Goal: Task Accomplishment & Management: Manage account settings

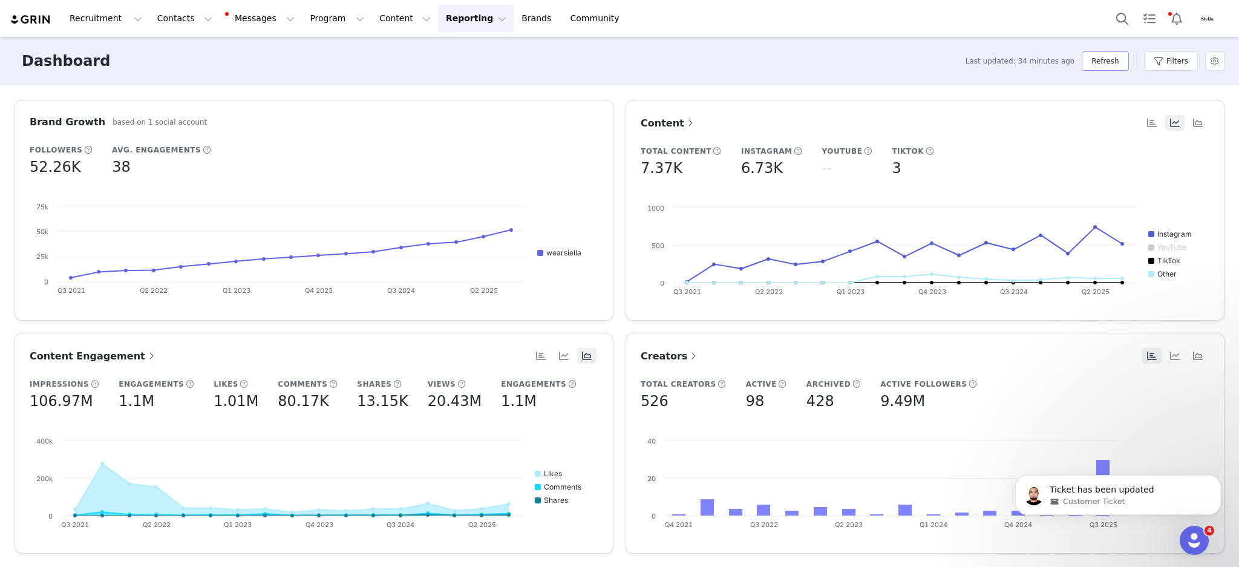
click at [1109, 61] on button "Refresh" at bounding box center [1105, 60] width 47 height 19
click at [306, 17] on button "Program Program" at bounding box center [337, 18] width 69 height 27
click at [378, 19] on button "Content Content" at bounding box center [405, 18] width 66 height 27
click at [388, 90] on link "Social Listening" at bounding box center [383, 98] width 96 height 22
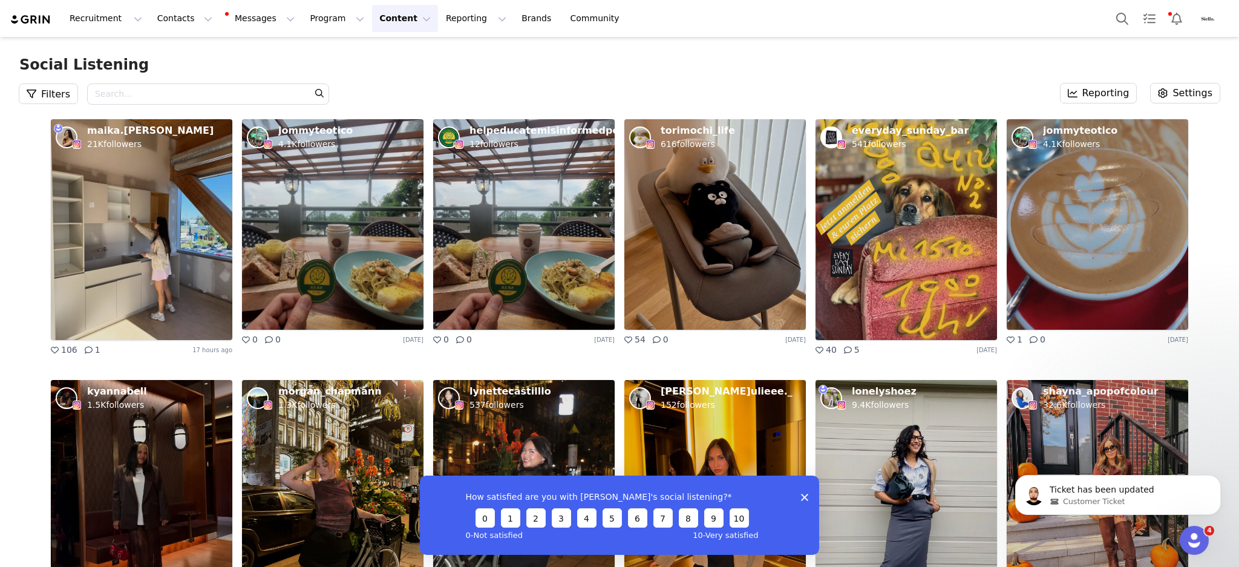
click at [372, 17] on button "Content Content" at bounding box center [405, 18] width 66 height 27
click at [243, 47] on div "Social Listening Filters Search - Optional Reporting Settings" at bounding box center [619, 78] width 1239 height 82
click at [138, 169] on img at bounding box center [142, 229] width 182 height 221
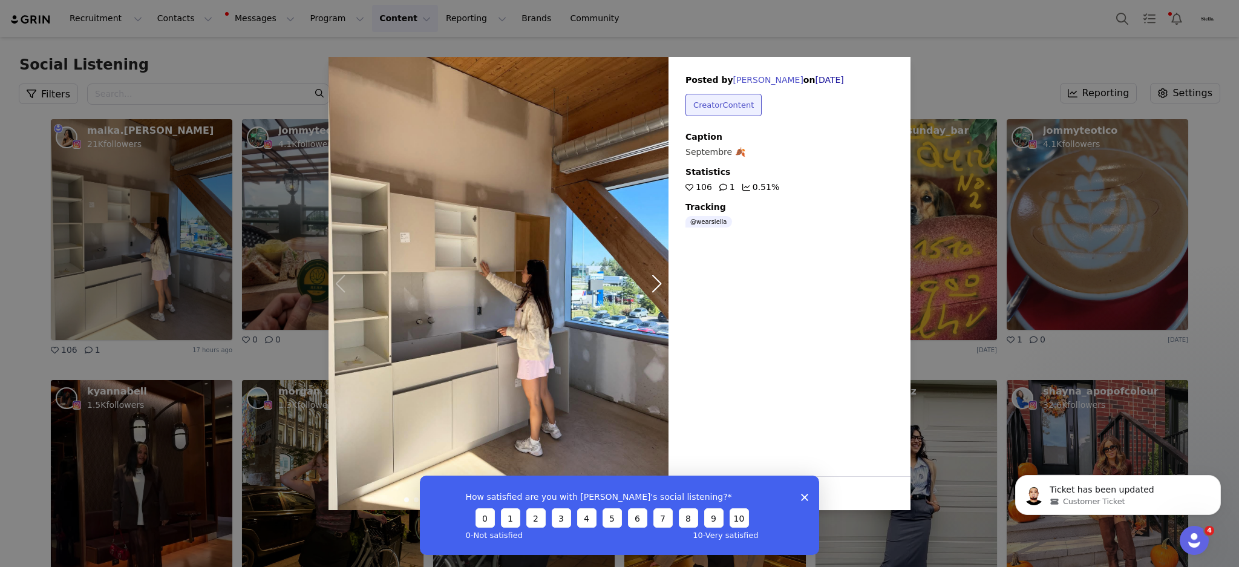
click at [221, 64] on div "Sorry, your browser does not support videos. Sorry, your browser does not suppo…" at bounding box center [619, 283] width 1239 height 567
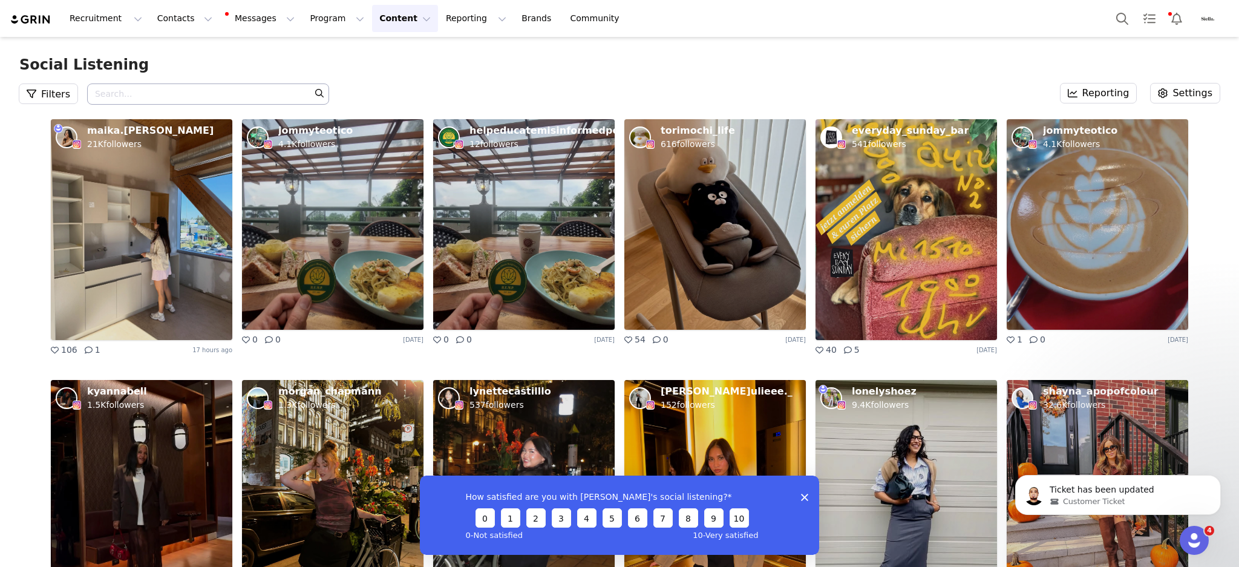
click at [187, 87] on input "Search - Optional" at bounding box center [208, 94] width 242 height 21
type input "[PERSON_NAME]"
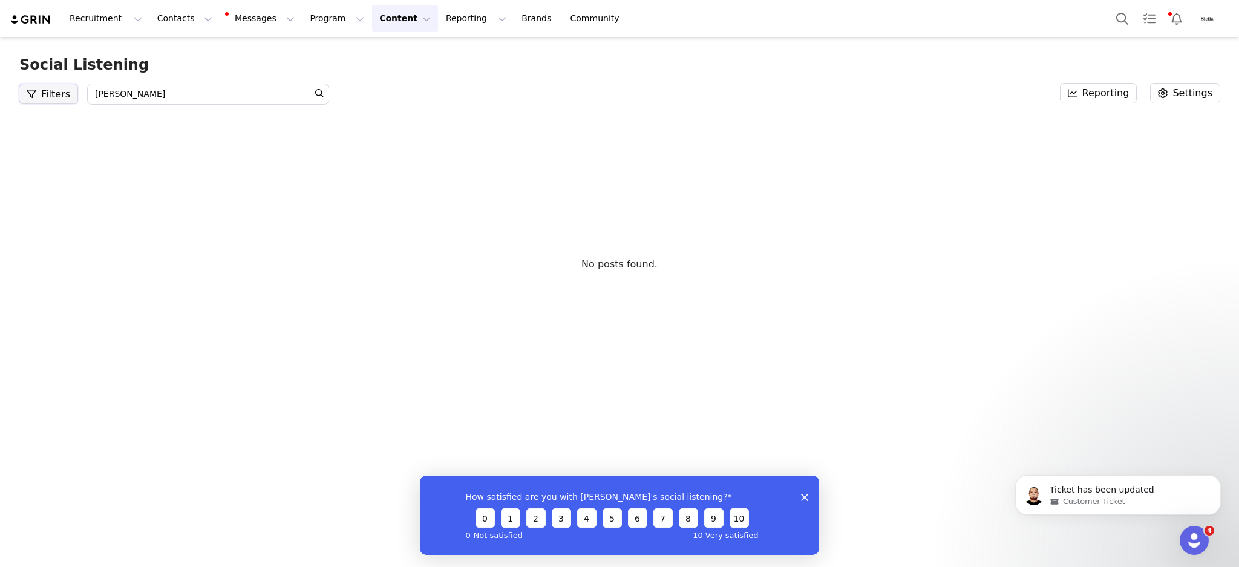
click at [53, 95] on button "Filters" at bounding box center [48, 93] width 58 height 19
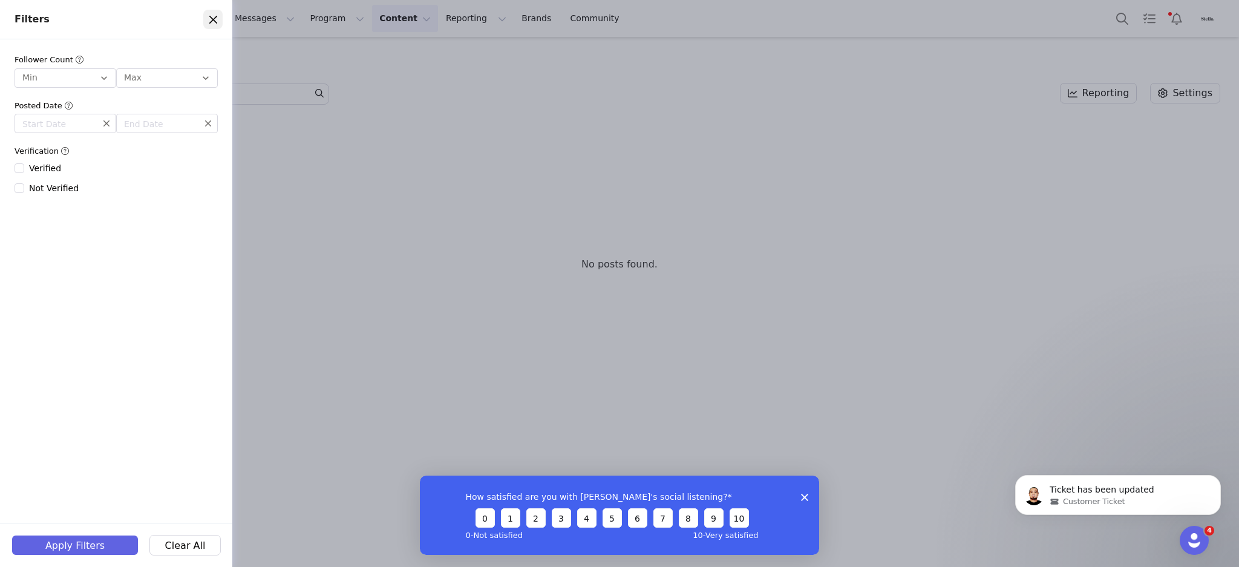
click at [206, 16] on button "Close" at bounding box center [212, 19] width 19 height 19
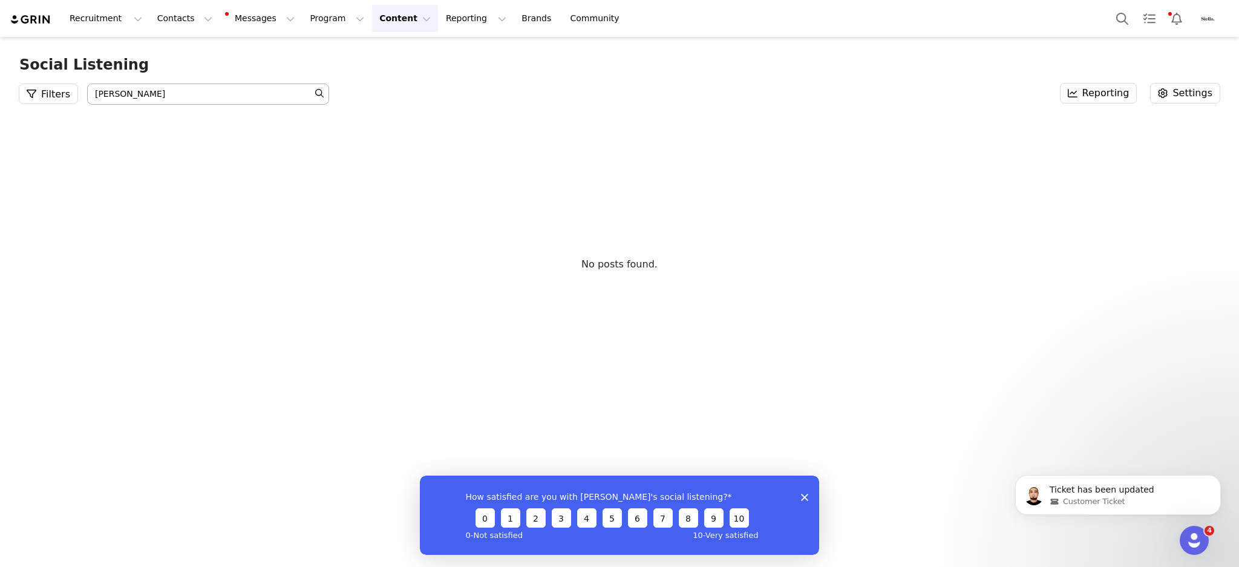
click at [303, 92] on input "[PERSON_NAME]" at bounding box center [208, 94] width 242 height 21
click at [427, 61] on h1 "Social Listening" at bounding box center [619, 65] width 1201 height 18
click at [439, 23] on button "Reporting Reporting" at bounding box center [476, 18] width 75 height 27
click at [432, 50] on p "Dashboard" at bounding box center [427, 53] width 46 height 13
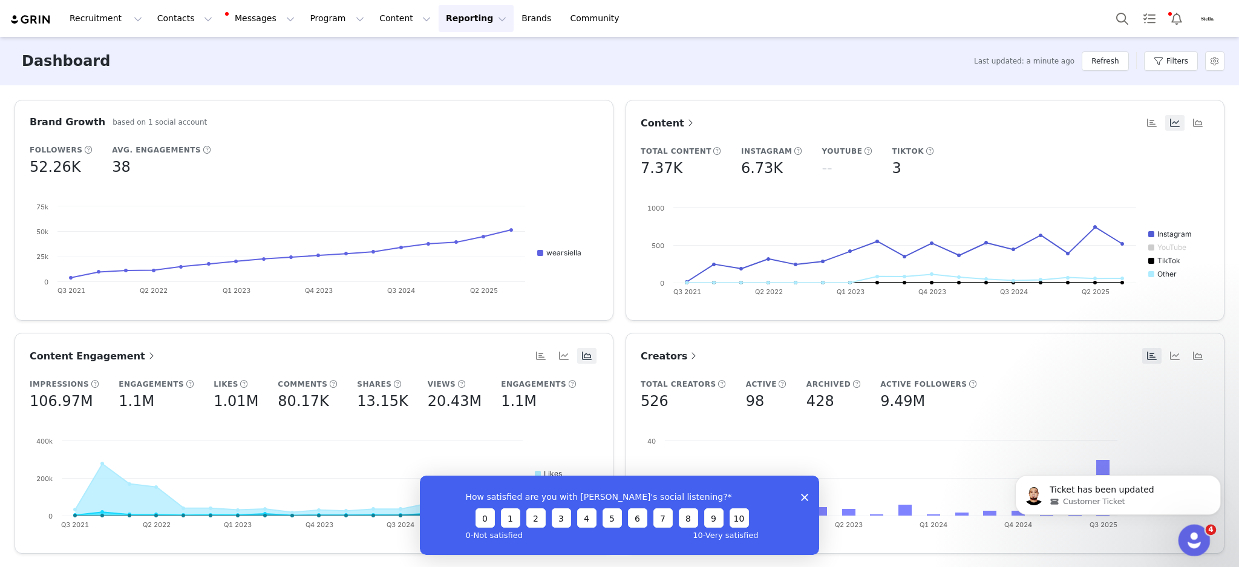
click at [1207, 540] on html at bounding box center [1192, 538] width 29 height 29
click at [1192, 540] on icon "Open Intercom Messenger" at bounding box center [1193, 539] width 8 height 10
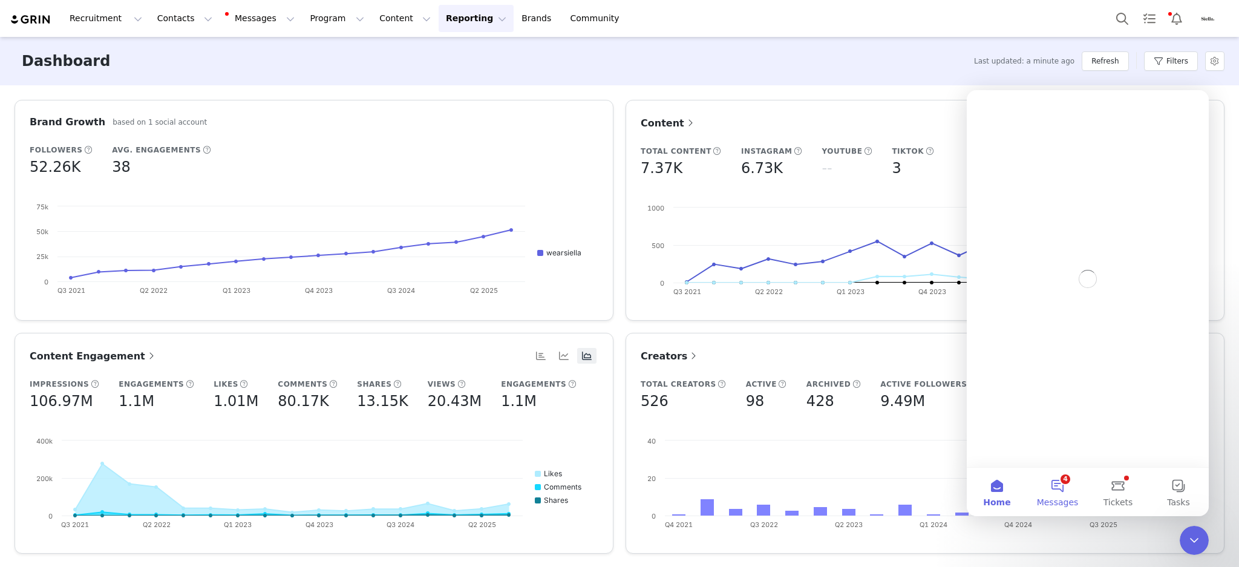
click at [1075, 498] on span "Messages" at bounding box center [1058, 502] width 42 height 8
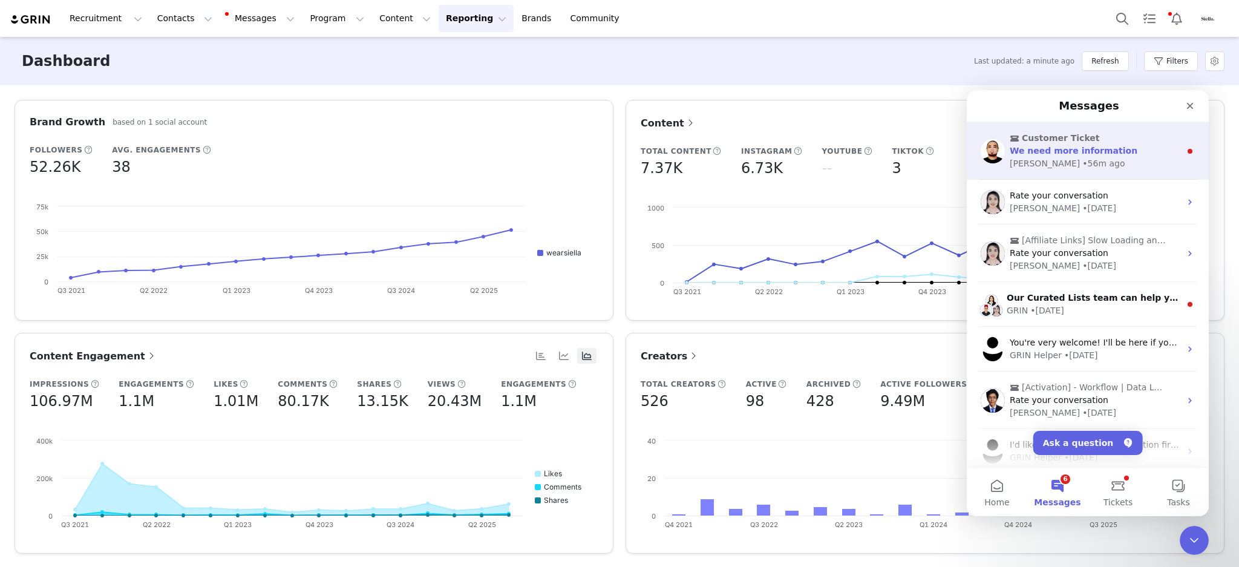
click at [1047, 146] on span "We need more information" at bounding box center [1074, 151] width 128 height 10
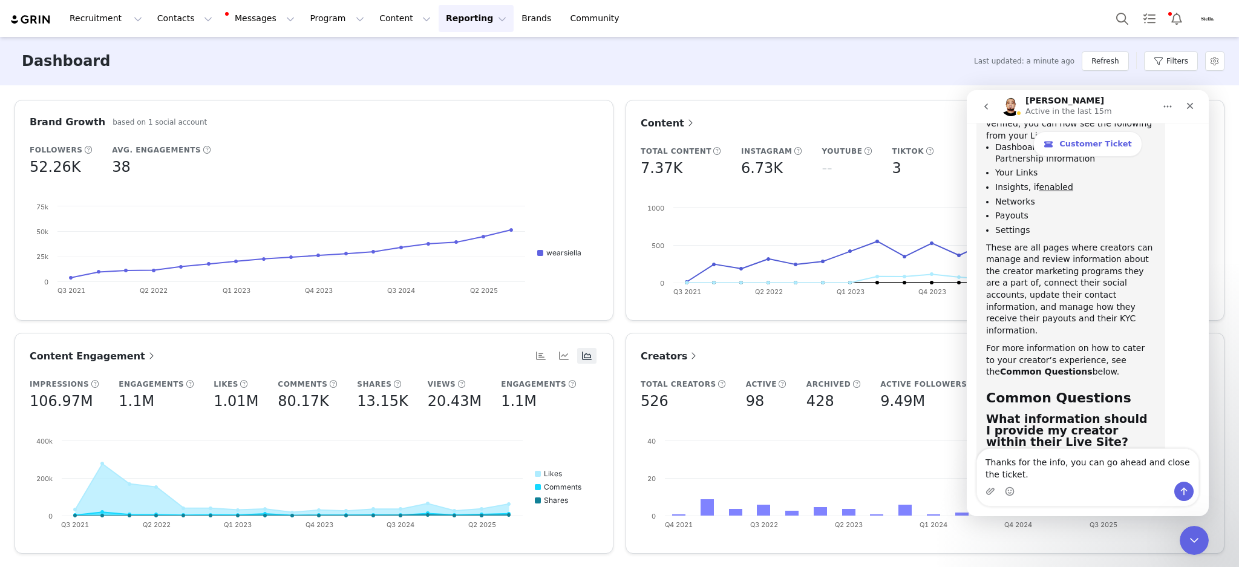
scroll to position [9609, 0]
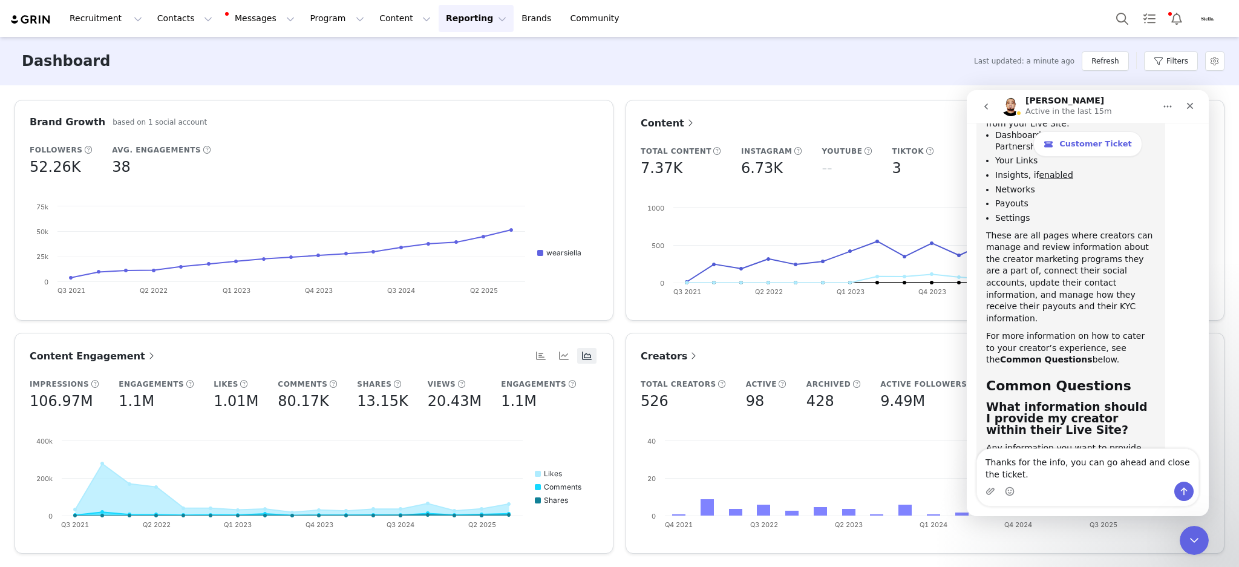
type textarea "Thanks for the info, you can go ahead and close the ticket."
click at [1183, 484] on button "Send a message…" at bounding box center [1184, 491] width 19 height 19
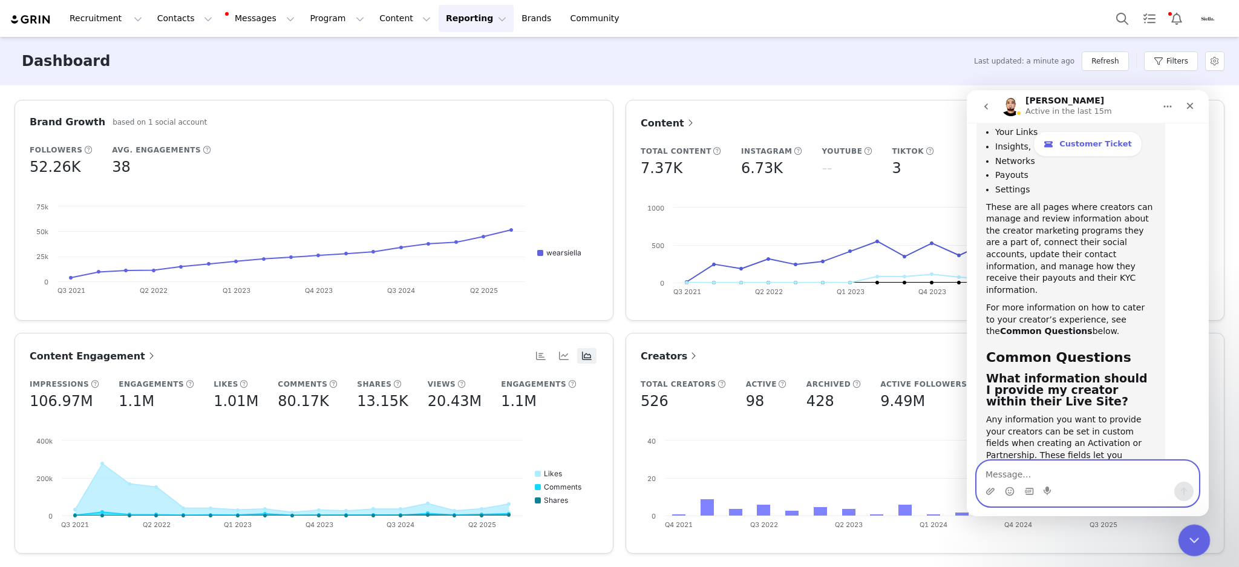
scroll to position [9616, 0]
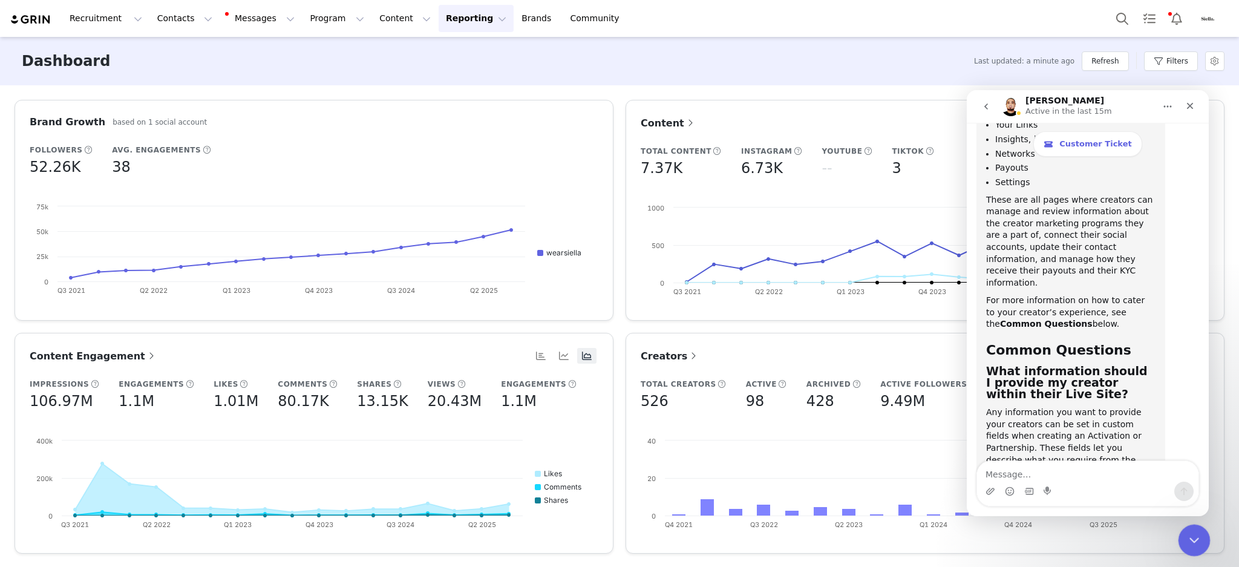
click at [1190, 543] on icon "Close Intercom Messenger" at bounding box center [1193, 538] width 15 height 15
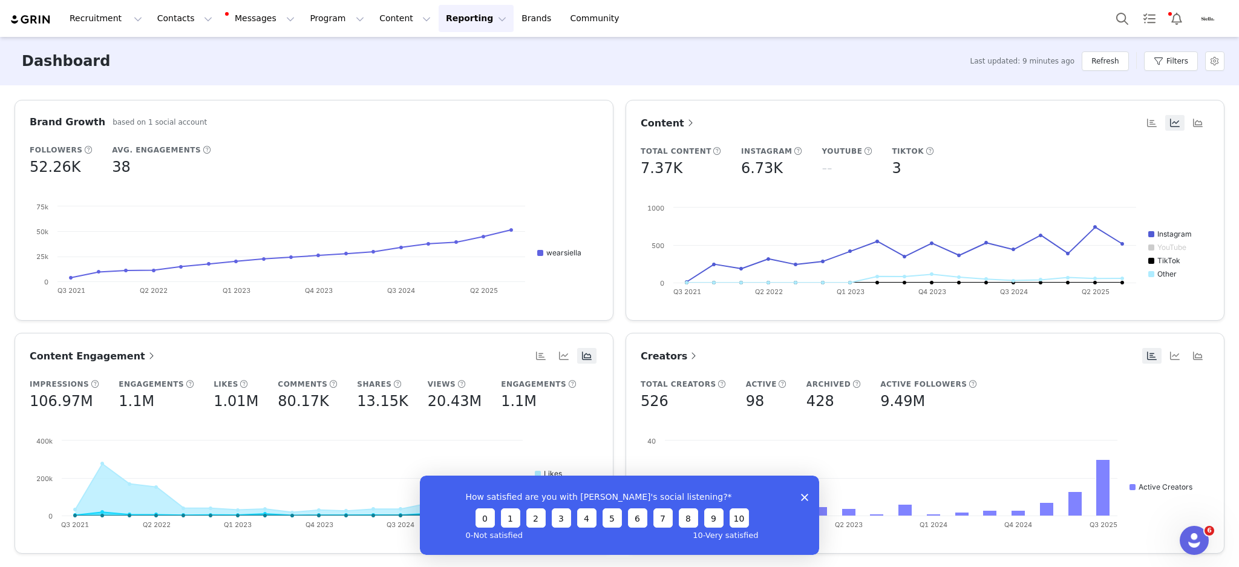
scroll to position [9821, 0]
click at [303, 8] on button "Program Program" at bounding box center [337, 18] width 69 height 27
click at [301, 53] on p "Activations" at bounding box center [306, 53] width 47 height 13
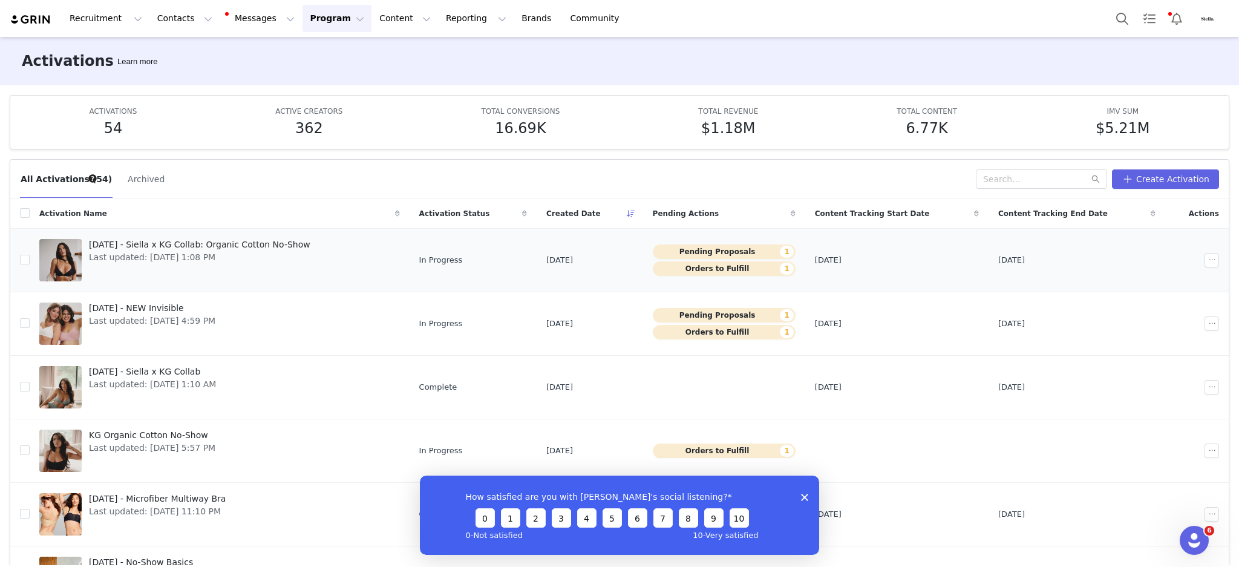
click at [133, 262] on span "Last updated: [DATE] 1:08 PM" at bounding box center [200, 257] width 222 height 13
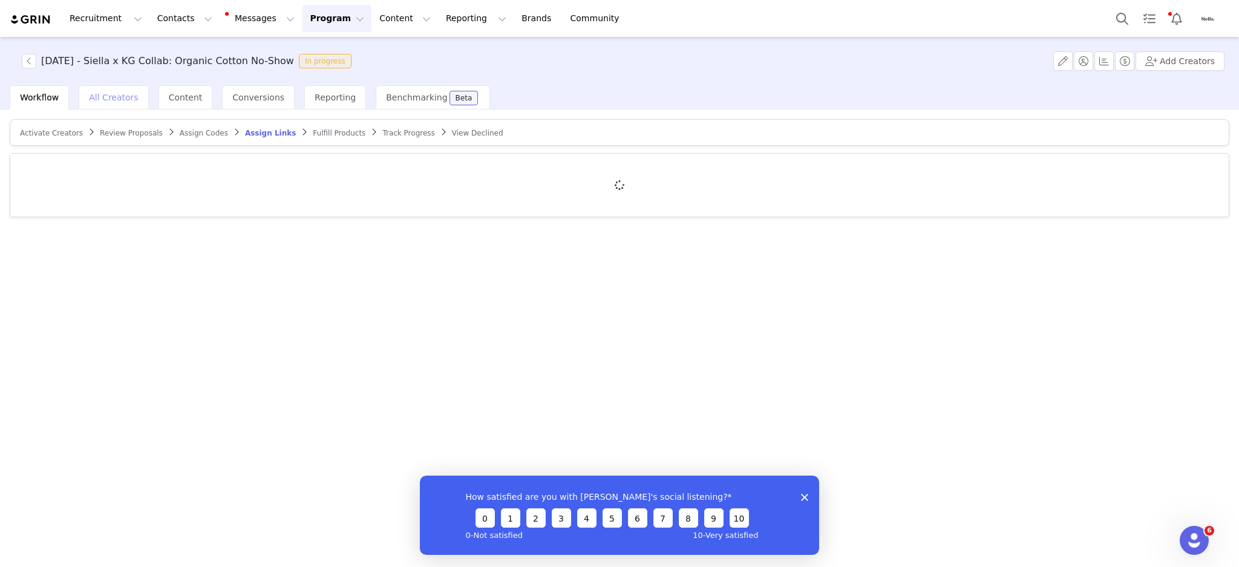
click at [91, 93] on span "All Creators" at bounding box center [113, 98] width 49 height 10
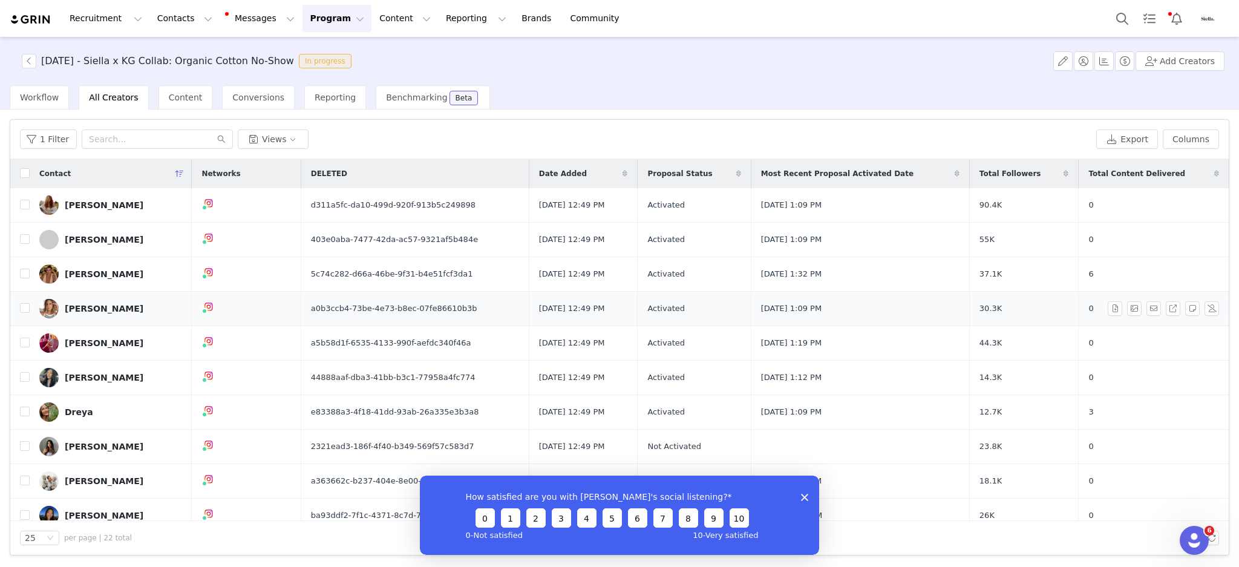
click at [84, 309] on div "[PERSON_NAME]" at bounding box center [104, 309] width 79 height 10
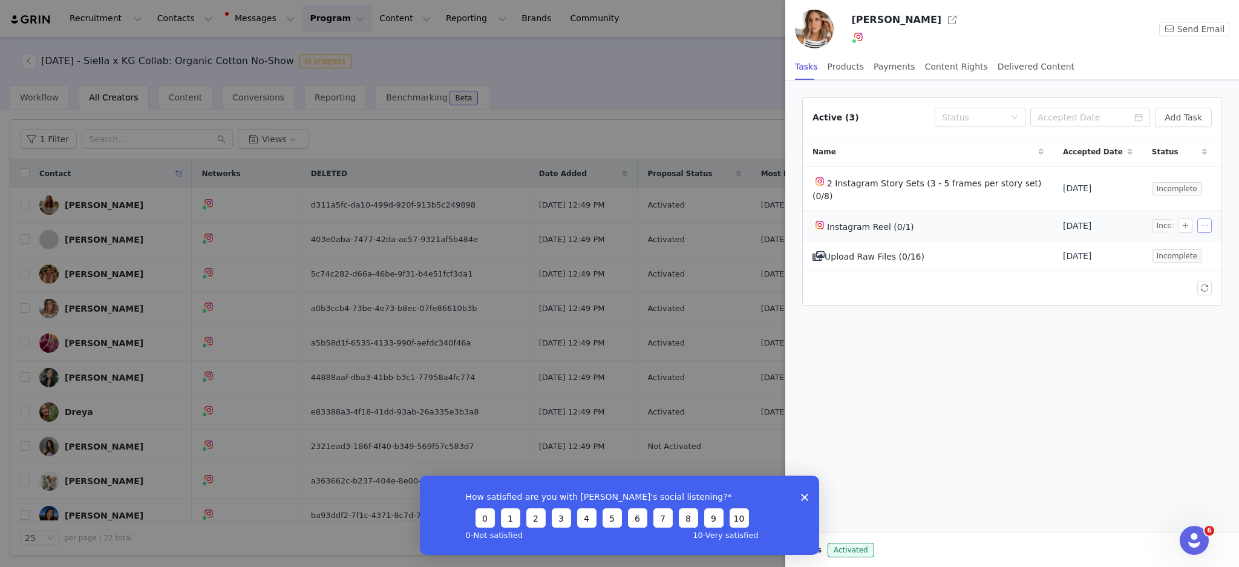
click at [1204, 218] on button "button" at bounding box center [1205, 225] width 15 height 15
click at [1186, 232] on span "Edit Task" at bounding box center [1182, 234] width 38 height 13
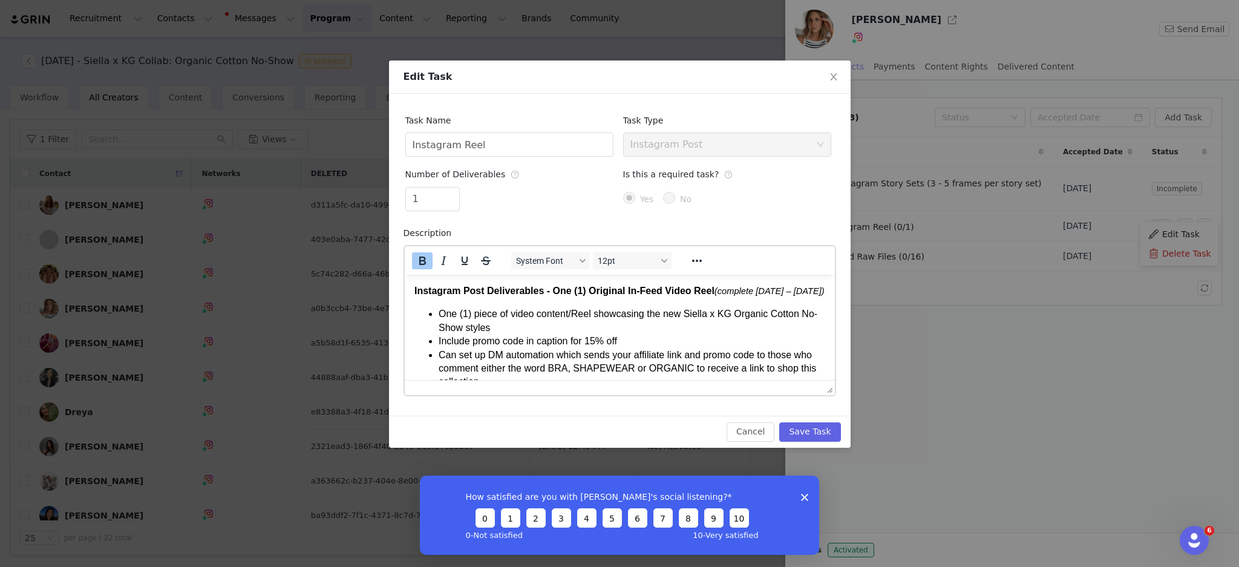
drag, startPoint x: 853, startPoint y: 64, endPoint x: 845, endPoint y: 73, distance: 12.0
click at [853, 64] on div "Edit Task Task Name Instagram Reel Task Type Select task type Instagram Post Nu…" at bounding box center [619, 283] width 1239 height 567
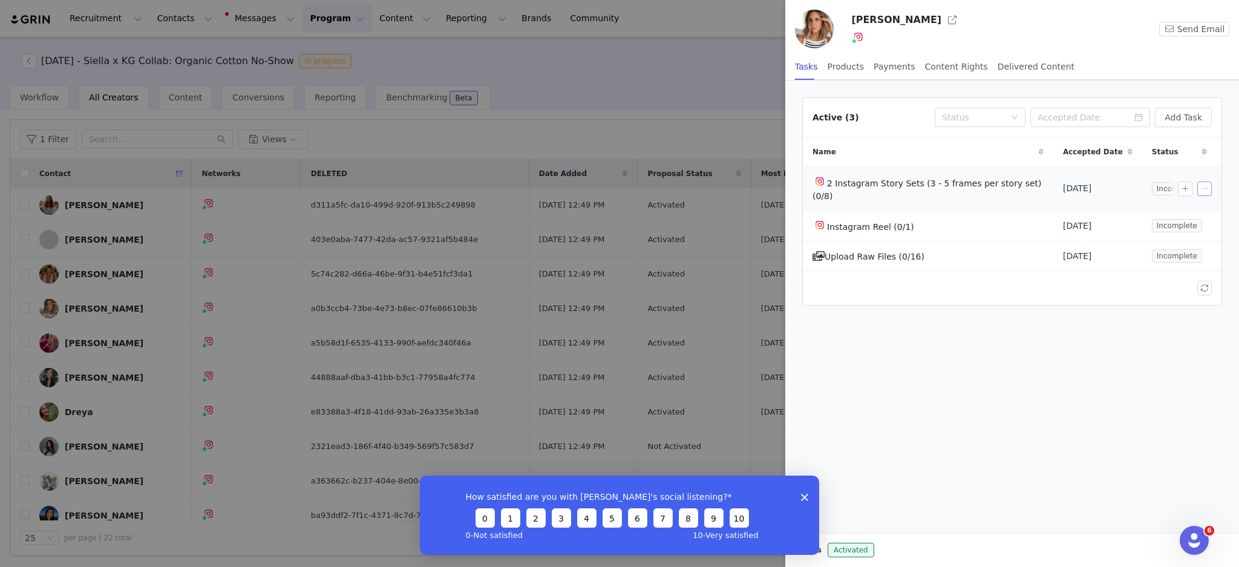
click at [1203, 183] on button "button" at bounding box center [1205, 189] width 15 height 15
click at [1173, 203] on span "Edit Task" at bounding box center [1182, 203] width 38 height 13
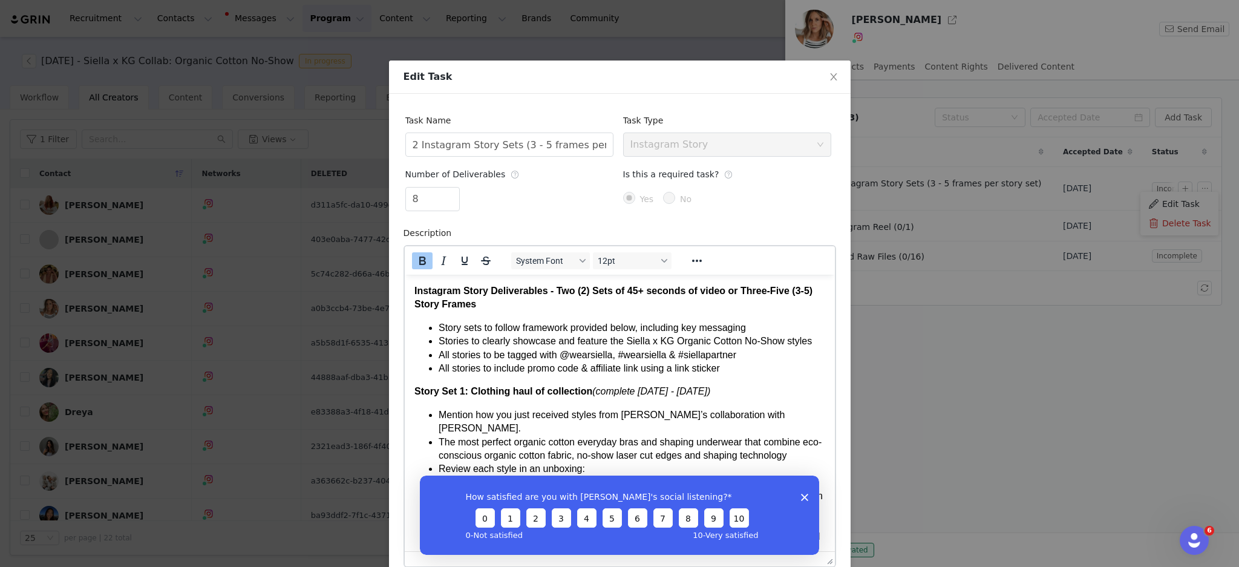
drag, startPoint x: 833, startPoint y: 390, endPoint x: 850, endPoint y: 588, distance: 198.0
click at [850, 566] on html "Recruitment Recruitment Creator Search Curated Lists Landing Pages Web Extensio…" at bounding box center [619, 283] width 1239 height 567
click at [810, 522] on div "How satisfied are you with [PERSON_NAME]'s social listening? 0 1 2 3 4 5 6 7 8 …" at bounding box center [619, 514] width 399 height 79
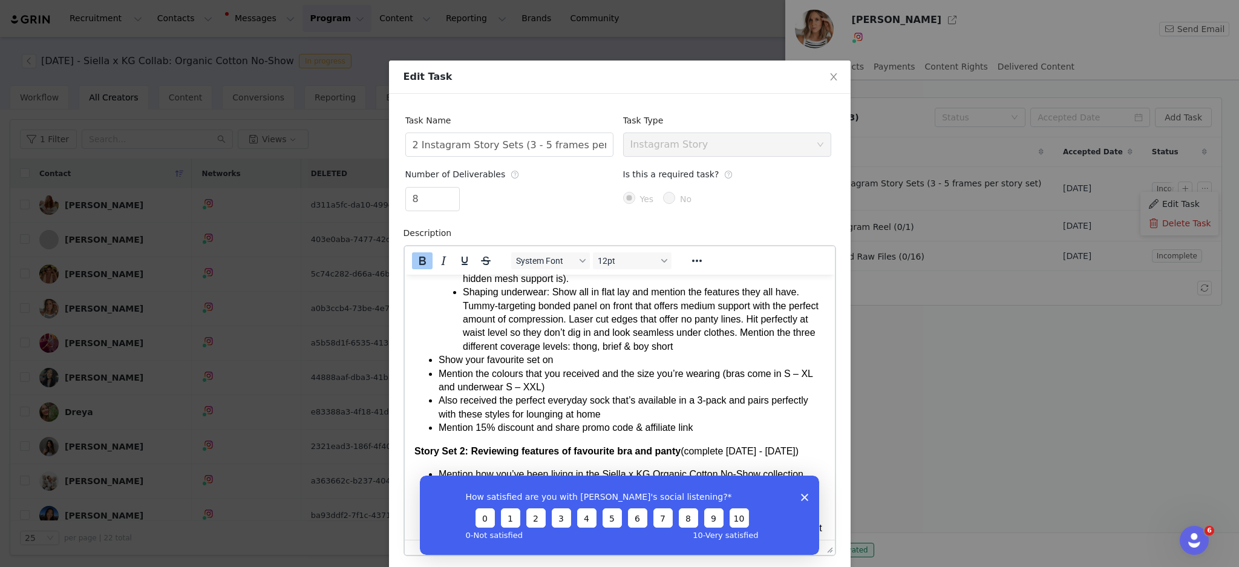
scroll to position [376, 0]
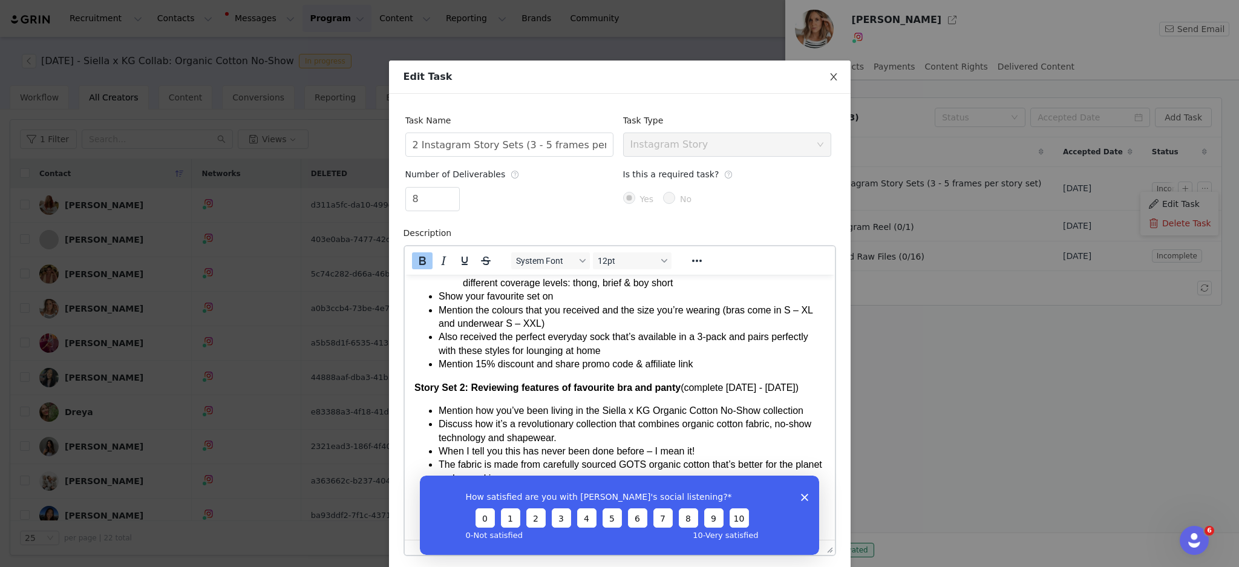
click at [829, 80] on icon "icon: close" at bounding box center [834, 77] width 10 height 10
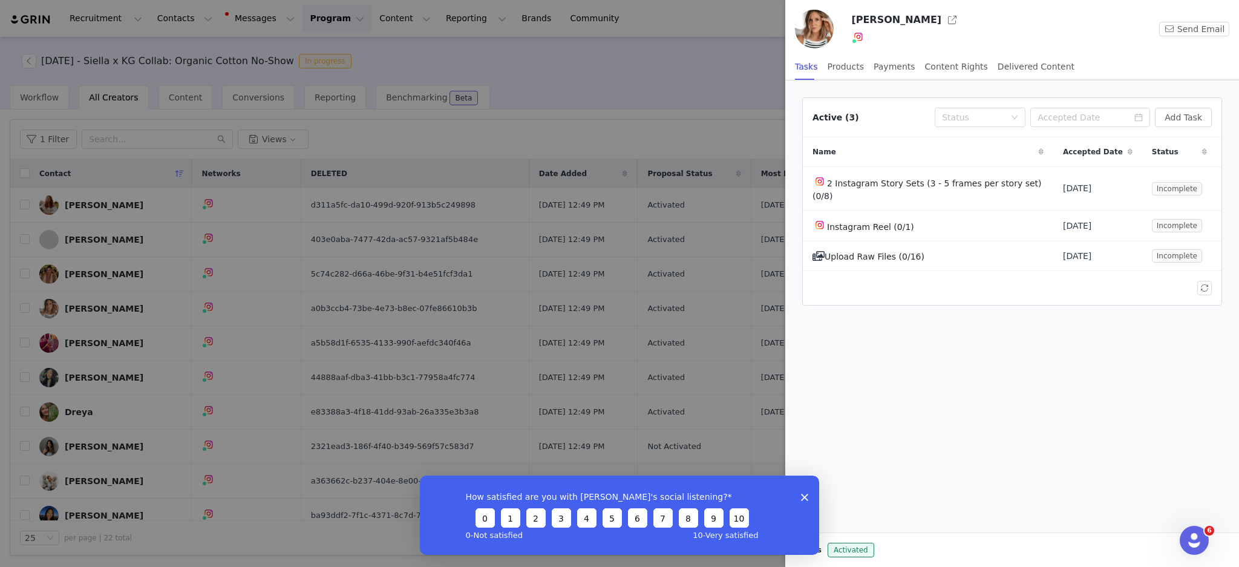
click at [537, 70] on div at bounding box center [619, 283] width 1239 height 567
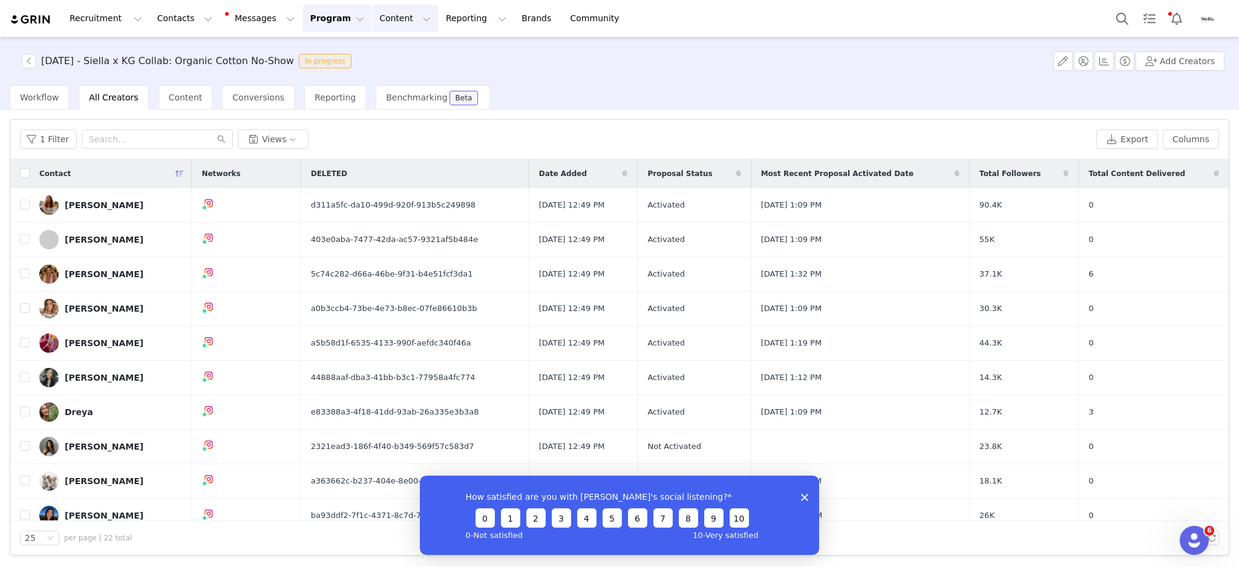
click at [372, 17] on button "Content Content" at bounding box center [405, 18] width 66 height 27
click at [366, 44] on div "Creator Content Media Library Social Listening" at bounding box center [383, 76] width 97 height 78
click at [372, 21] on button "Content Content" at bounding box center [405, 18] width 66 height 27
click at [374, 44] on link "Creator Content" at bounding box center [383, 53] width 96 height 22
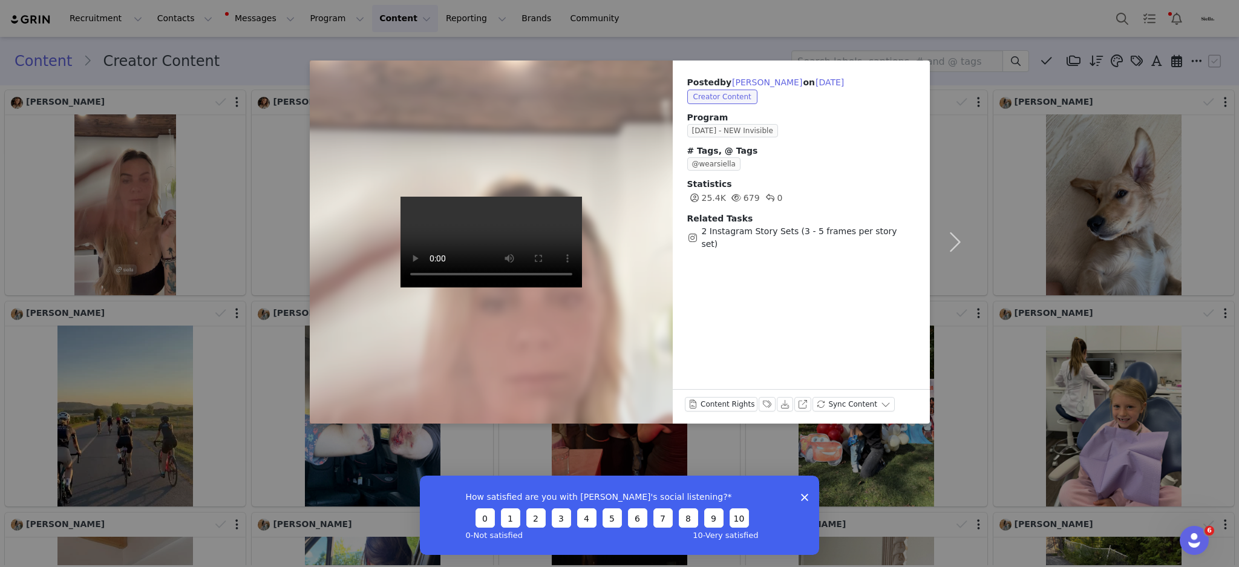
click at [942, 30] on div "Posted by [PERSON_NAME] on [DATE] Creator Content Program [DATE] - NEW Invisibl…" at bounding box center [619, 283] width 1239 height 567
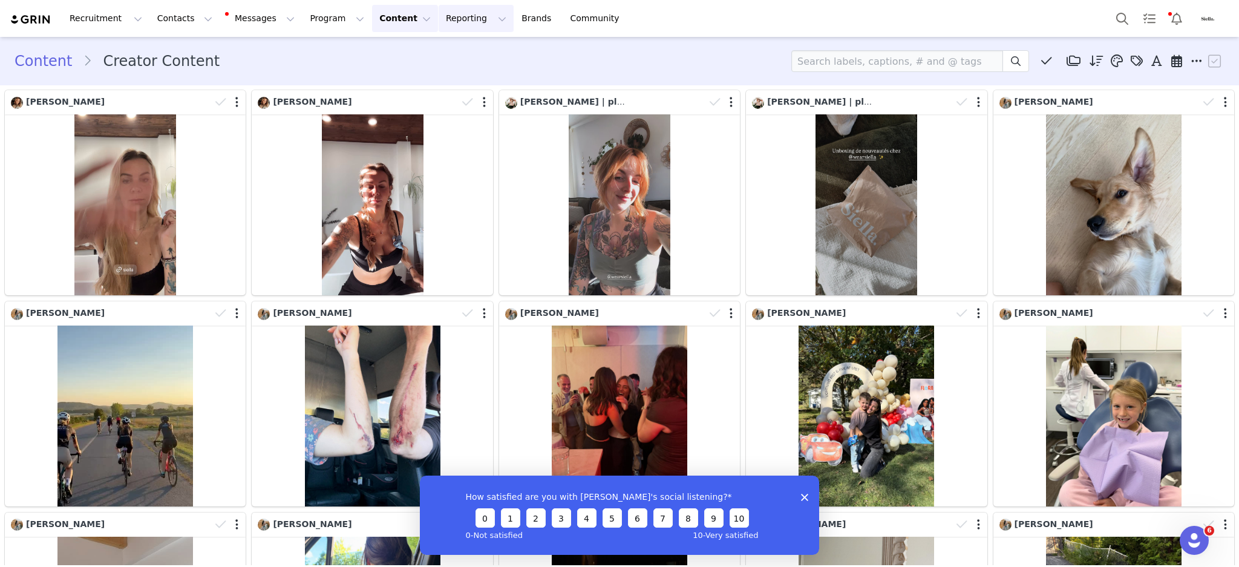
click at [439, 14] on button "Reporting Reporting" at bounding box center [476, 18] width 75 height 27
click at [435, 47] on p "Dashboard" at bounding box center [427, 53] width 46 height 13
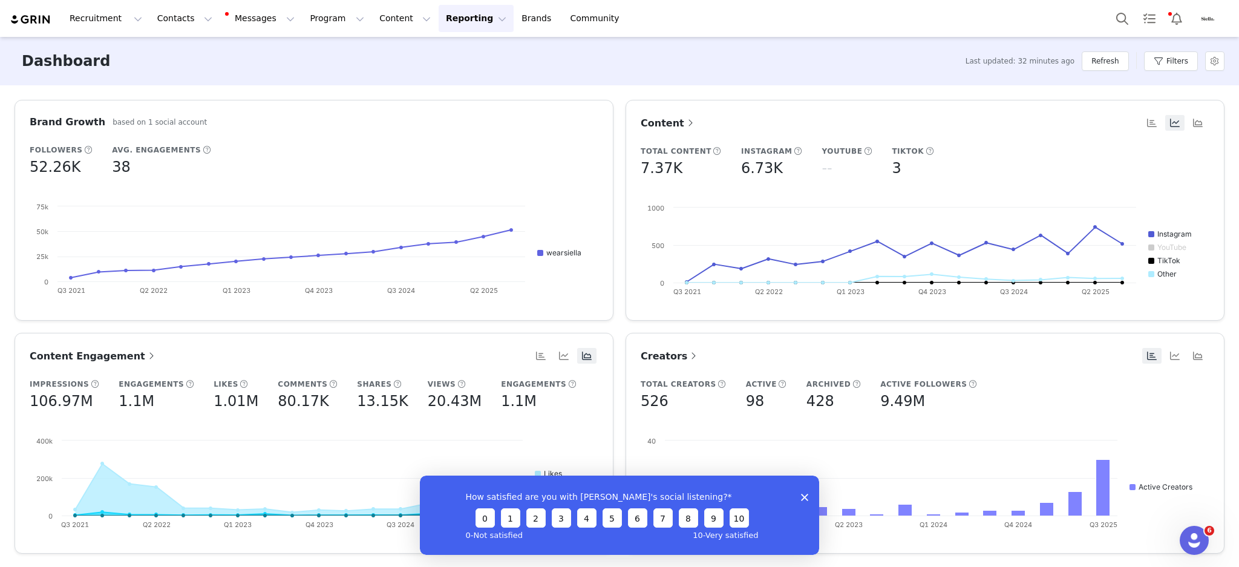
click at [666, 51] on div "Dashboard Last updated: 32 minutes ago Refresh Filters" at bounding box center [619, 61] width 1239 height 48
click at [372, 12] on button "Content Content" at bounding box center [405, 18] width 66 height 27
click at [333, 54] on div "Dashboard Last updated: 33 minutes ago Refresh Filters" at bounding box center [619, 61] width 1239 height 48
click at [372, 20] on button "Content Content" at bounding box center [405, 18] width 66 height 27
click at [370, 52] on p "Creator Content" at bounding box center [379, 53] width 68 height 13
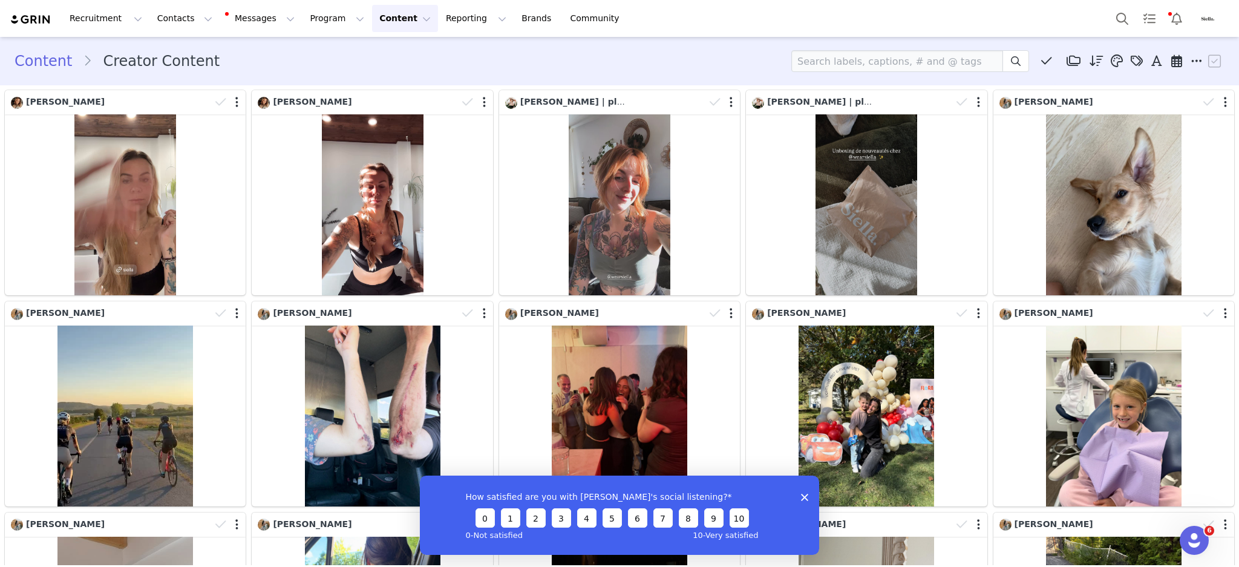
click at [471, 58] on div "Content Creator Content Media Library (17) Folders No folders have been created…" at bounding box center [620, 61] width 1210 height 22
click at [372, 14] on button "Content Content" at bounding box center [405, 18] width 66 height 27
click at [376, 71] on p "Media Library" at bounding box center [373, 76] width 57 height 13
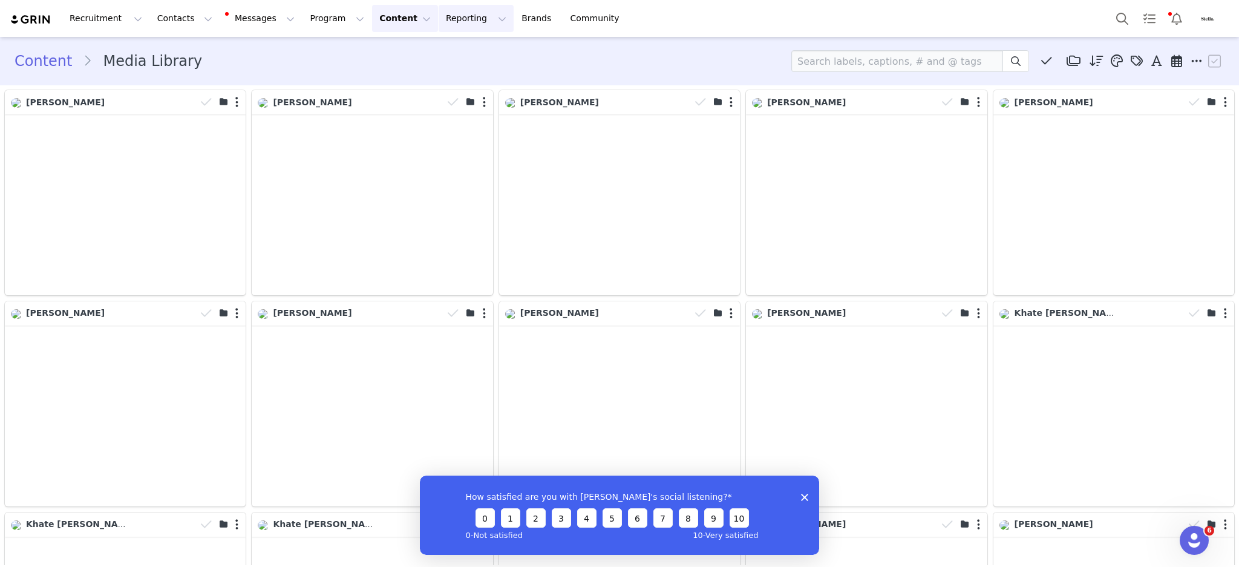
click at [439, 15] on button "Reporting Reporting" at bounding box center [476, 18] width 75 height 27
click at [439, 52] on p "Dashboard" at bounding box center [427, 53] width 46 height 13
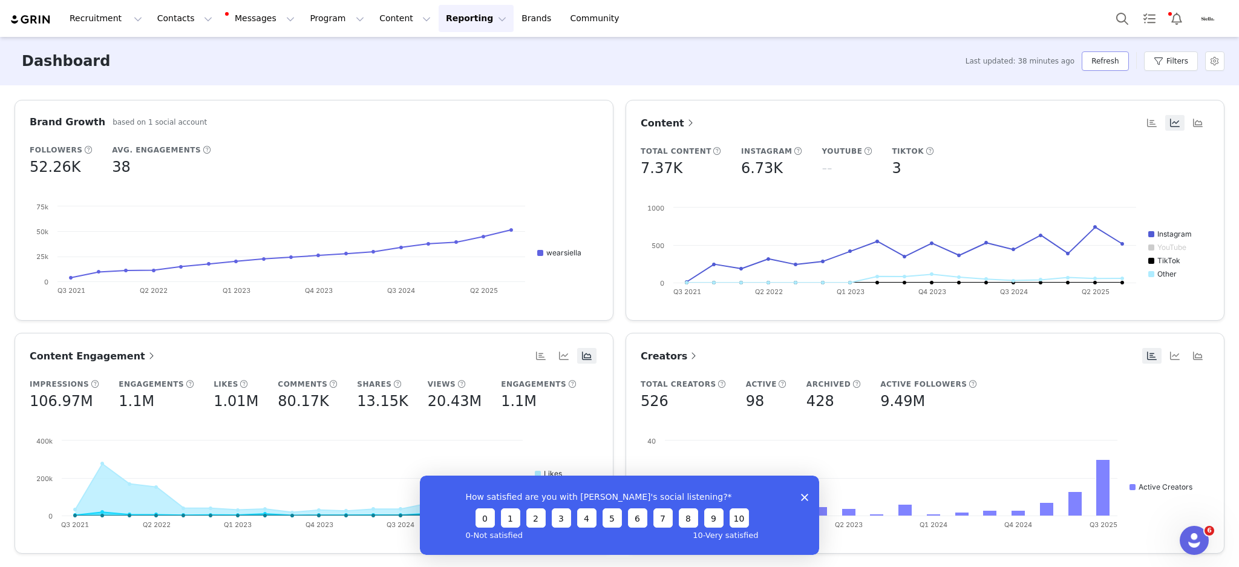
click at [1099, 59] on button "Refresh" at bounding box center [1105, 60] width 47 height 19
click at [303, 8] on button "Program Program" at bounding box center [337, 18] width 69 height 27
click at [304, 48] on p "Activations" at bounding box center [306, 53] width 47 height 13
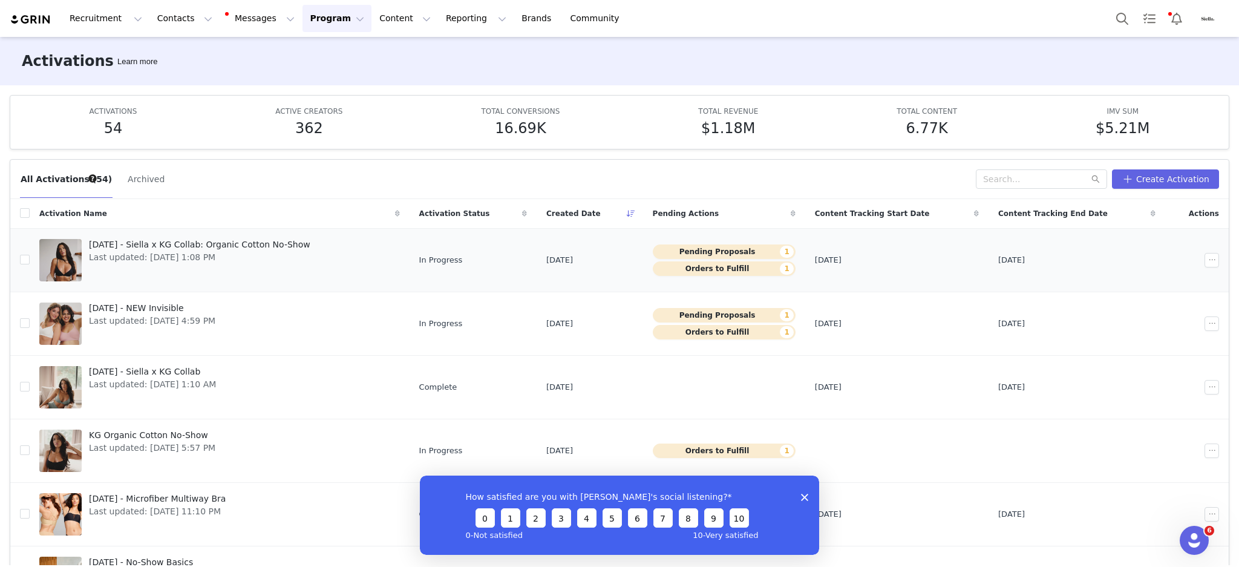
click at [134, 239] on span "[DATE] - Siella x KG Collab: Organic Cotton No-Show" at bounding box center [200, 244] width 222 height 13
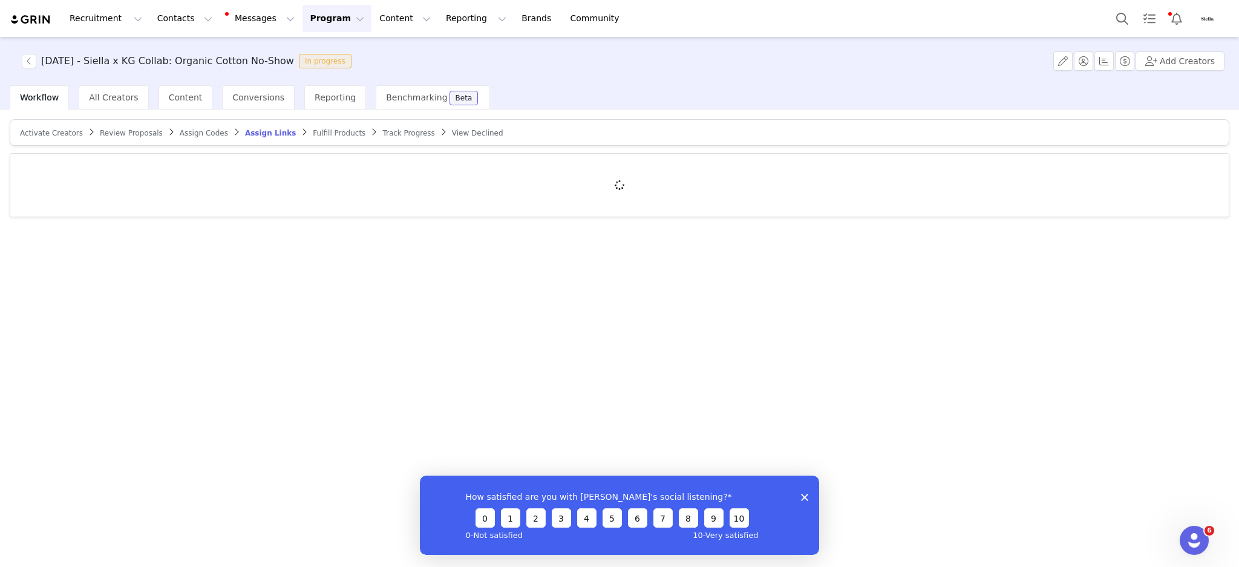
click at [116, 131] on span "Review Proposals" at bounding box center [131, 133] width 63 height 8
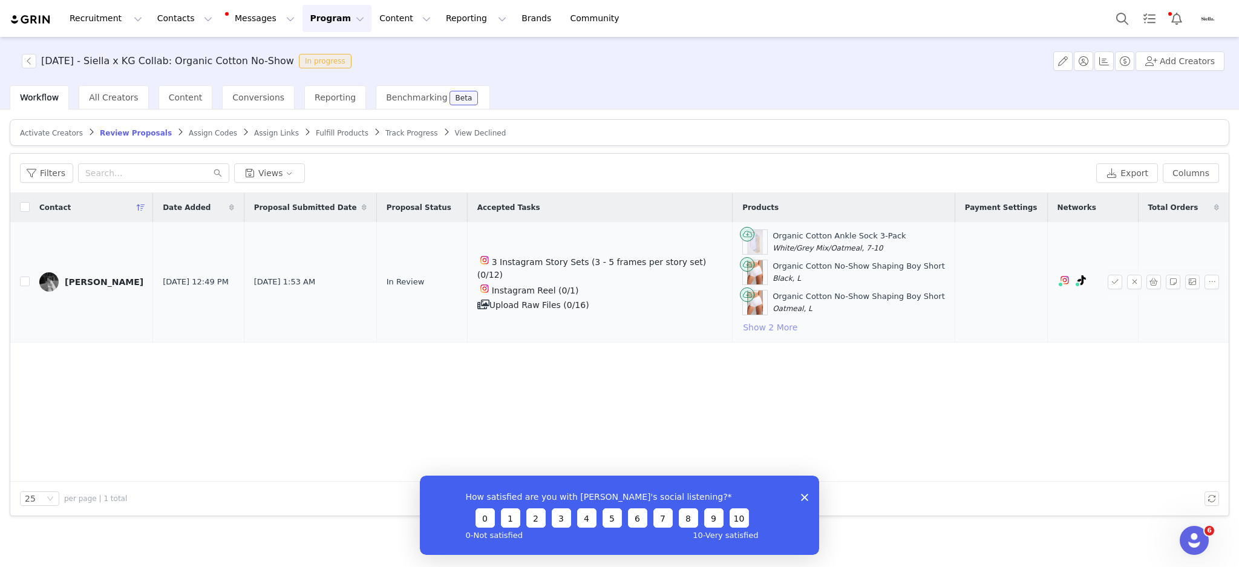
click at [757, 327] on button "Show 2 More" at bounding box center [771, 327] width 56 height 15
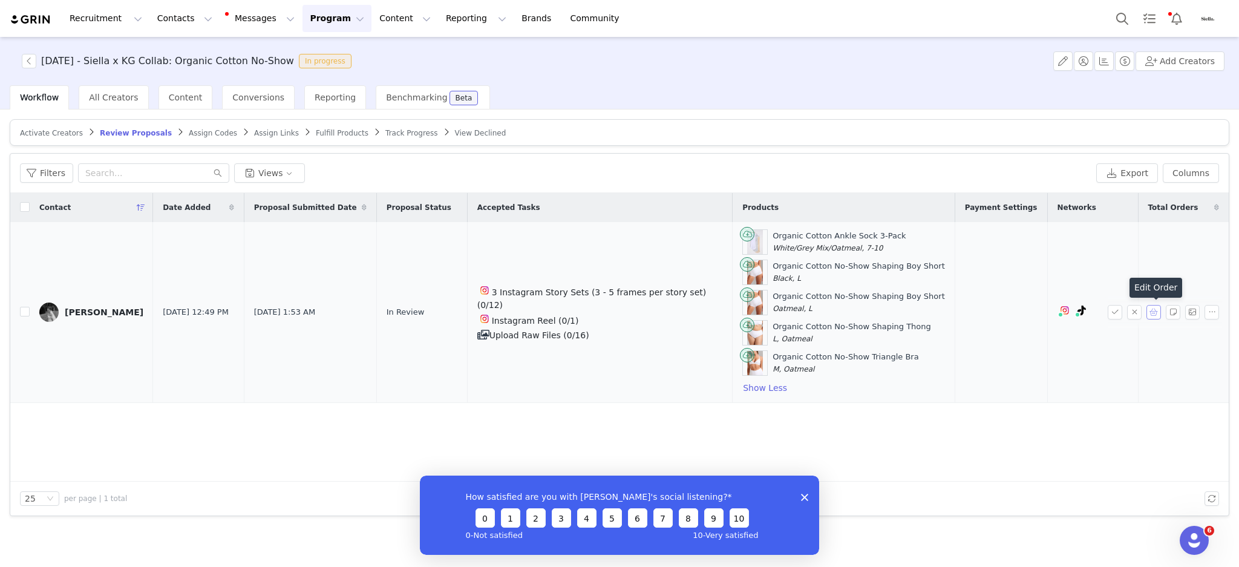
click at [1154, 314] on button "button" at bounding box center [1154, 312] width 15 height 15
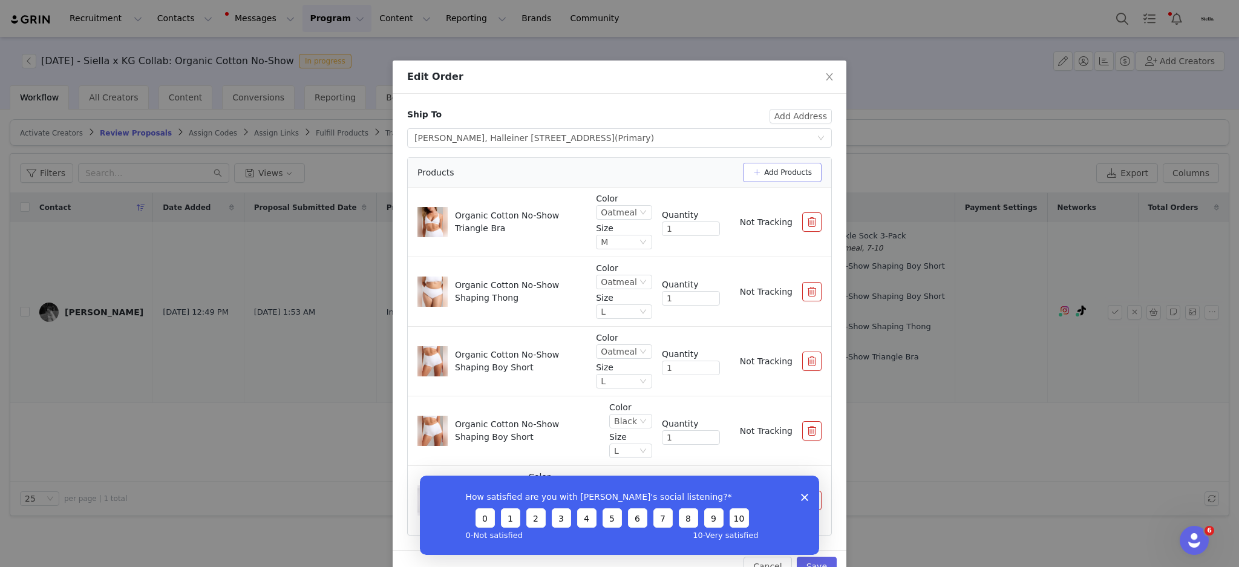
click at [760, 173] on button "Add Products" at bounding box center [782, 172] width 79 height 19
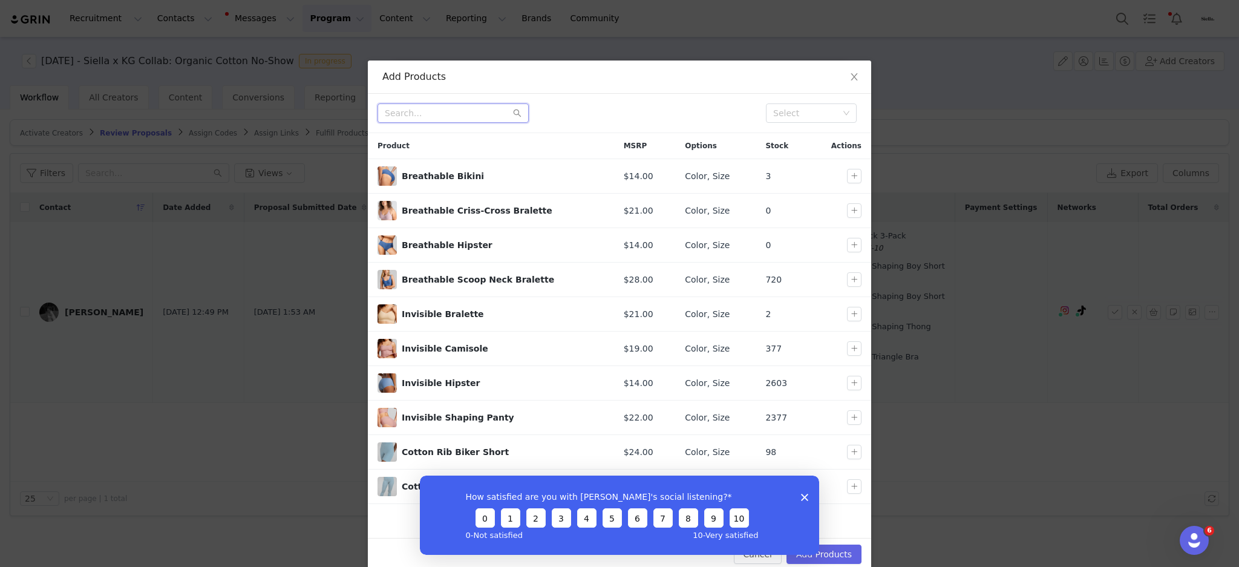
click at [427, 116] on input "text" at bounding box center [453, 112] width 151 height 19
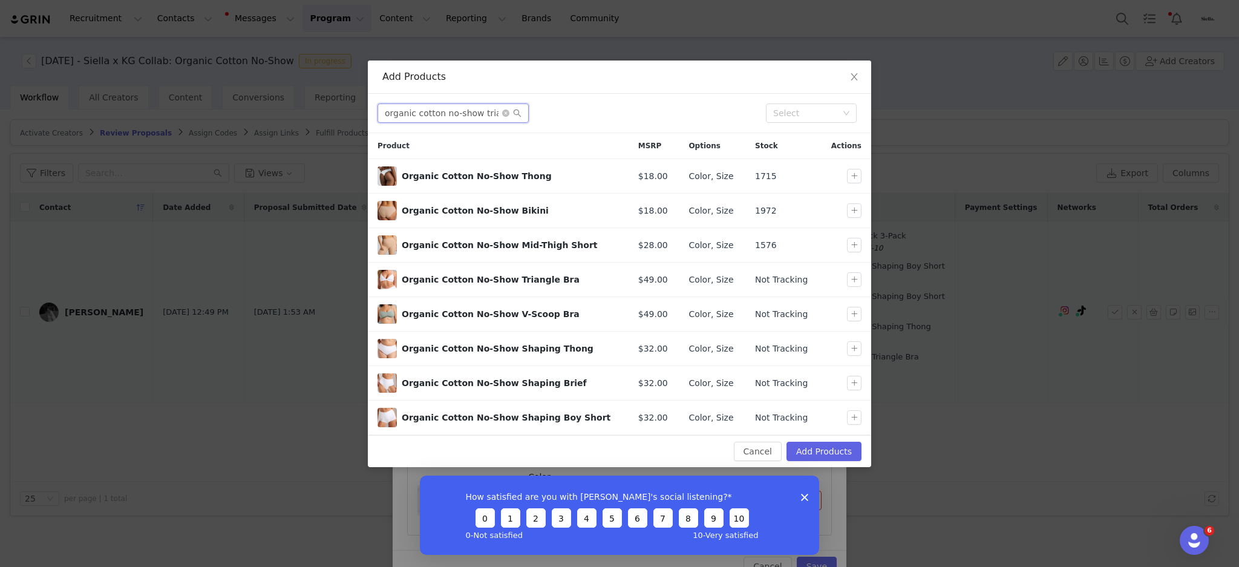
scroll to position [0, 6]
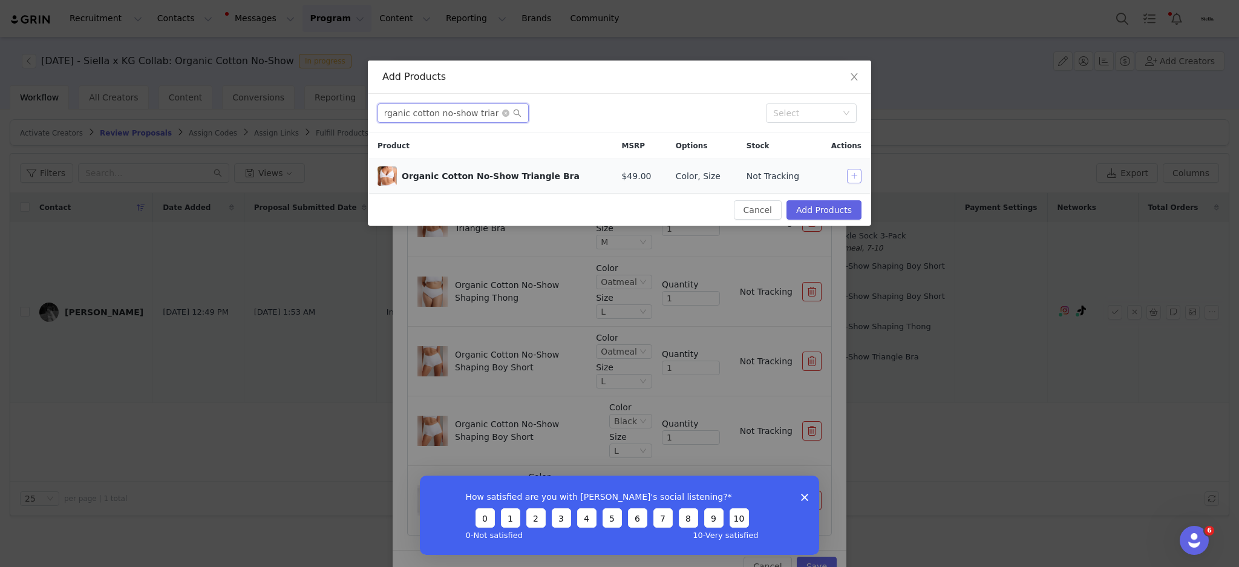
type input "organic cotton no-show triangle"
click at [860, 172] on button "button" at bounding box center [854, 176] width 15 height 15
click at [834, 207] on button "Add Products" at bounding box center [824, 209] width 75 height 19
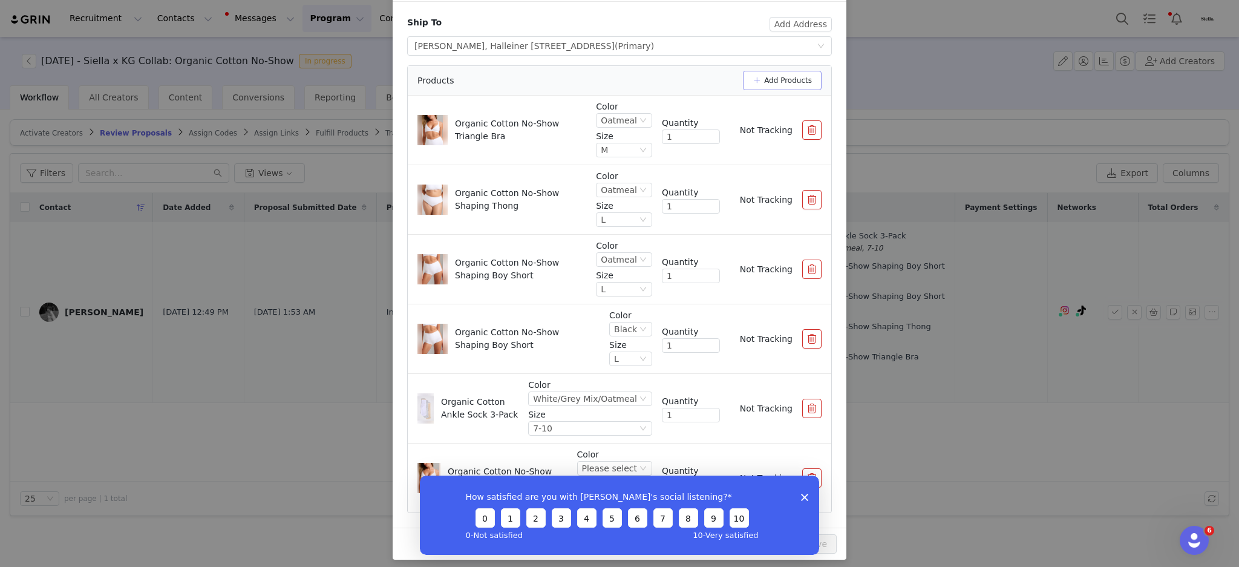
scroll to position [99, 0]
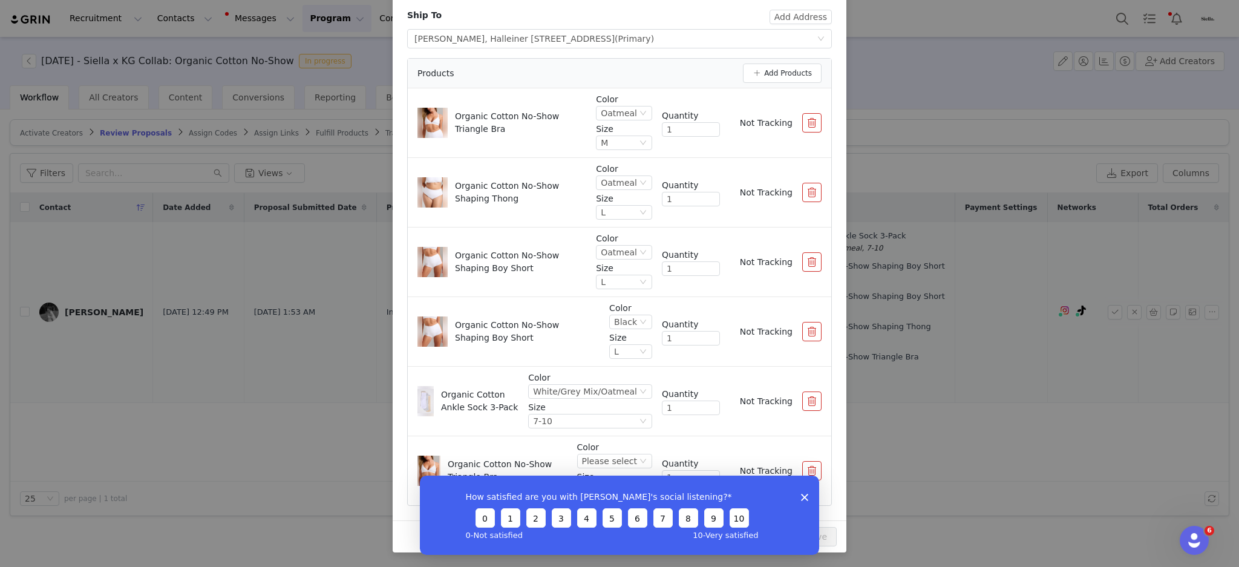
click at [807, 500] on polygon "Close survey" at bounding box center [804, 496] width 7 height 7
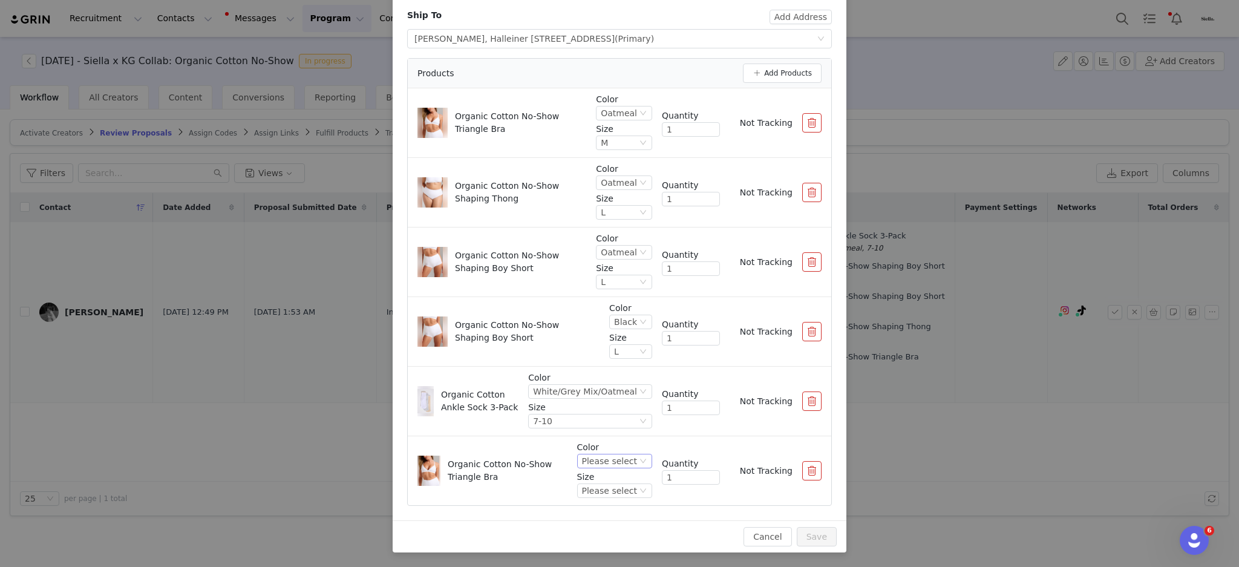
click at [618, 460] on div "Please select" at bounding box center [609, 461] width 55 height 13
click at [605, 435] on li "Black" at bounding box center [612, 439] width 67 height 19
click at [613, 488] on div "Please select" at bounding box center [609, 490] width 55 height 13
click at [595, 432] on li "M" at bounding box center [612, 430] width 67 height 19
click at [806, 189] on button "button" at bounding box center [812, 192] width 19 height 19
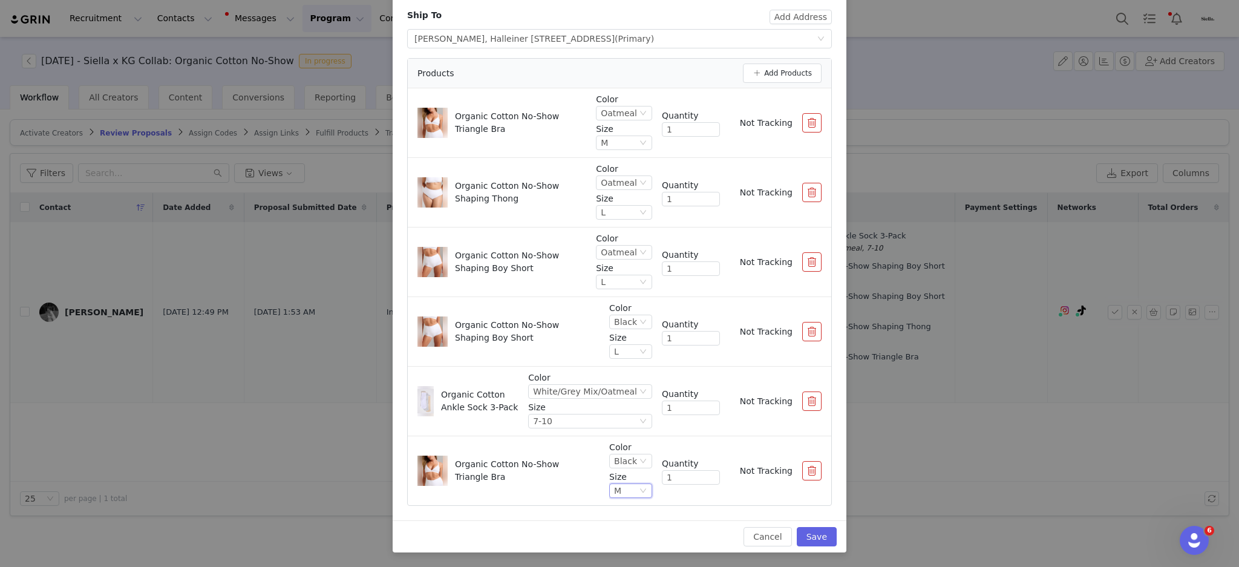
scroll to position [30, 0]
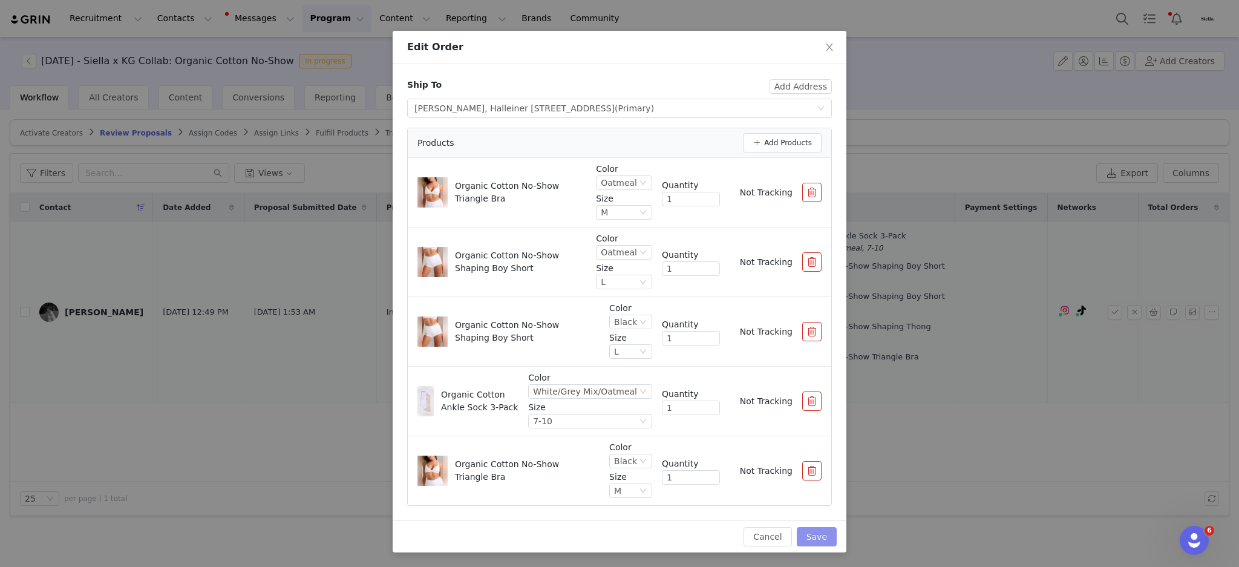
click at [811, 535] on button "Save" at bounding box center [817, 536] width 40 height 19
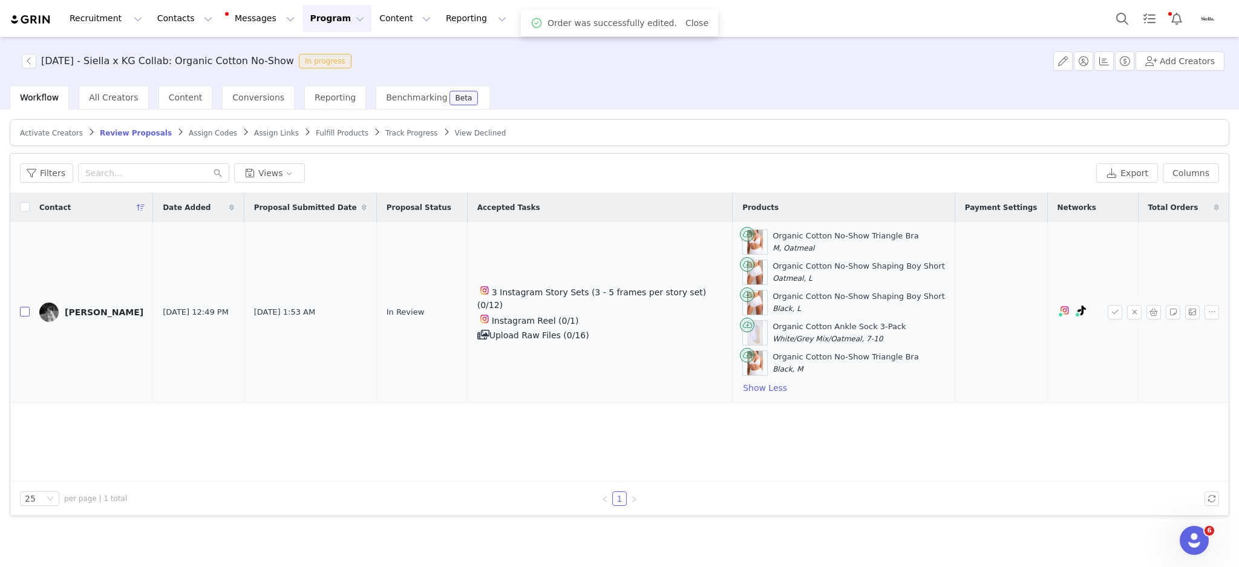
click at [25, 313] on input "checkbox" at bounding box center [25, 312] width 10 height 10
checkbox input "true"
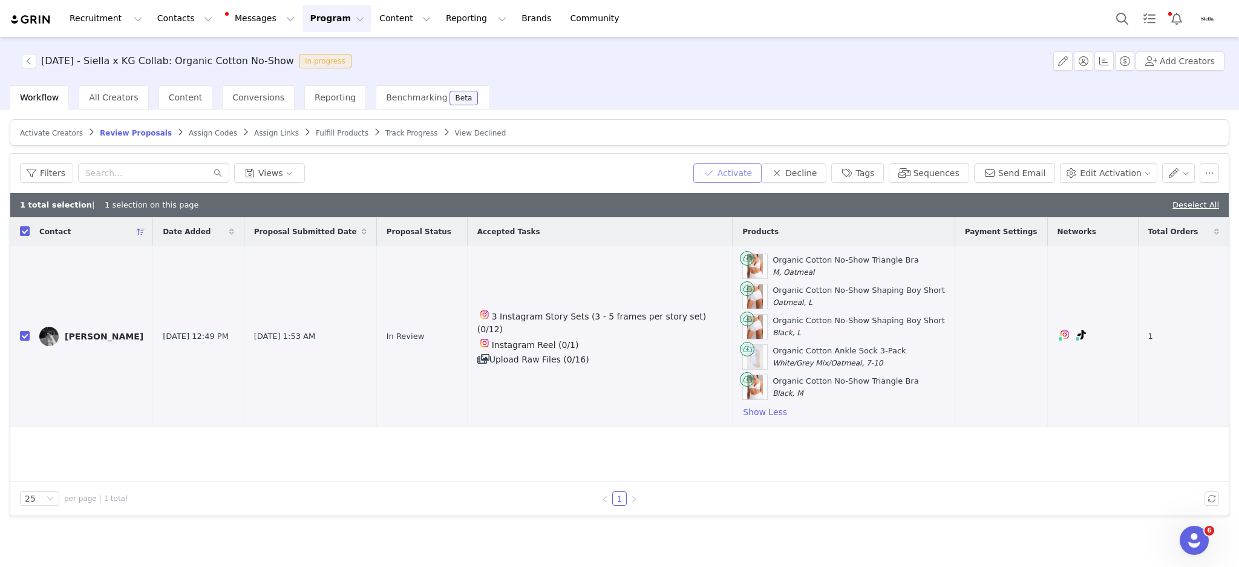
click at [740, 169] on button "Activate" at bounding box center [728, 172] width 68 height 19
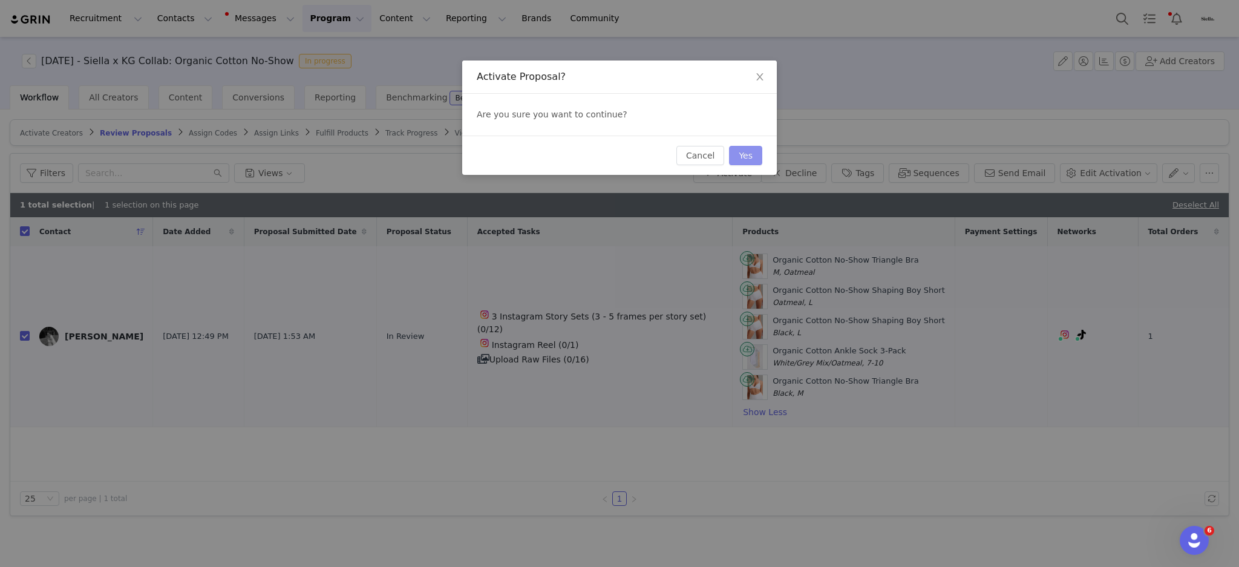
click at [755, 154] on button "Yes" at bounding box center [745, 155] width 33 height 19
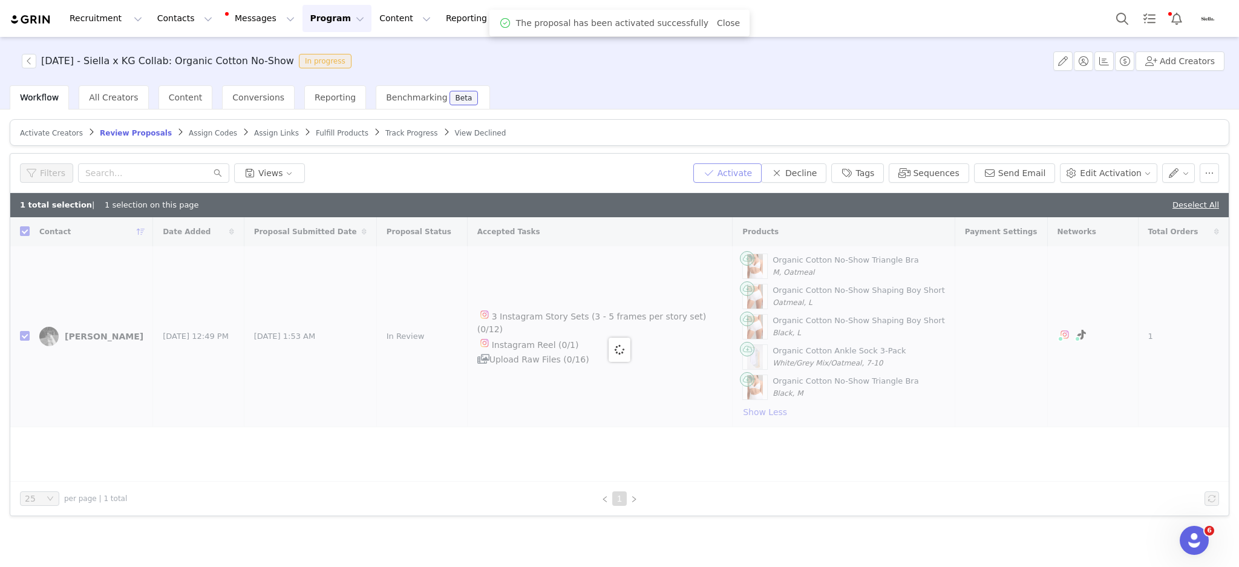
checkbox input "false"
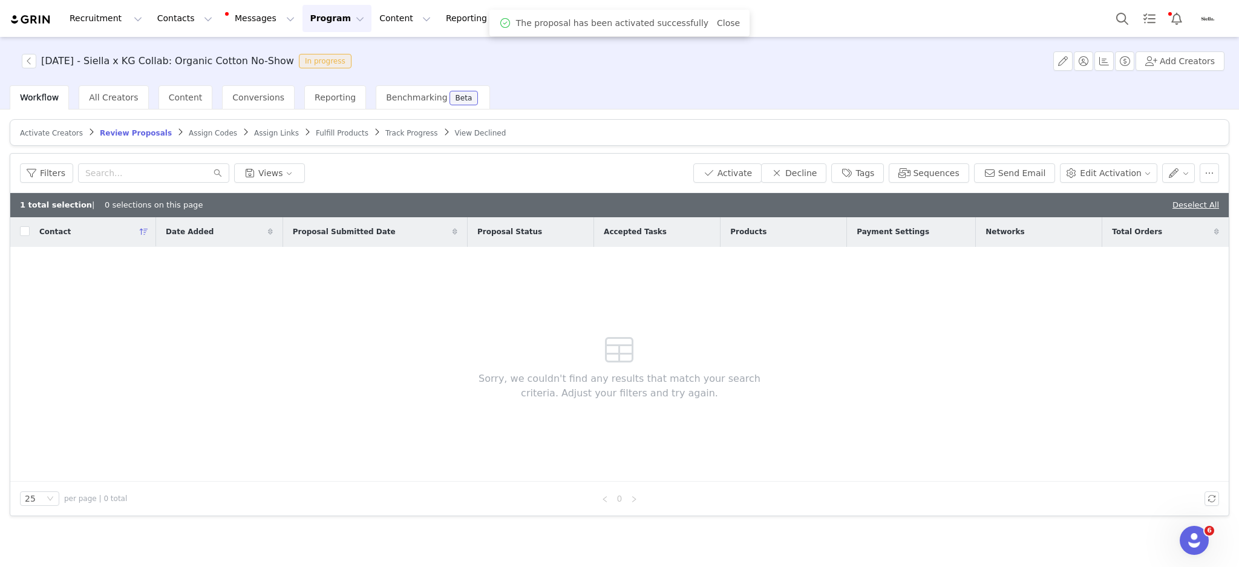
click at [316, 131] on span "Fulfill Products" at bounding box center [342, 133] width 53 height 8
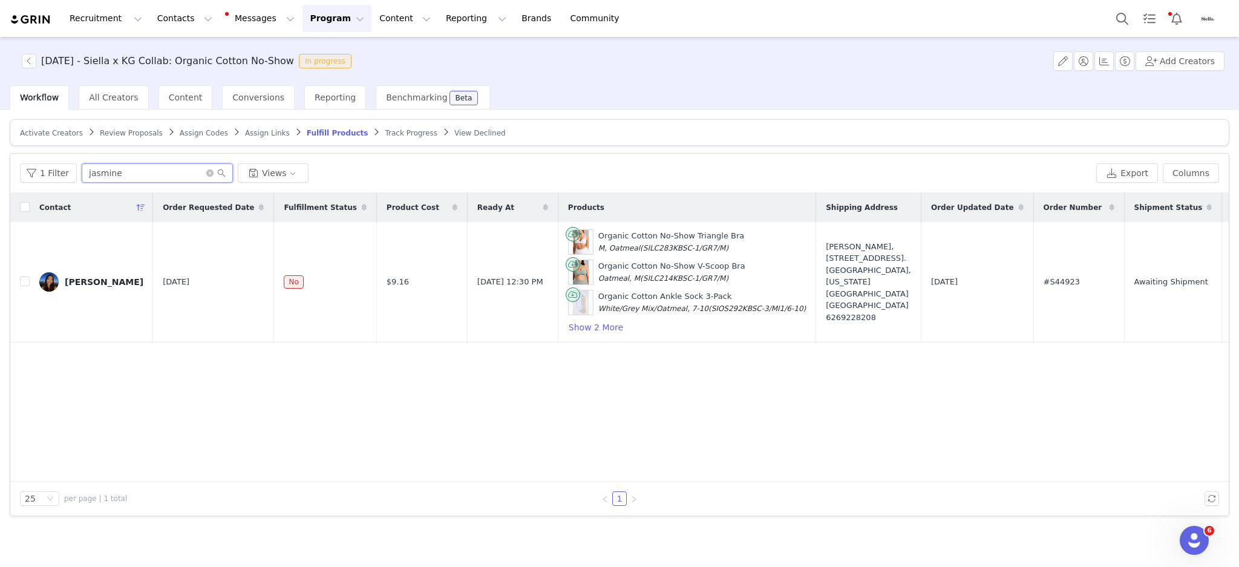
drag, startPoint x: 154, startPoint y: 174, endPoint x: 0, endPoint y: 148, distance: 156.0
click at [0, 148] on div "Activate Creators Review Proposals Assign Codes Assign Links Fulfill Products T…" at bounding box center [619, 338] width 1239 height 456
type input "scout"
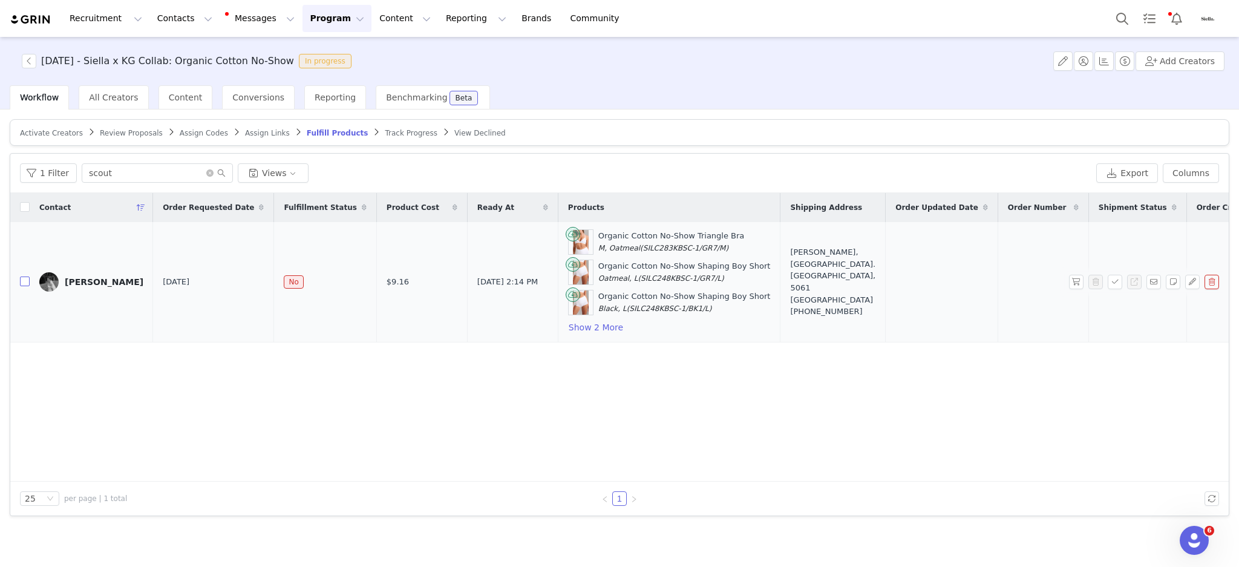
click at [25, 281] on input "checkbox" at bounding box center [25, 282] width 10 height 10
checkbox input "true"
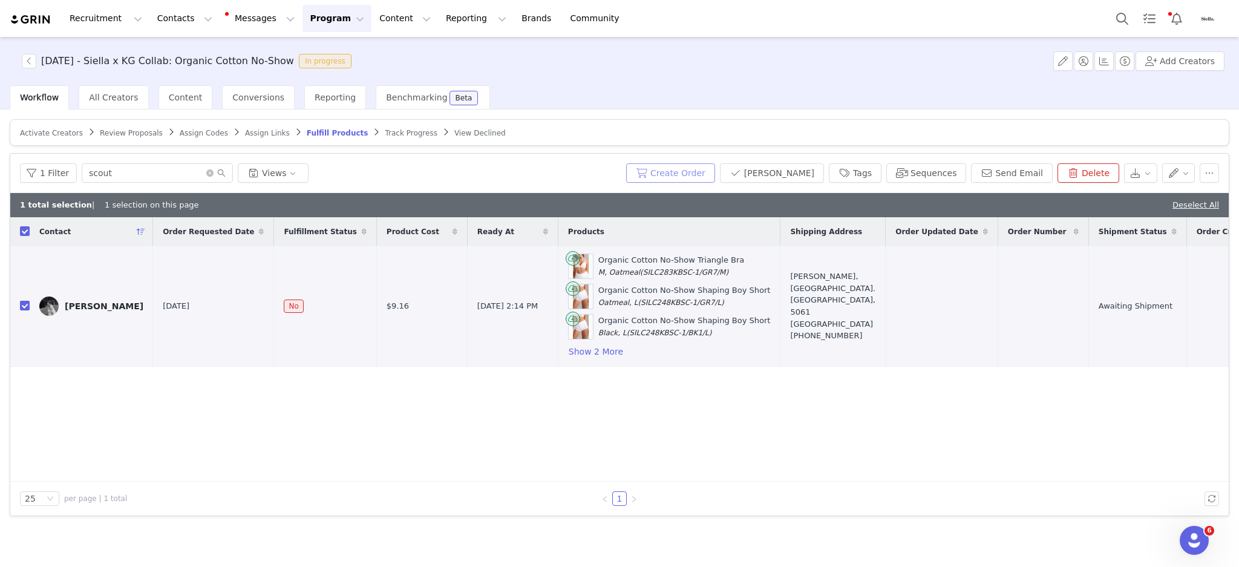
click at [688, 174] on button "Create Order" at bounding box center [670, 172] width 89 height 19
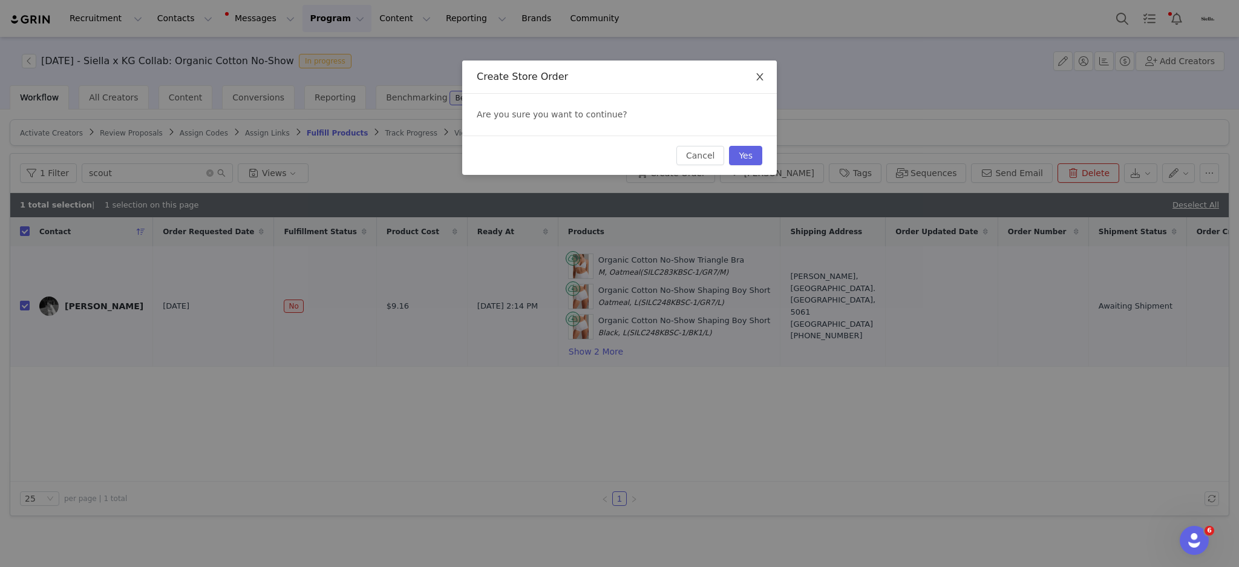
click at [758, 76] on icon "icon: close" at bounding box center [760, 77] width 10 height 10
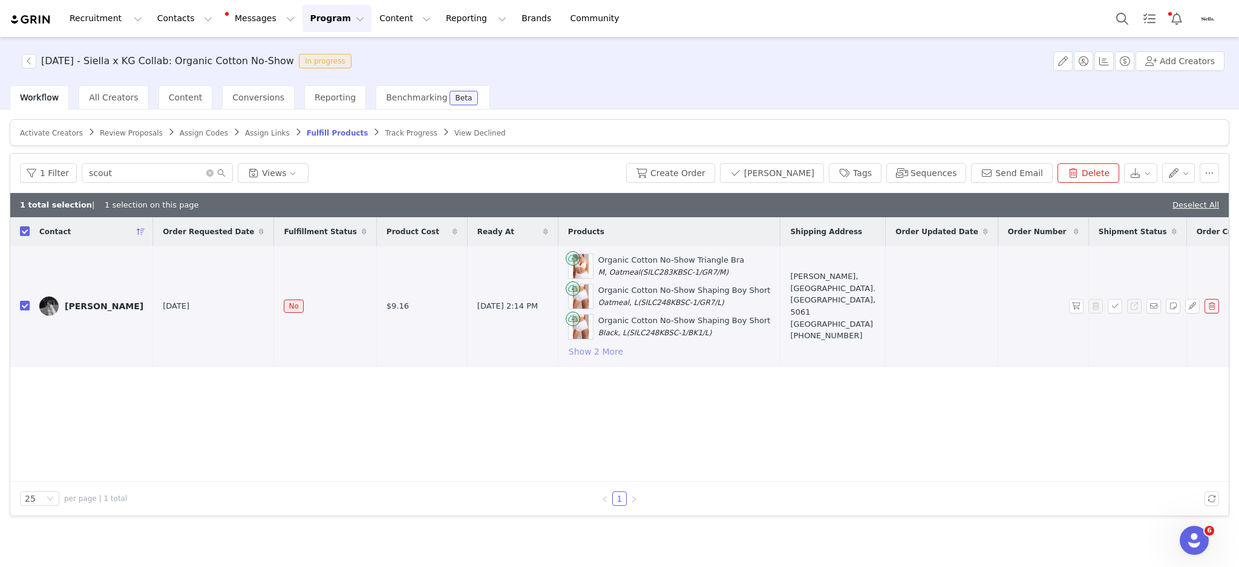
click at [568, 352] on button "Show 2 More" at bounding box center [596, 351] width 56 height 15
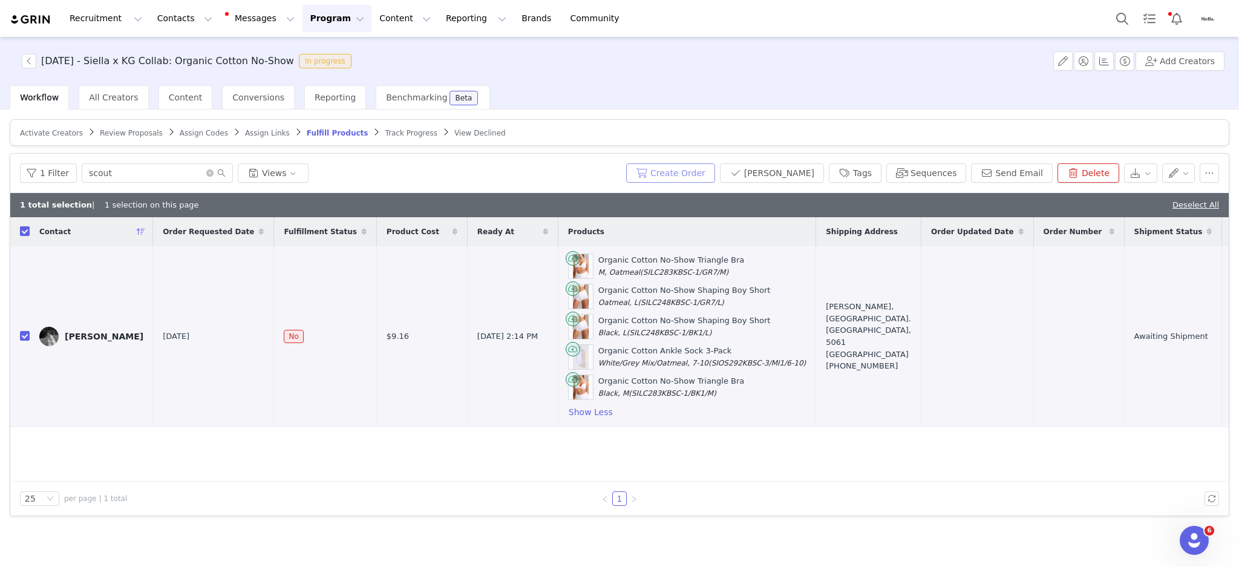
click at [712, 171] on button "Create Order" at bounding box center [670, 172] width 89 height 19
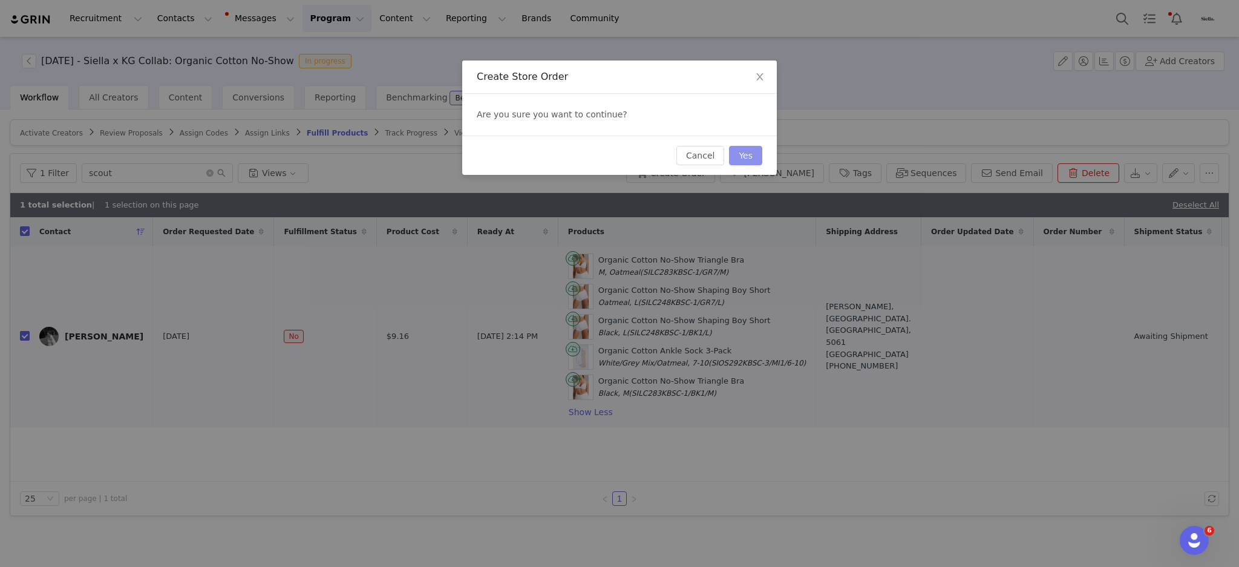
click at [753, 152] on button "Yes" at bounding box center [745, 155] width 33 height 19
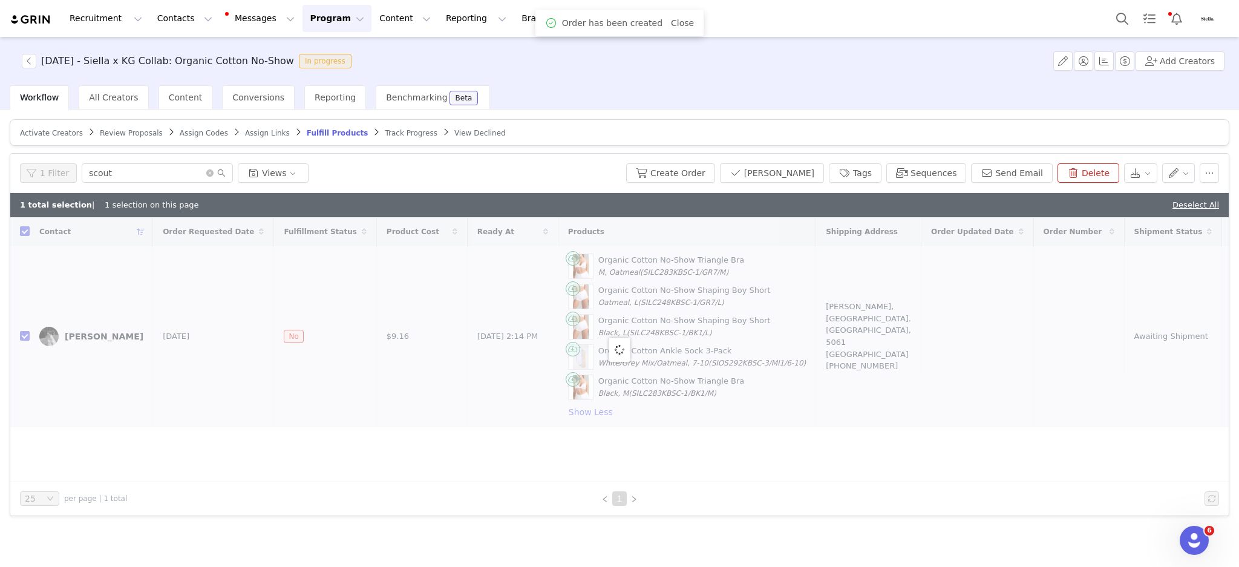
click at [245, 133] on span "Assign Links" at bounding box center [267, 133] width 45 height 8
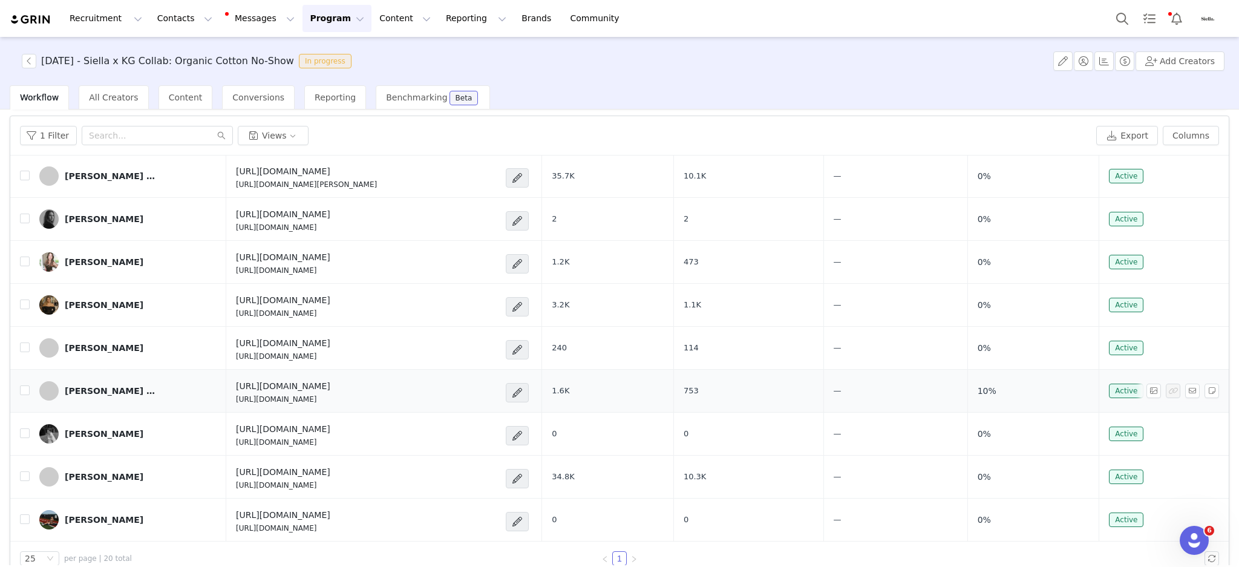
scroll to position [58, 0]
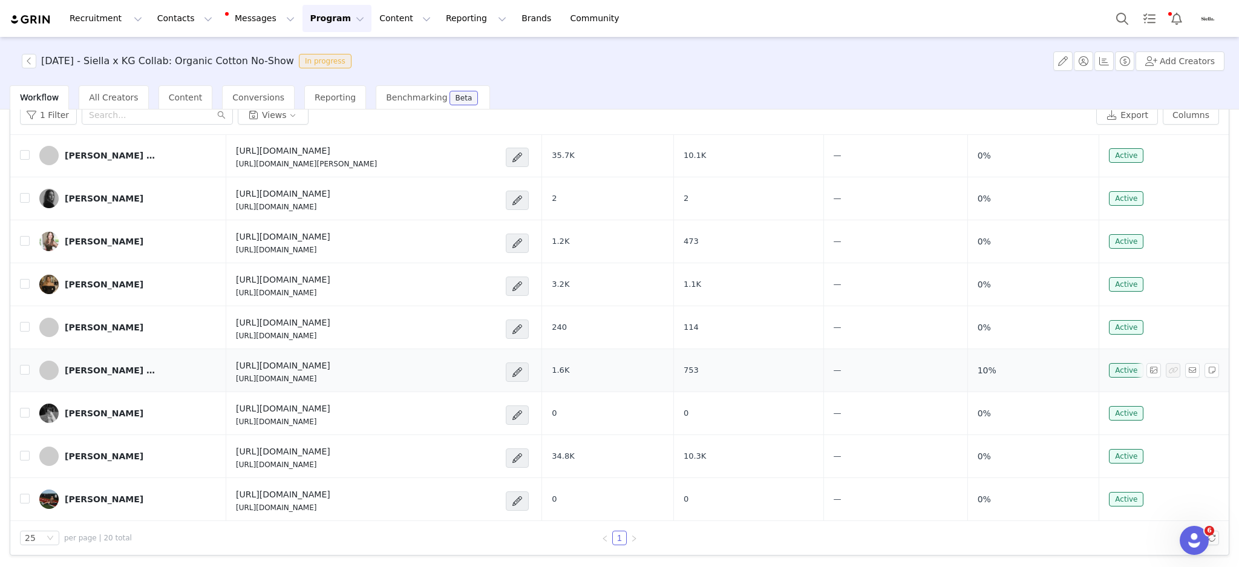
drag, startPoint x: 579, startPoint y: 364, endPoint x: 326, endPoint y: 365, distance: 253.0
click at [326, 365] on div "[URL][DOMAIN_NAME] [URL][DOMAIN_NAME]" at bounding box center [367, 371] width 263 height 25
copy h4 "?redirect=%2Fcollections%2Fsiella-x-kg-organic-cotton-no-show"
click at [524, 416] on span at bounding box center [517, 415] width 12 height 15
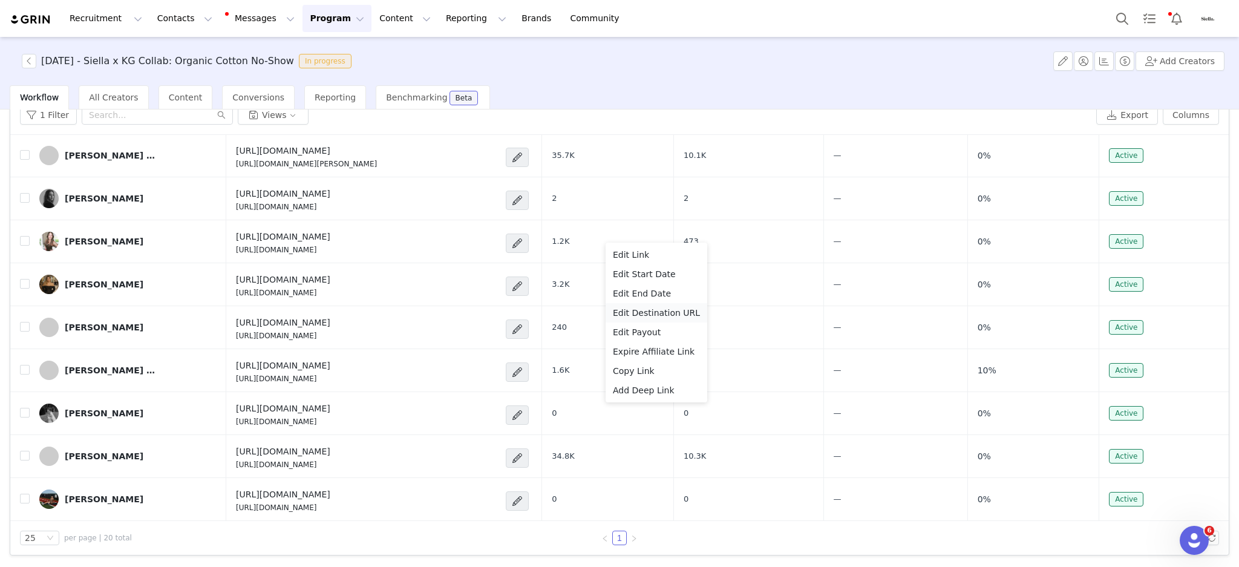
click at [664, 315] on span "Edit Destination URL" at bounding box center [656, 312] width 87 height 13
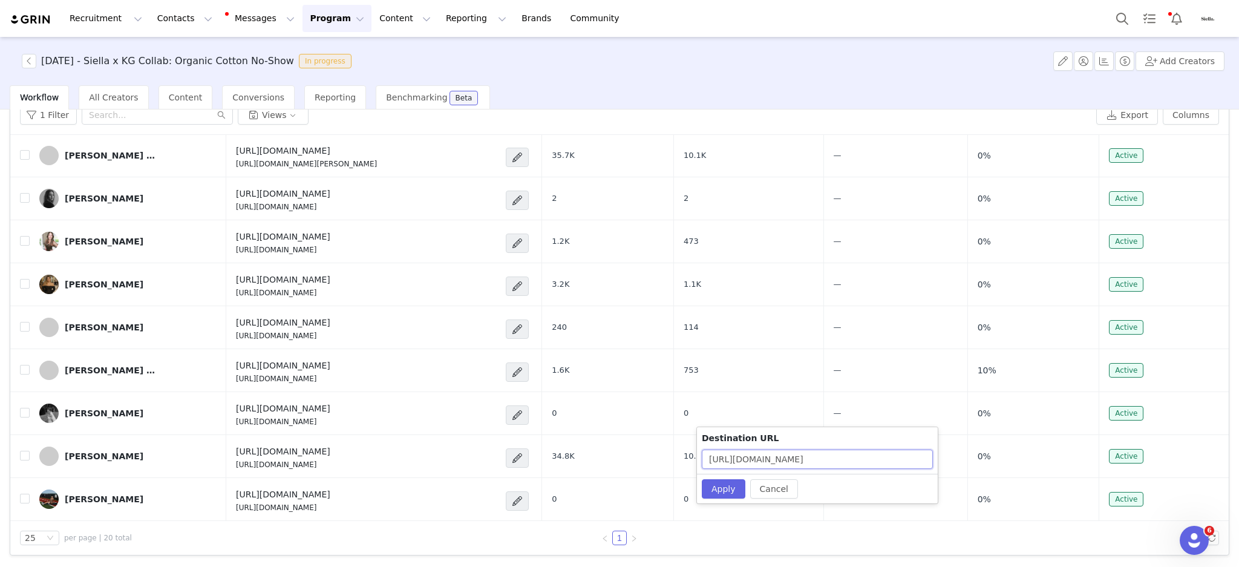
click at [867, 458] on input "[URL][DOMAIN_NAME]" at bounding box center [817, 459] width 231 height 19
paste input "?redirect=%2Fcollections%2Fsiella-x-kg-organic-cotton-no-show"
type input "[URL][DOMAIN_NAME]"
click at [723, 483] on button "Apply" at bounding box center [724, 488] width 44 height 19
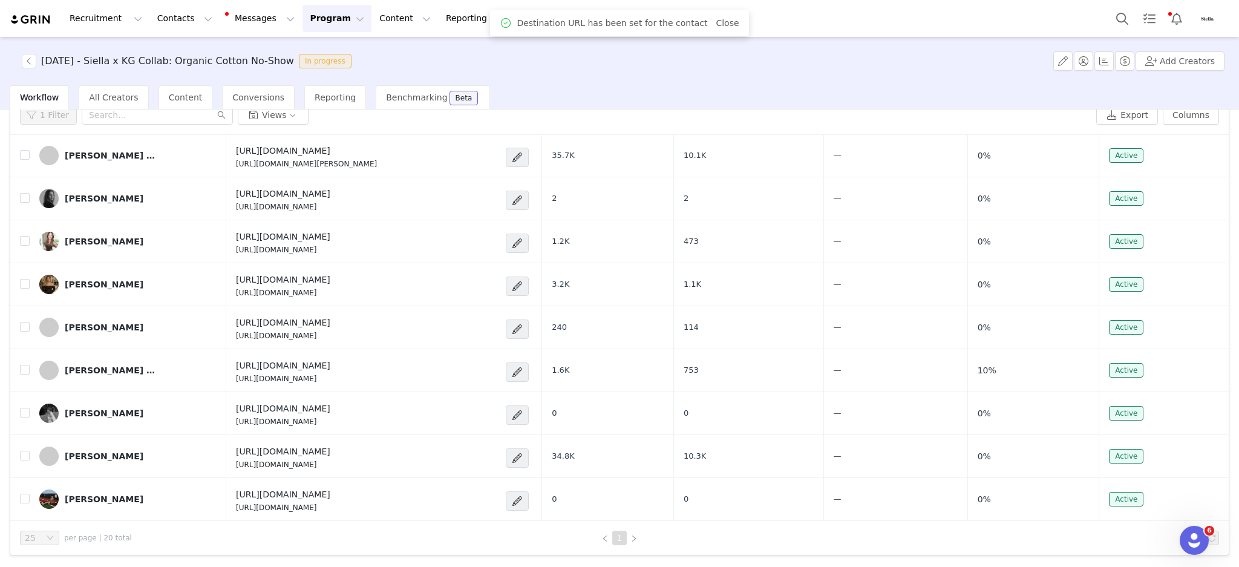
scroll to position [0, 0]
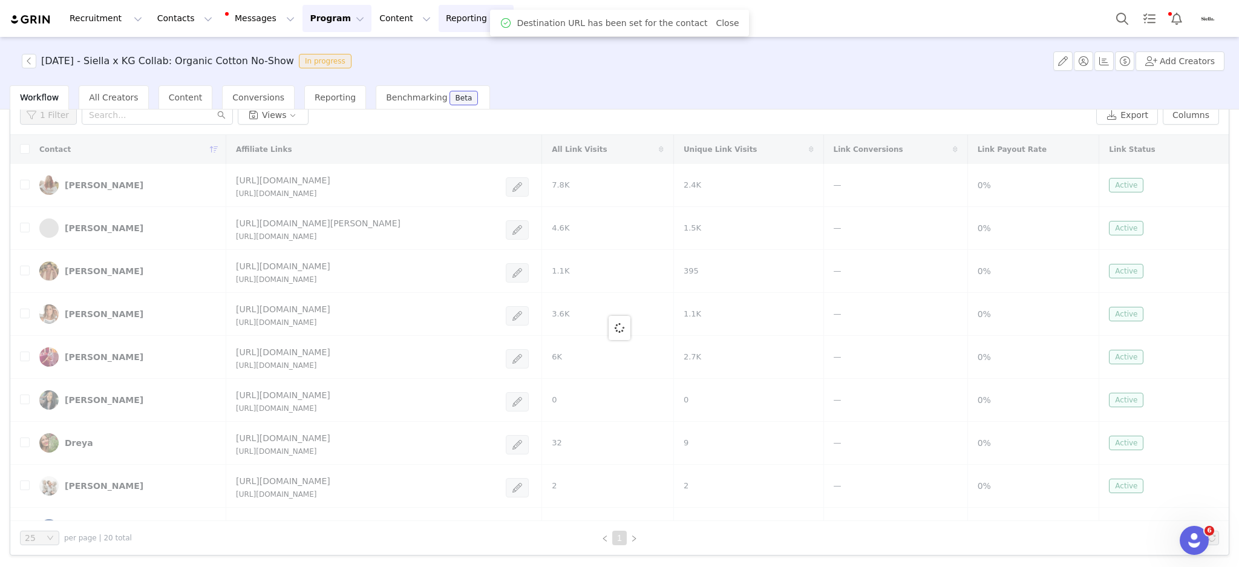
click at [439, 18] on button "Reporting Reporting" at bounding box center [476, 18] width 75 height 27
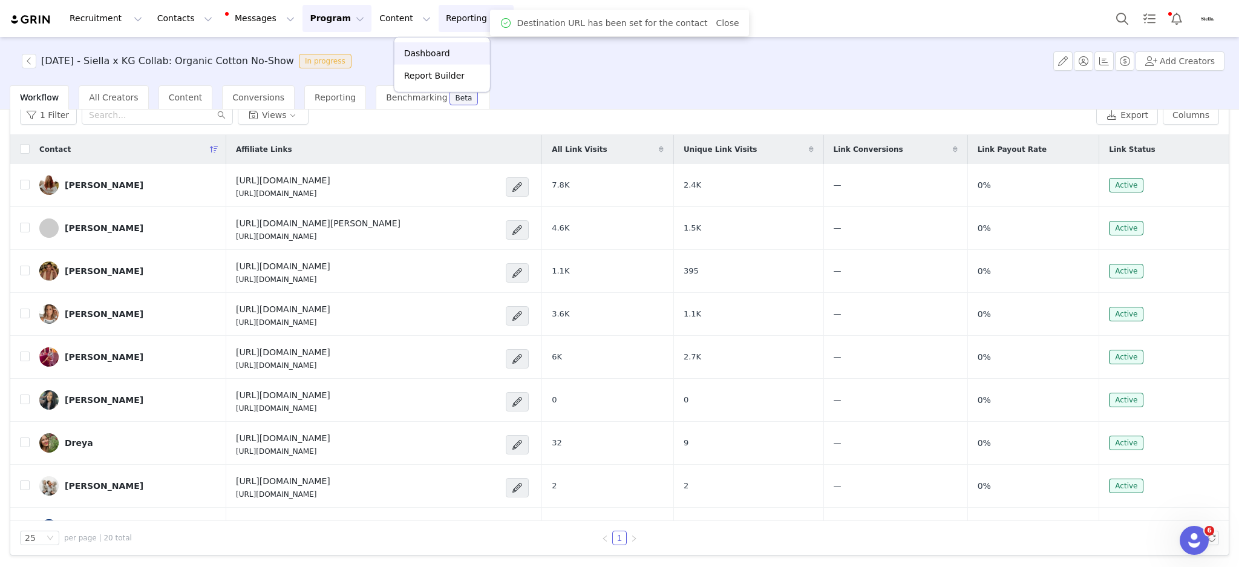
click at [441, 47] on p "Dashboard" at bounding box center [427, 53] width 46 height 13
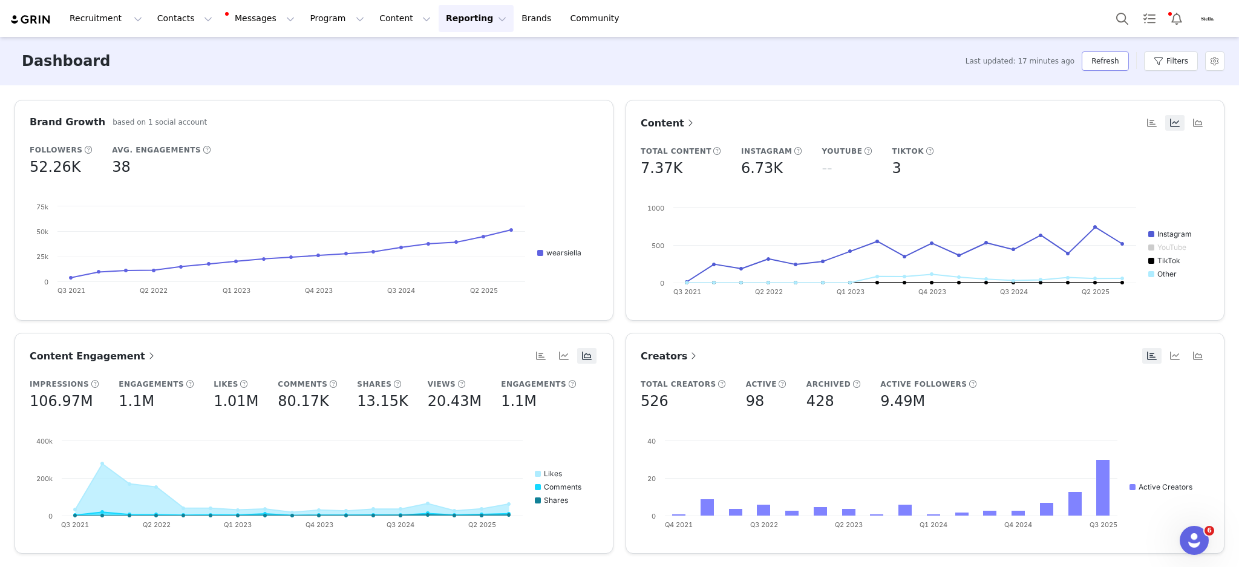
click at [1124, 67] on button "Refresh" at bounding box center [1105, 60] width 47 height 19
click at [231, 15] on button "Messages Messages" at bounding box center [261, 18] width 82 height 27
click at [303, 18] on button "Program Program" at bounding box center [337, 18] width 69 height 27
click at [301, 51] on p "Activations" at bounding box center [306, 53] width 47 height 13
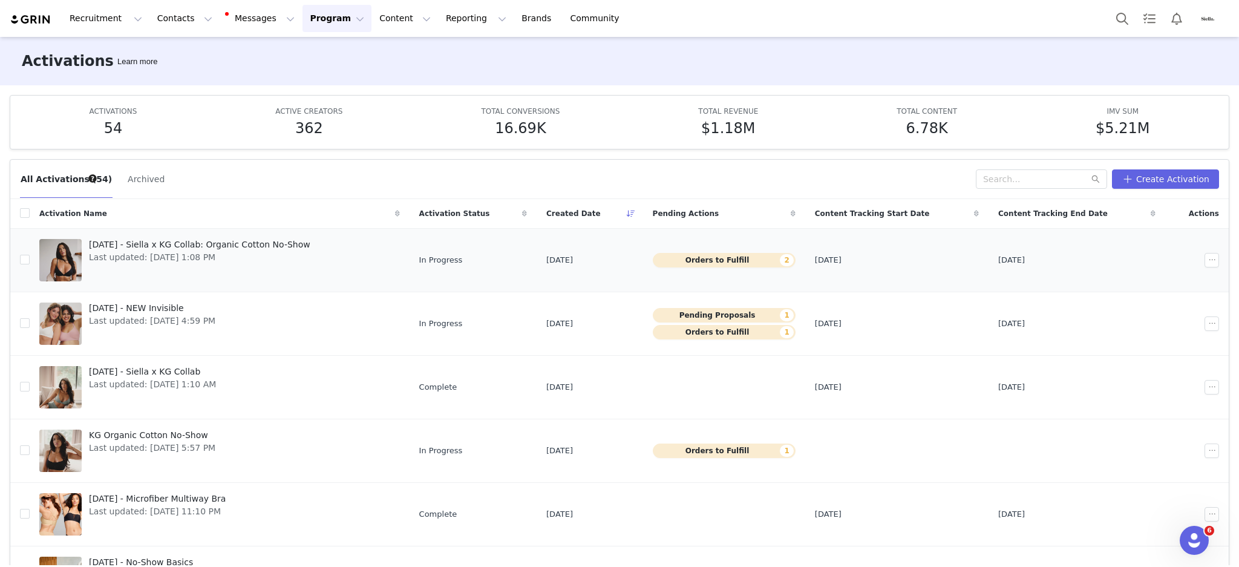
click at [123, 258] on span "Last updated: [DATE] 1:08 PM" at bounding box center [200, 257] width 222 height 13
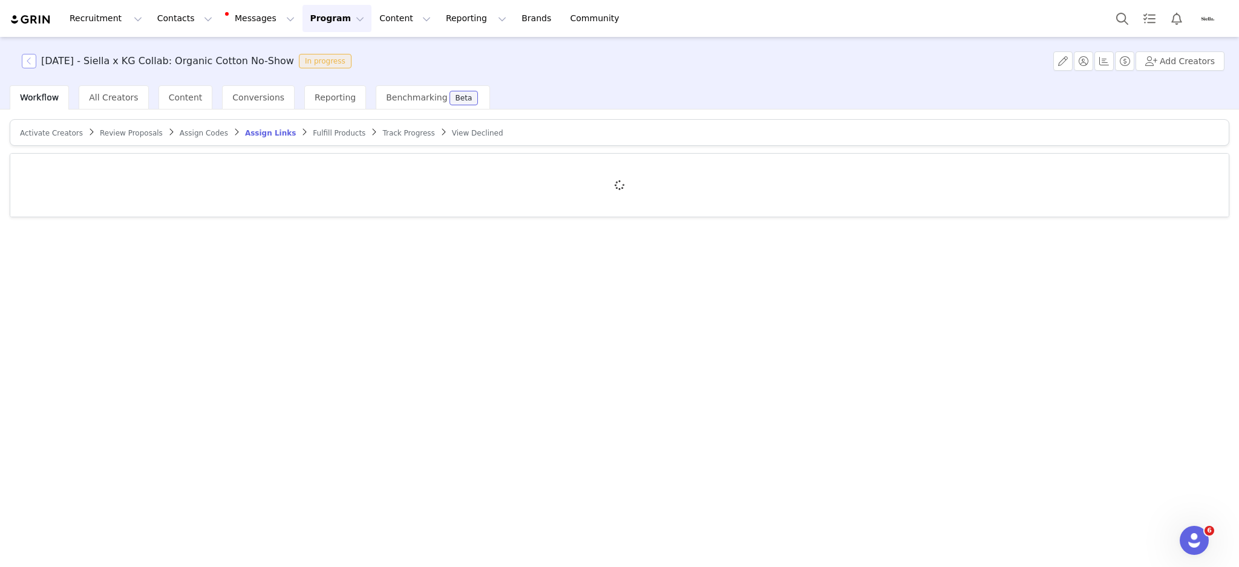
click at [26, 62] on button "button" at bounding box center [29, 61] width 15 height 15
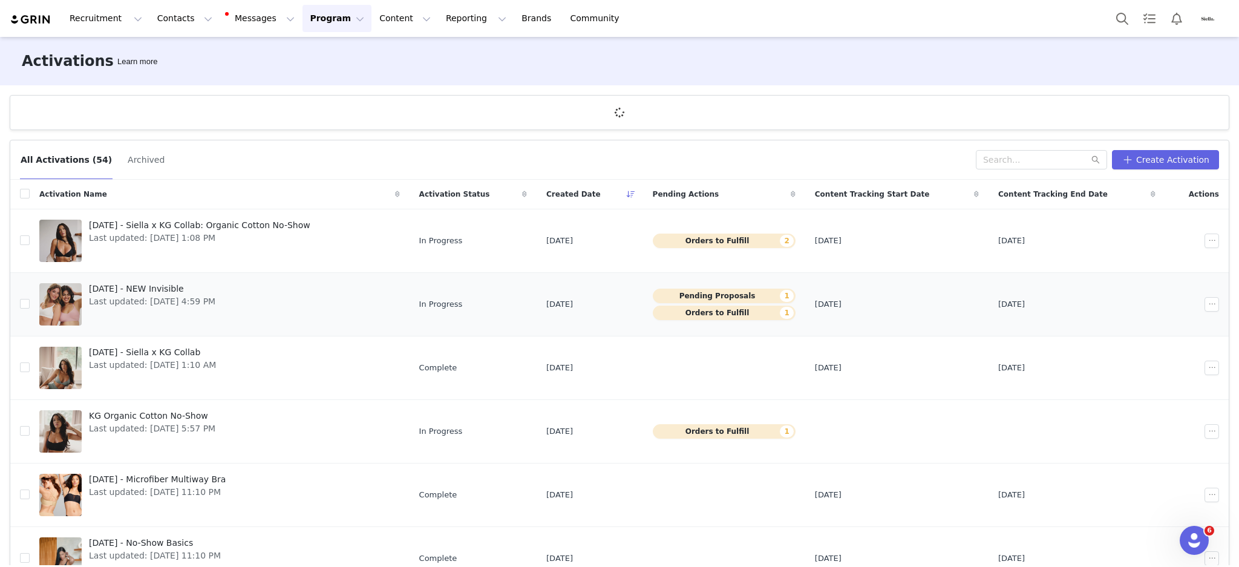
click at [118, 303] on span "Last updated: [DATE] 4:59 PM" at bounding box center [152, 301] width 126 height 13
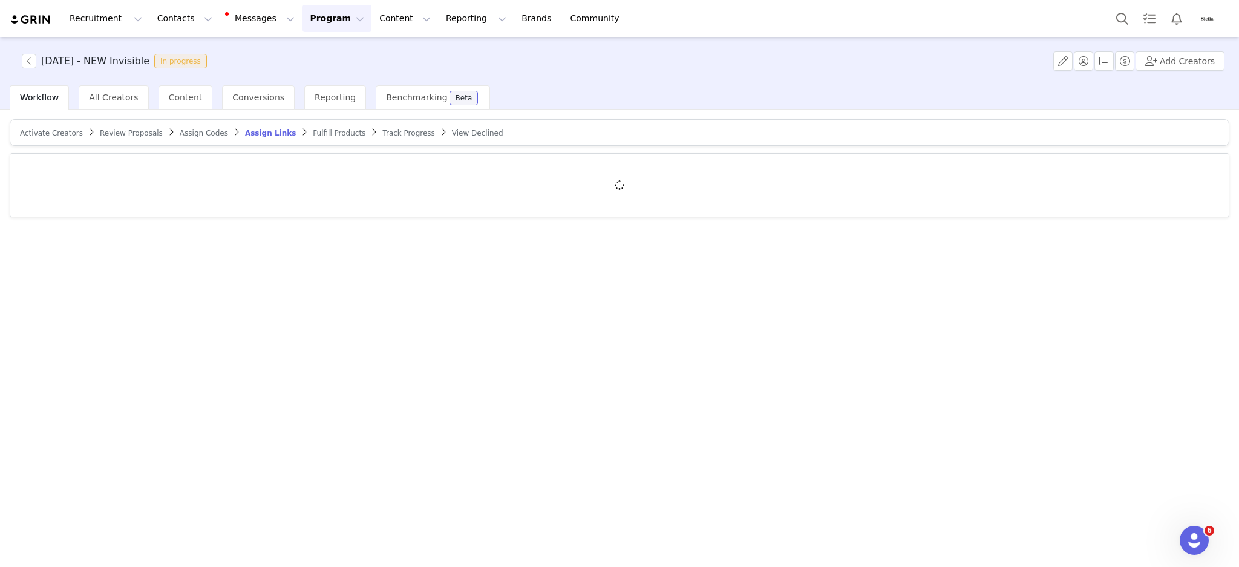
click at [104, 136] on span "Review Proposals" at bounding box center [131, 133] width 63 height 8
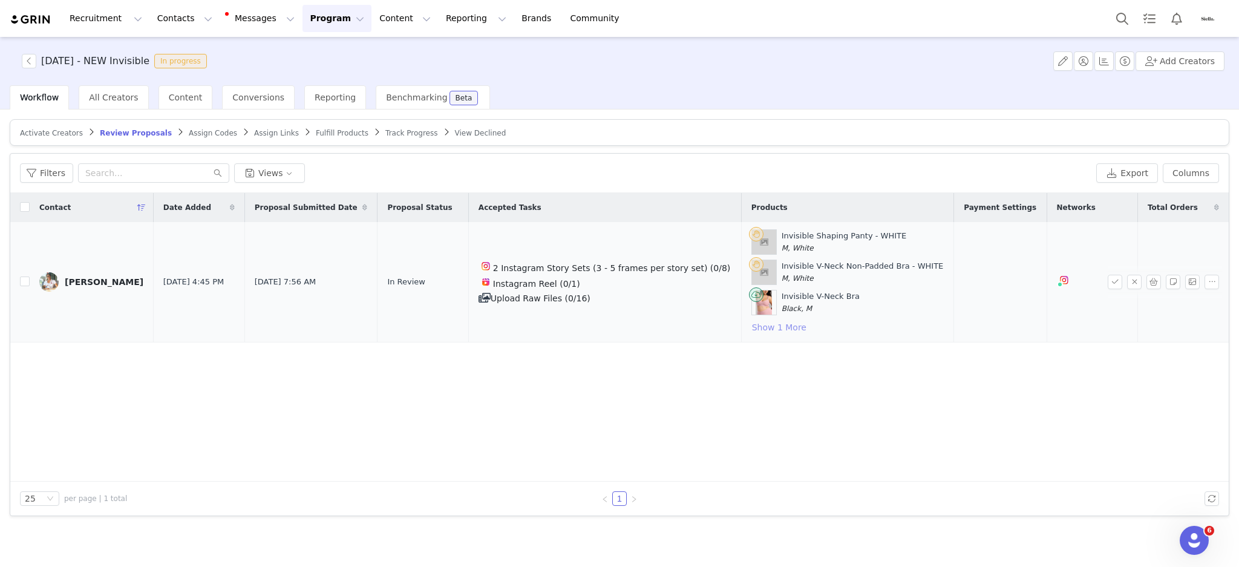
click at [757, 325] on button "Show 1 More" at bounding box center [780, 327] width 56 height 15
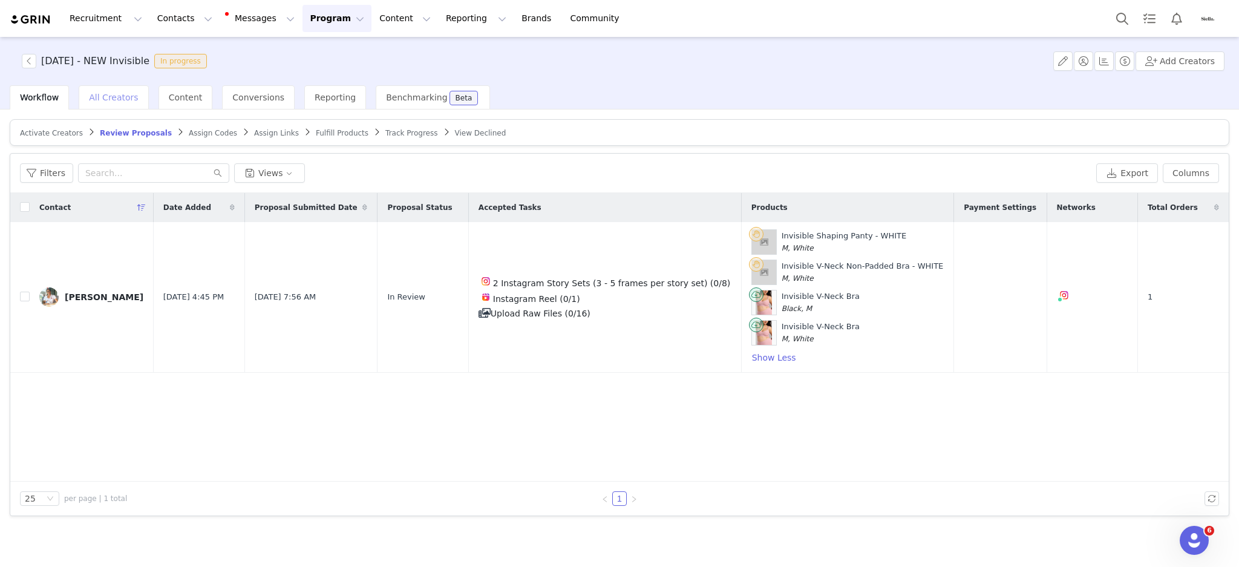
click at [111, 100] on span "All Creators" at bounding box center [113, 98] width 49 height 10
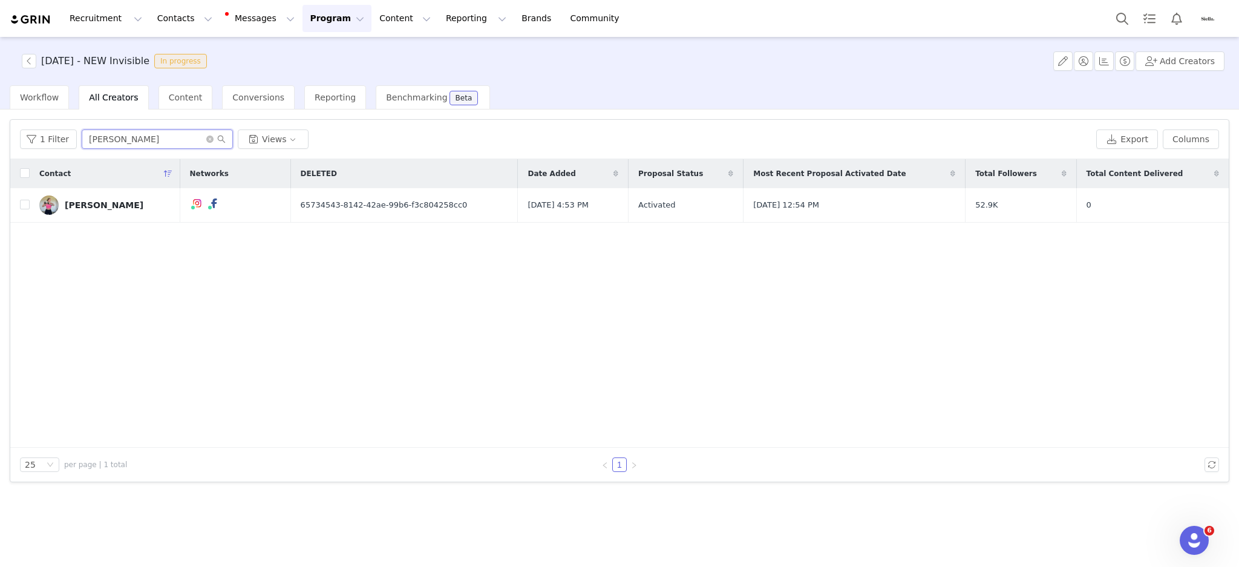
drag, startPoint x: 134, startPoint y: 140, endPoint x: 1, endPoint y: 101, distance: 139.2
click at [0, 99] on div "October 2025 - NEW Invisible In progress Add Creators Workflow All Creators Con…" at bounding box center [619, 301] width 1239 height 528
type input "katarina"
click at [67, 201] on div "Katarina" at bounding box center [104, 205] width 79 height 10
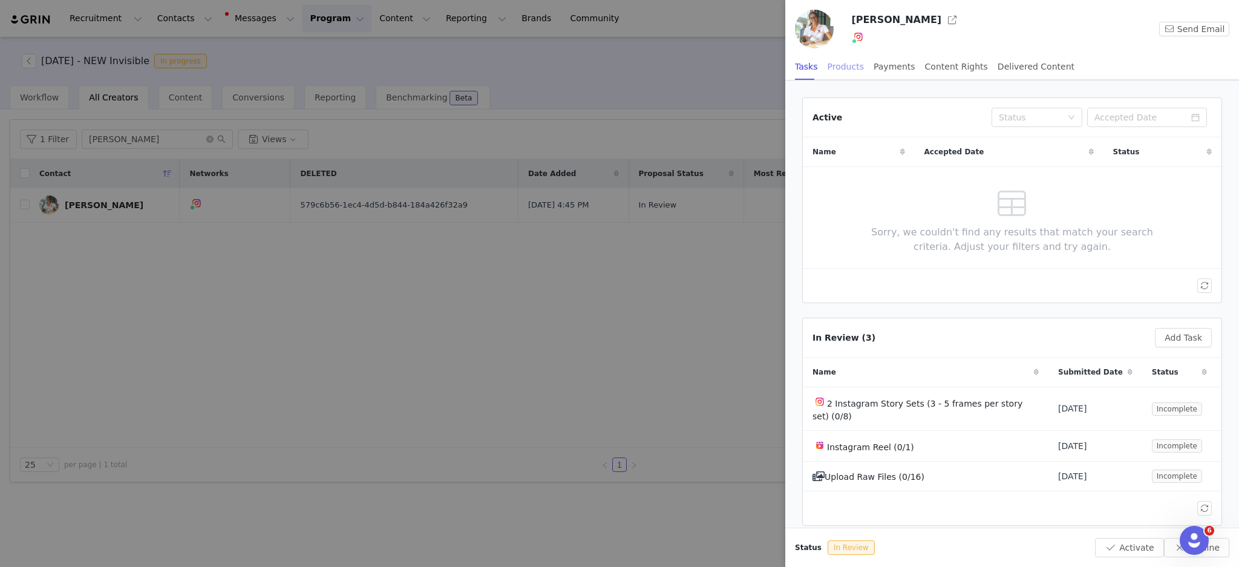
click at [849, 76] on div "Products" at bounding box center [846, 66] width 36 height 27
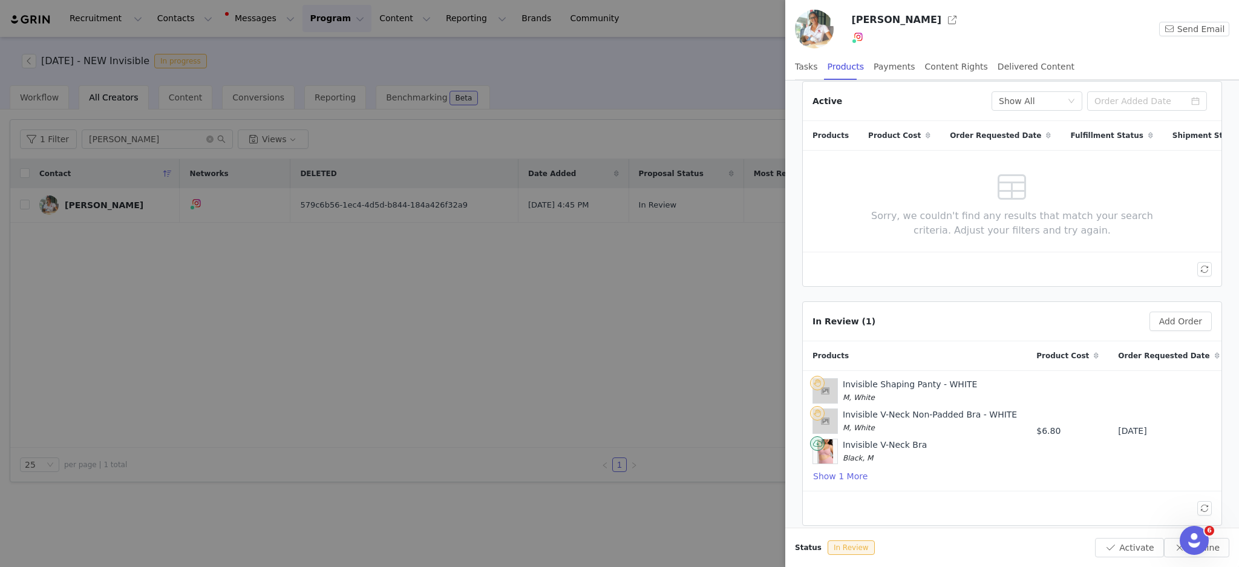
scroll to position [32, 0]
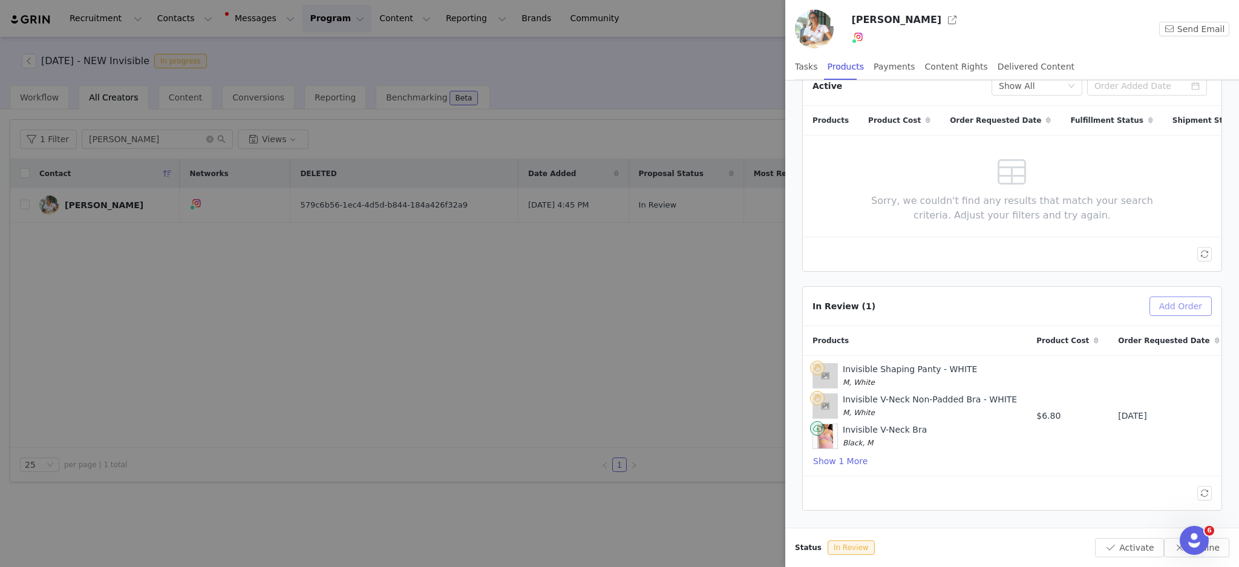
click at [1177, 304] on button "Add Order" at bounding box center [1181, 306] width 62 height 19
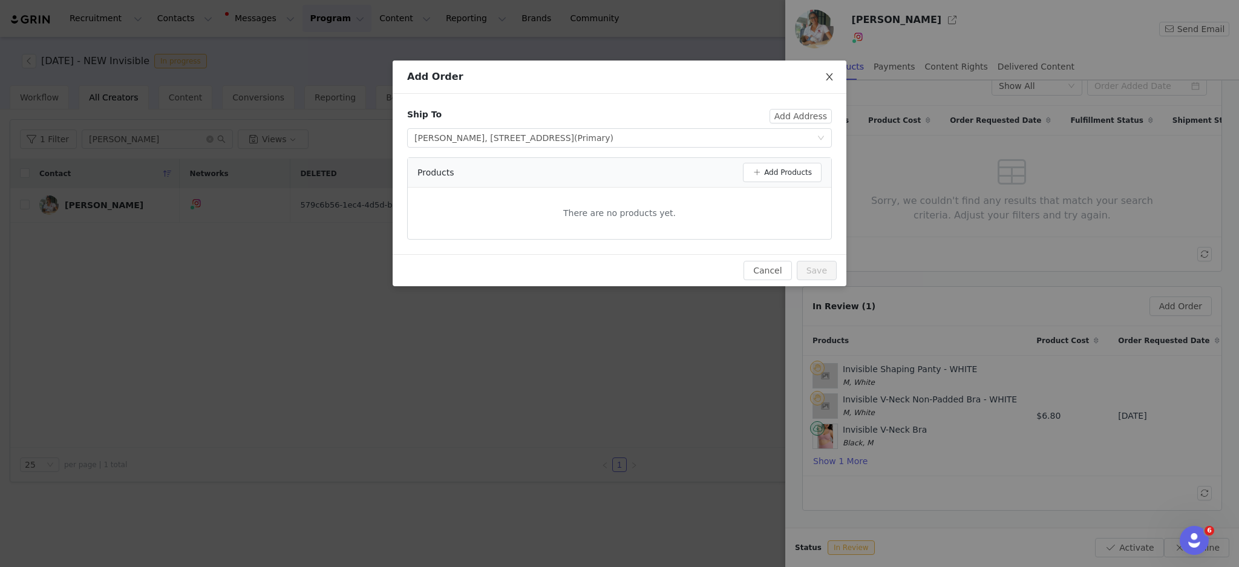
click at [835, 77] on span "Close" at bounding box center [830, 78] width 34 height 34
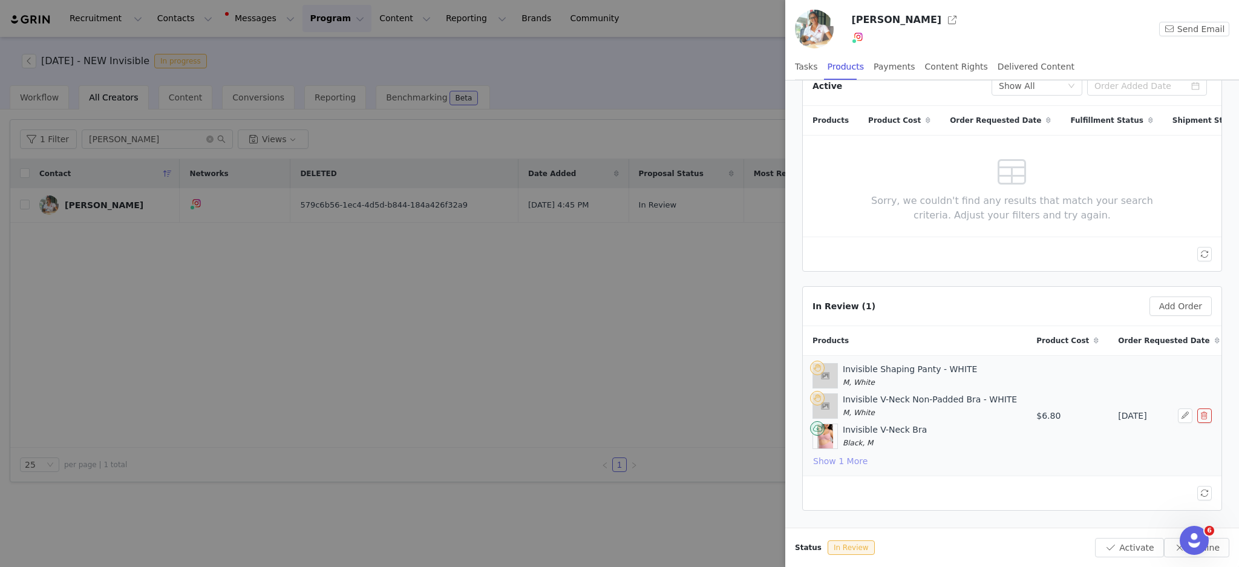
click at [836, 455] on button "Show 1 More" at bounding box center [841, 461] width 56 height 15
click at [1189, 306] on button "Add Order" at bounding box center [1181, 305] width 62 height 19
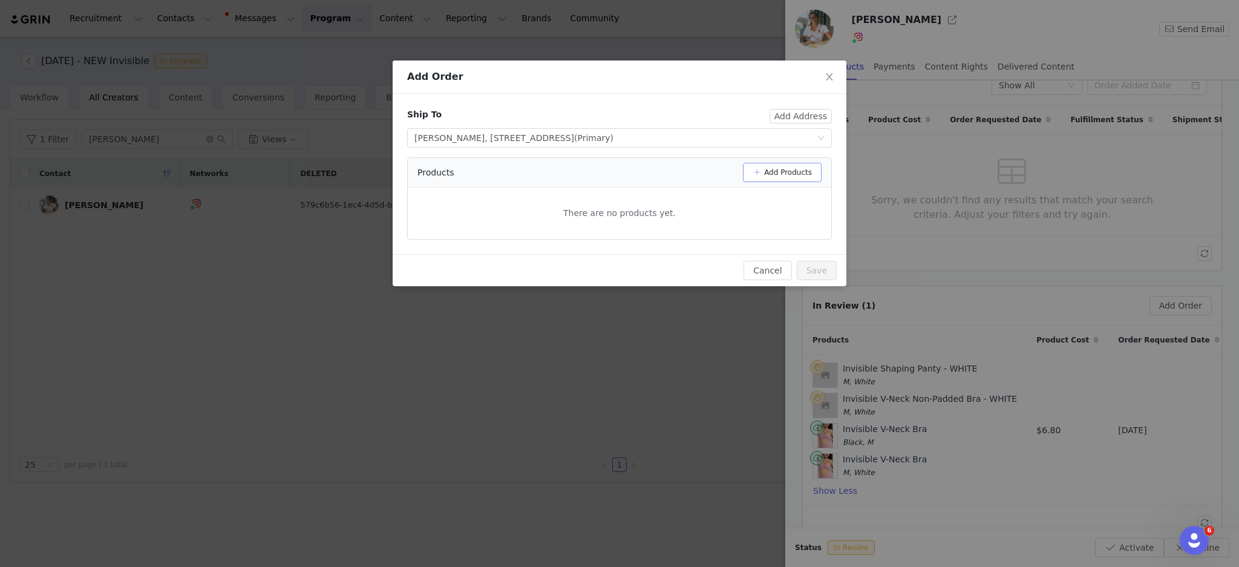
click at [791, 174] on button "Add Products" at bounding box center [782, 172] width 79 height 19
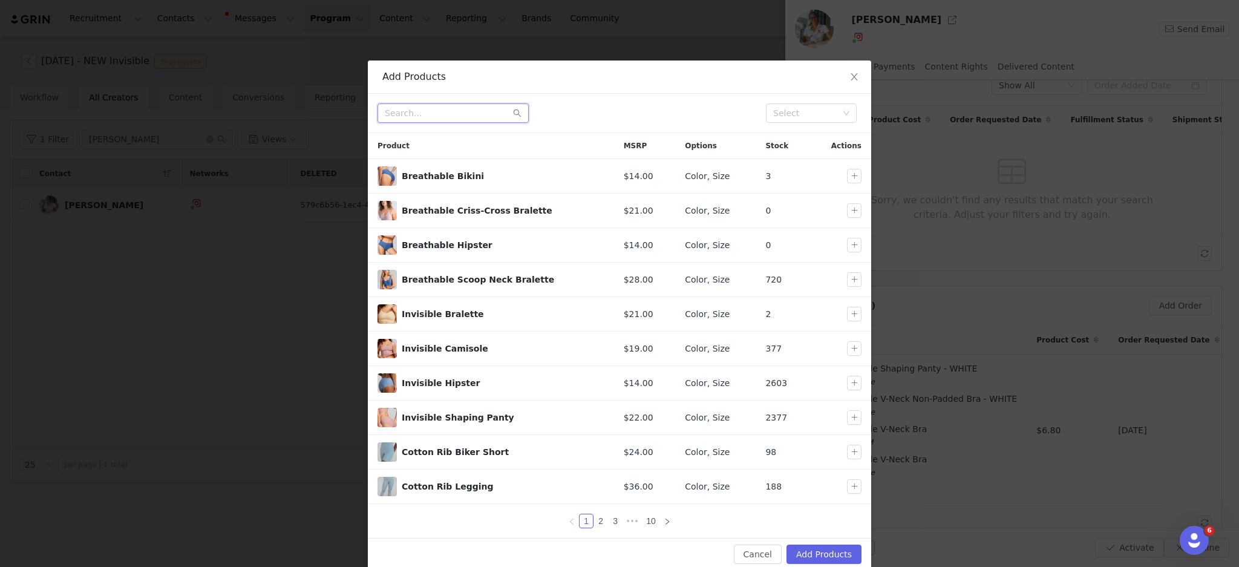
click at [471, 113] on input "text" at bounding box center [453, 112] width 151 height 19
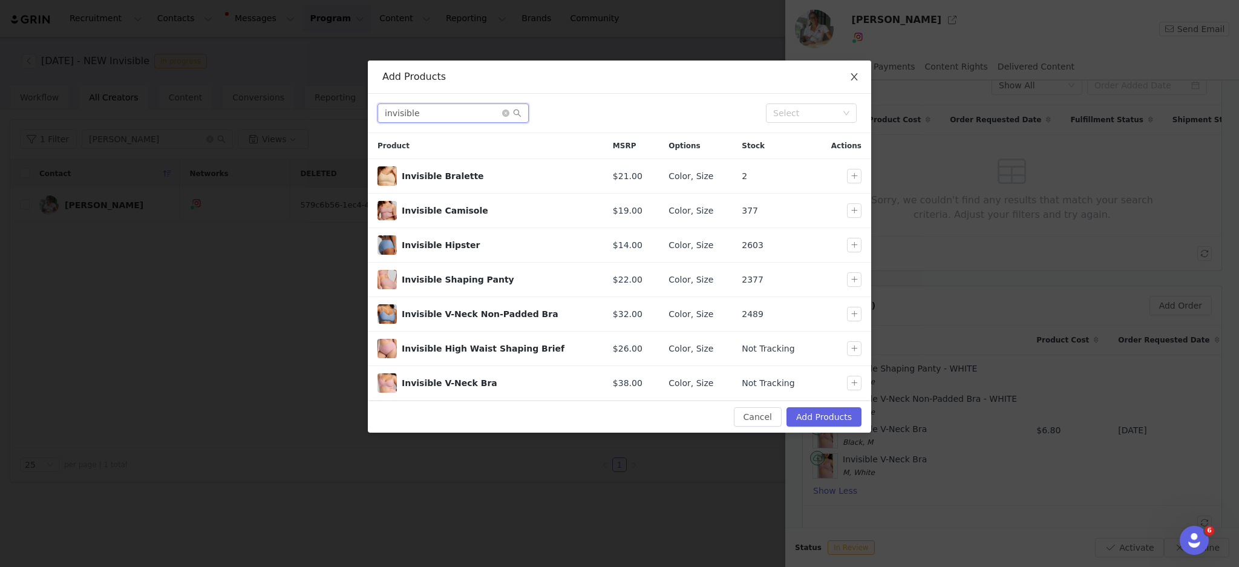
type input "invisible"
click at [856, 74] on icon "icon: close" at bounding box center [855, 77] width 10 height 10
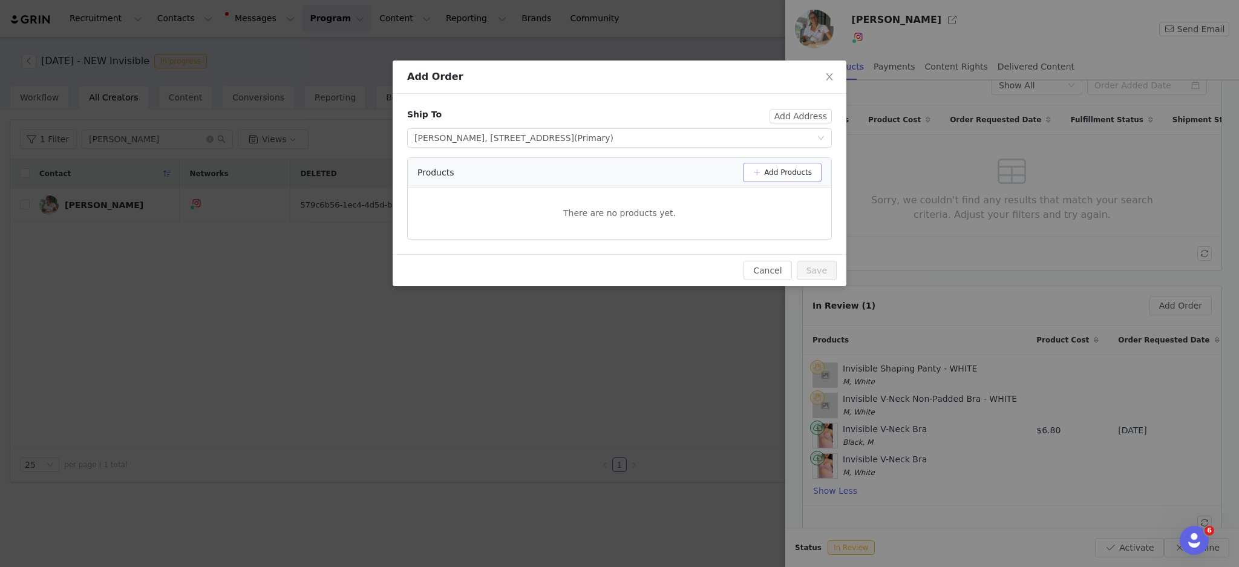
click at [760, 167] on button "Add Products" at bounding box center [782, 172] width 79 height 19
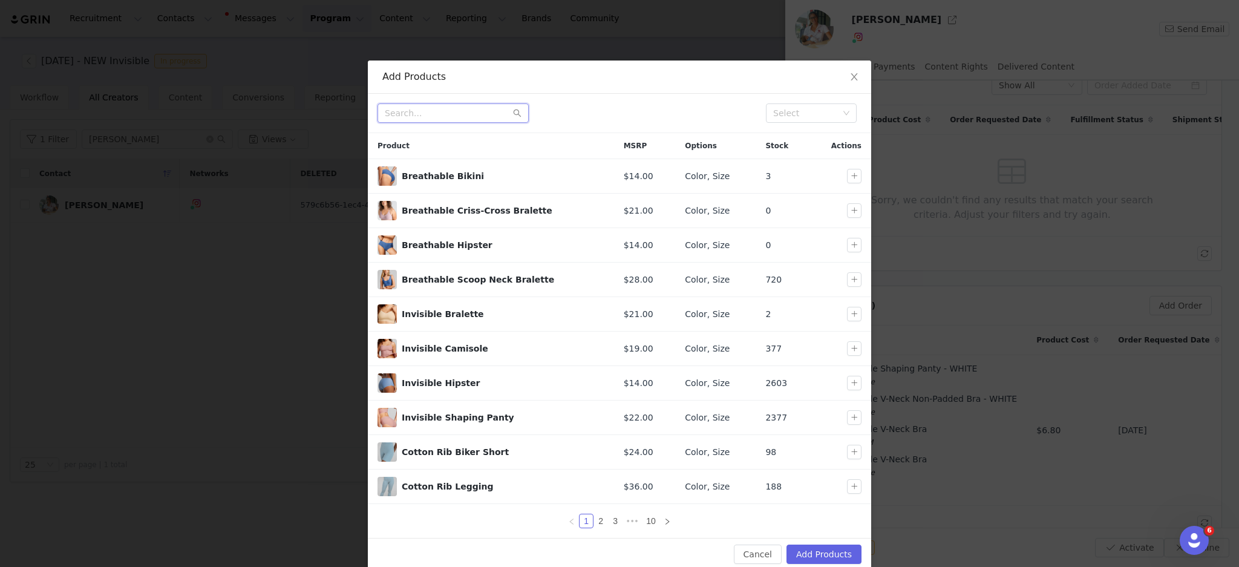
click at [452, 103] on input "text" at bounding box center [453, 112] width 151 height 19
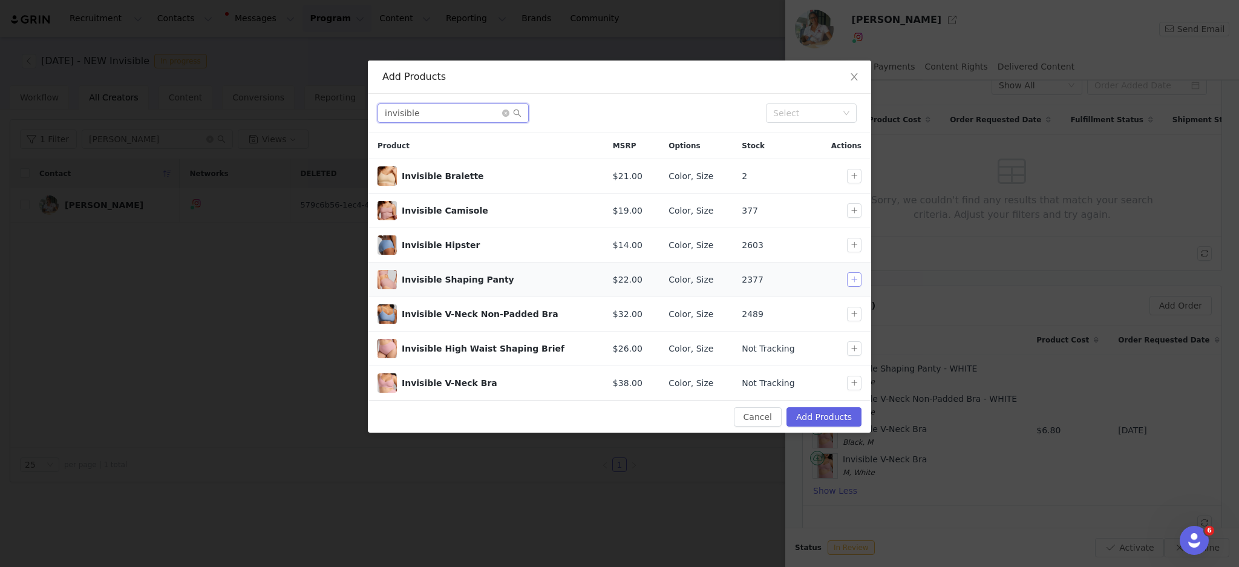
type input "invisible"
click at [859, 281] on button "button" at bounding box center [854, 279] width 15 height 15
click at [854, 310] on button "button" at bounding box center [854, 314] width 15 height 15
click at [855, 347] on button "button" at bounding box center [854, 348] width 15 height 15
click at [856, 384] on button "button" at bounding box center [854, 383] width 15 height 15
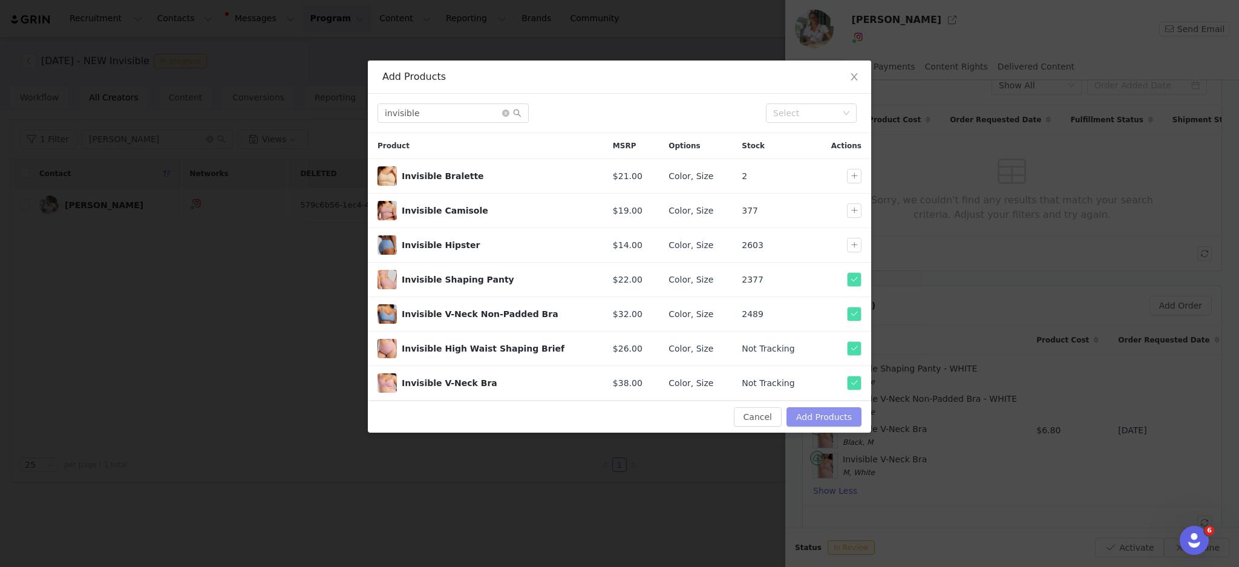
click at [814, 417] on button "Add Products" at bounding box center [824, 416] width 75 height 19
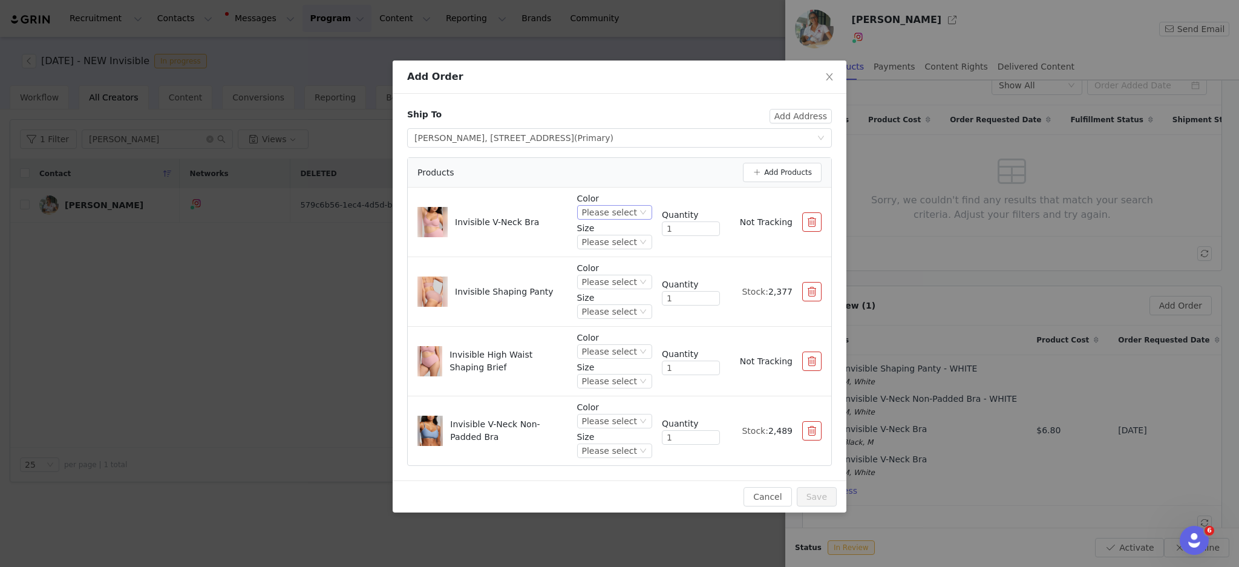
click at [602, 216] on div "Please select" at bounding box center [609, 212] width 55 height 13
click at [605, 289] on li "Black" at bounding box center [618, 292] width 67 height 19
click at [614, 245] on div "Please select" at bounding box center [609, 241] width 55 height 13
click at [606, 297] on li "M" at bounding box center [618, 302] width 67 height 19
click at [609, 281] on div "Please select" at bounding box center [609, 281] width 55 height 13
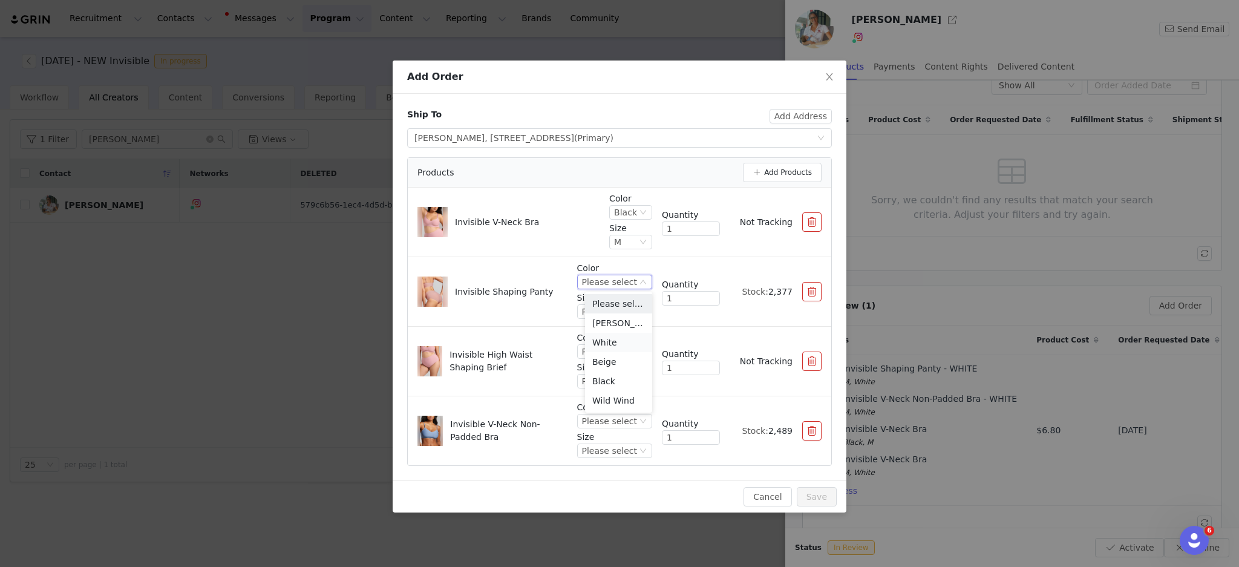
click at [612, 340] on li "White" at bounding box center [618, 342] width 67 height 19
click at [612, 314] on div "Please select" at bounding box center [609, 311] width 55 height 13
click at [609, 369] on li "M" at bounding box center [618, 372] width 67 height 19
click at [621, 352] on div "Please select" at bounding box center [609, 351] width 55 height 13
click at [613, 432] on li "Black" at bounding box center [618, 431] width 67 height 19
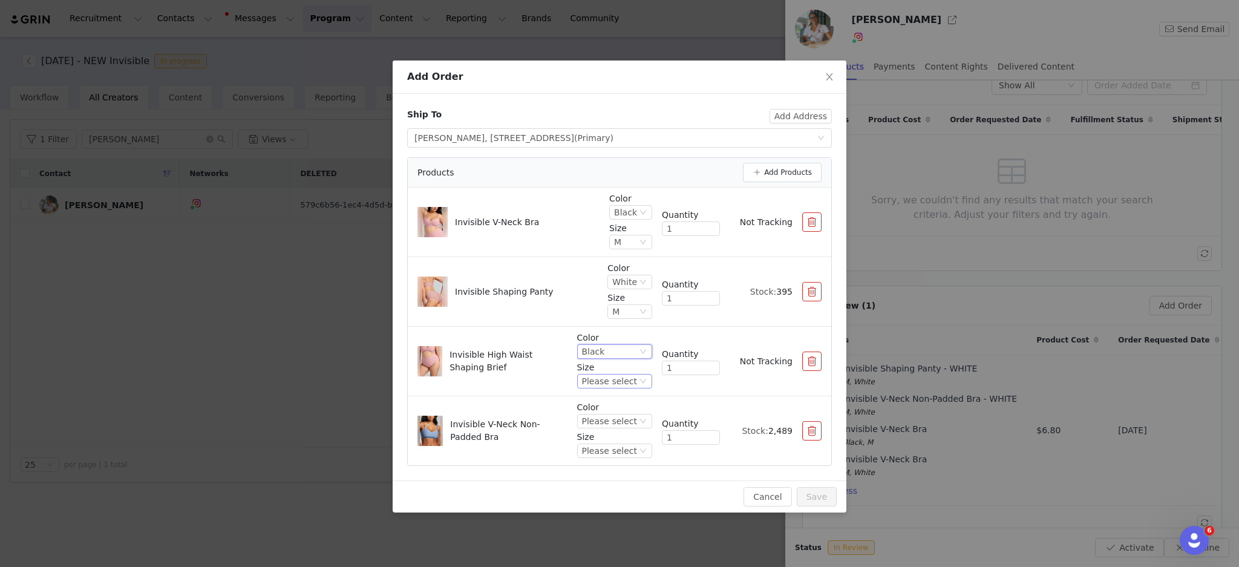
click at [619, 382] on div "Please select" at bounding box center [609, 381] width 55 height 13
click at [606, 439] on li "M" at bounding box center [618, 441] width 67 height 19
click at [632, 420] on div "Please select" at bounding box center [609, 421] width 55 height 13
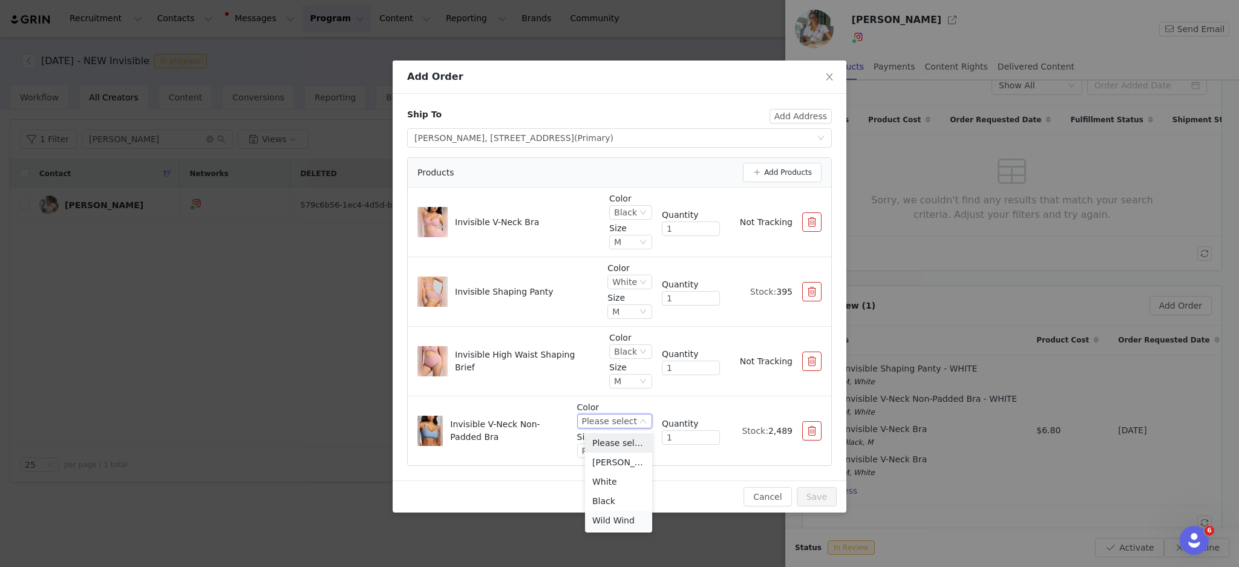
click at [605, 516] on li "Wild Wind" at bounding box center [618, 520] width 67 height 19
click at [607, 417] on div "Wild Wind" at bounding box center [603, 421] width 42 height 13
click at [606, 479] on li "White" at bounding box center [618, 481] width 67 height 19
click at [604, 451] on div "Please select" at bounding box center [609, 450] width 55 height 13
click at [605, 373] on li "M" at bounding box center [618, 370] width 67 height 19
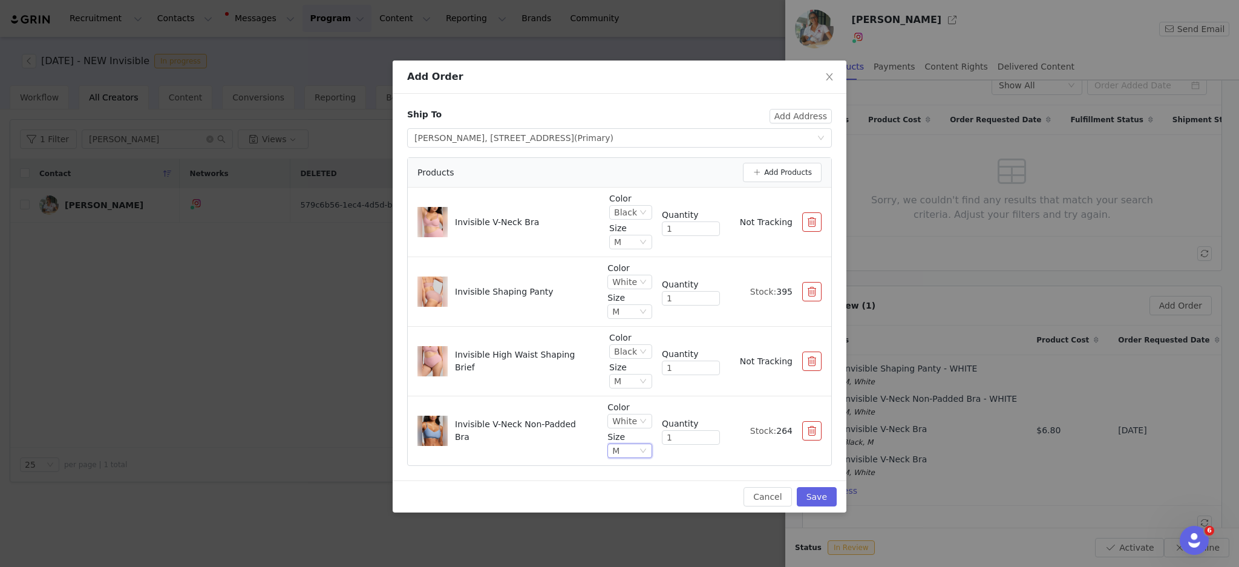
click at [519, 441] on p "Invisible V-Neck Non-Padded Bra" at bounding box center [516, 430] width 123 height 25
click at [825, 496] on button "Save" at bounding box center [817, 496] width 40 height 19
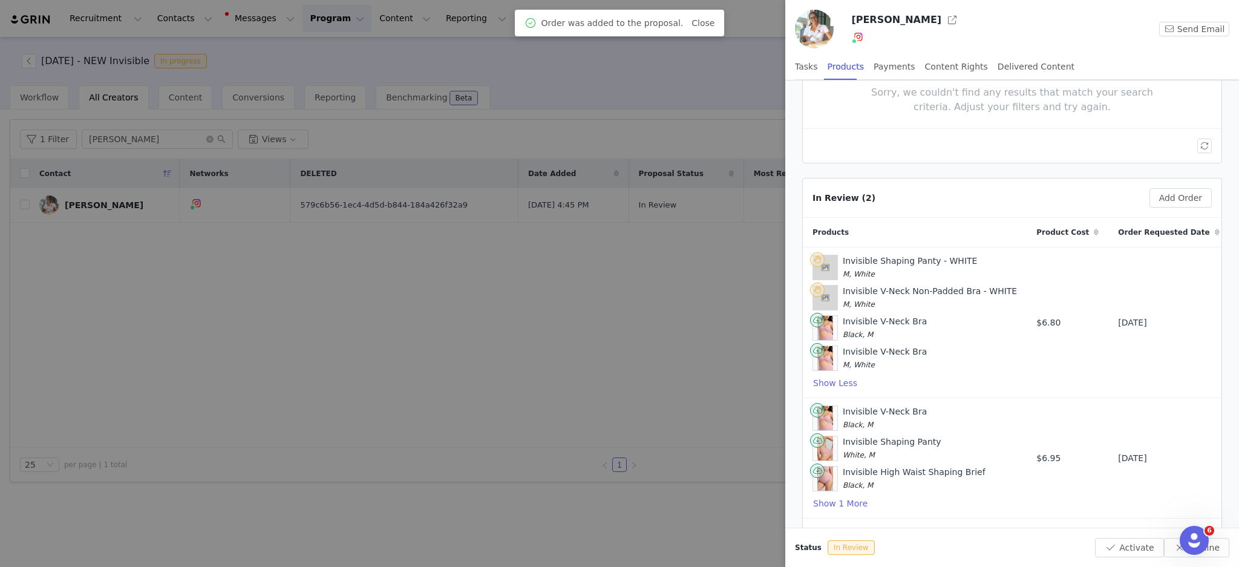
scroll to position [183, 0]
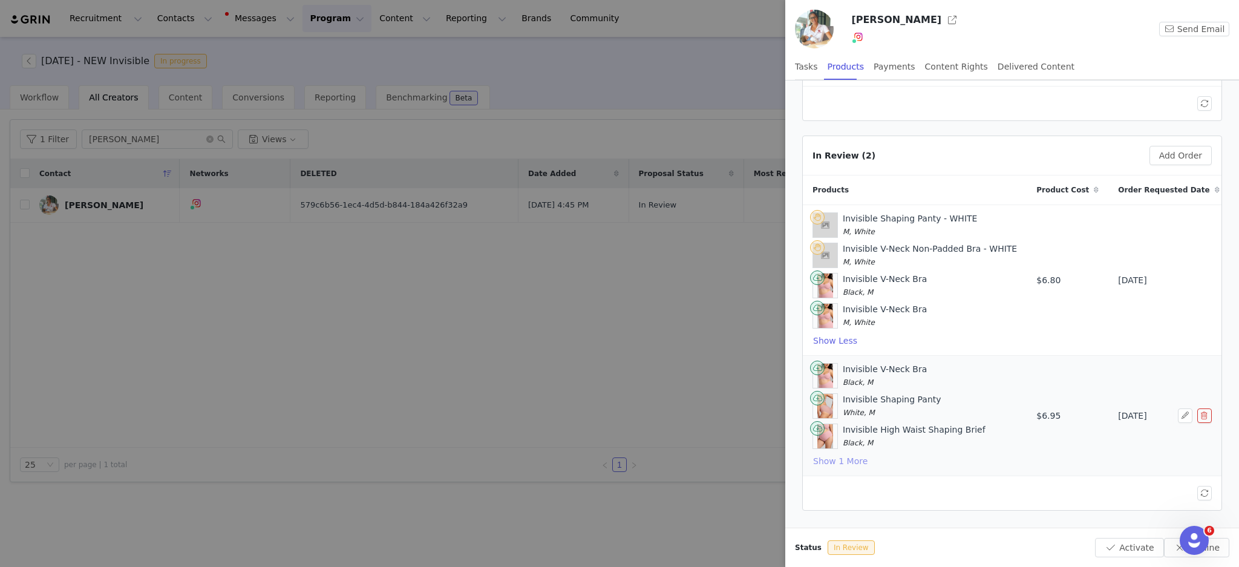
click at [859, 459] on button "Show 1 More" at bounding box center [841, 461] width 56 height 15
click at [1178, 431] on button "button" at bounding box center [1185, 430] width 15 height 15
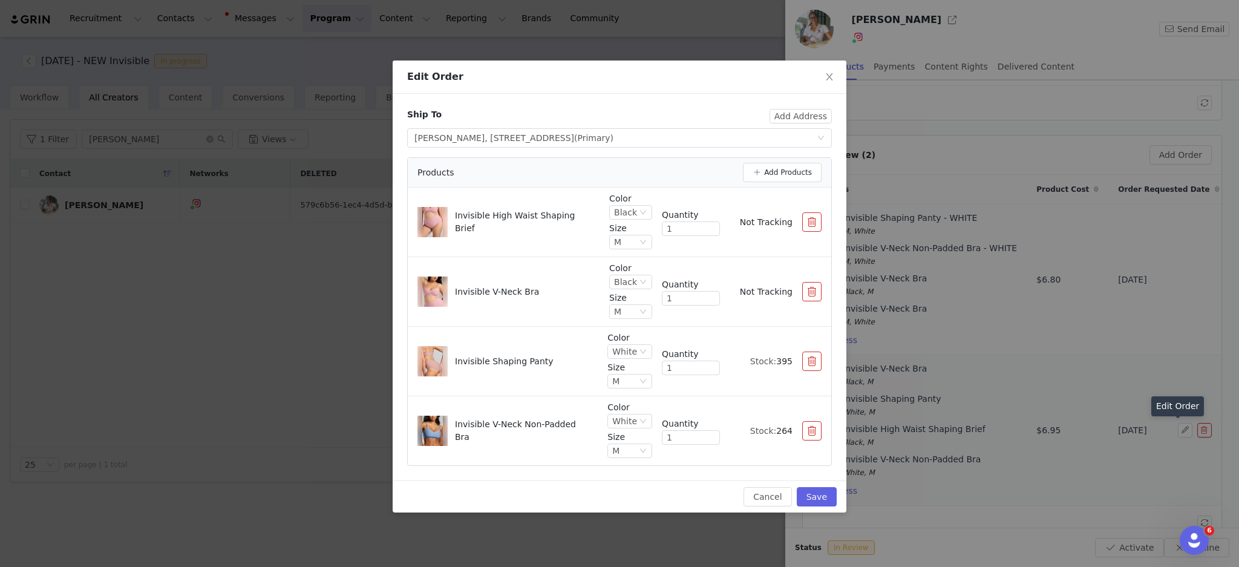
click at [810, 220] on button "button" at bounding box center [812, 221] width 19 height 19
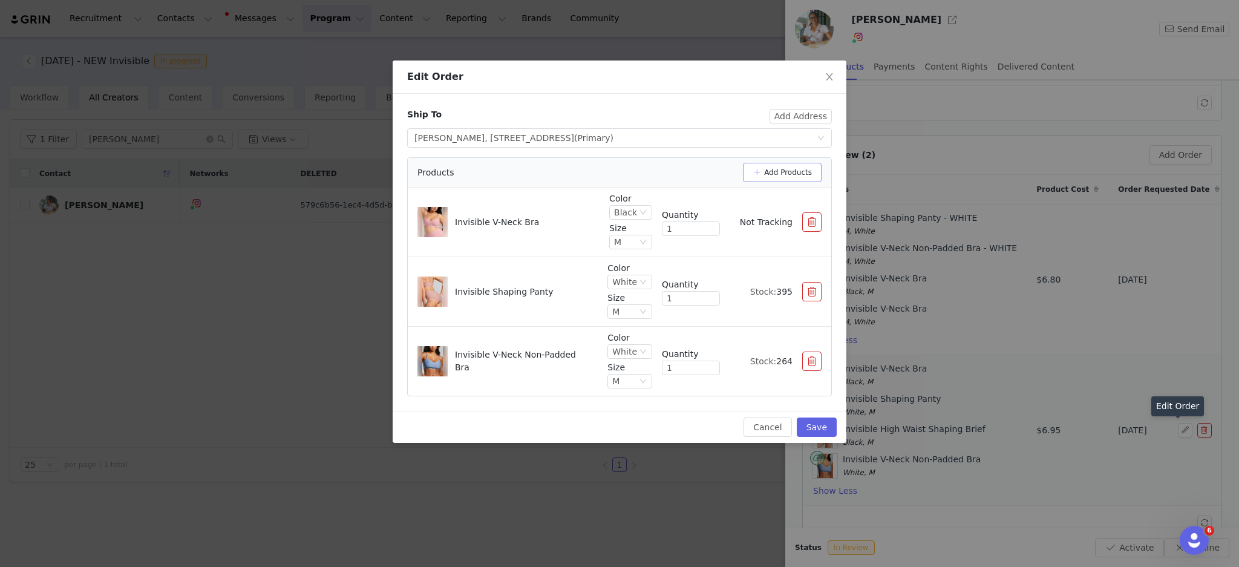
click at [780, 174] on button "Add Products" at bounding box center [782, 172] width 79 height 19
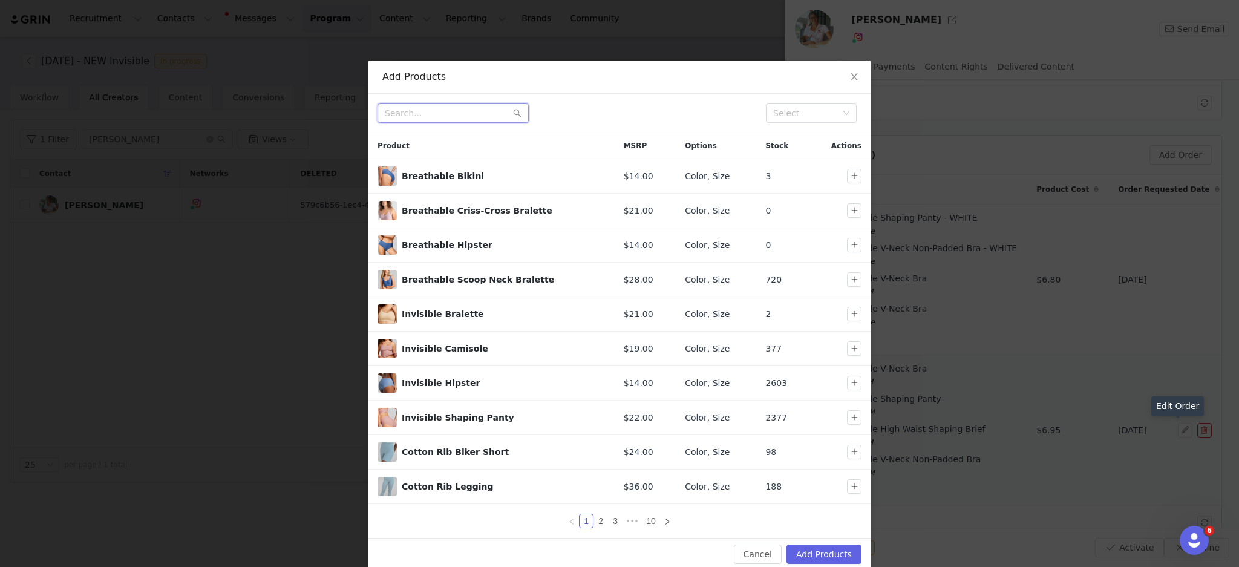
click at [431, 110] on input "text" at bounding box center [453, 112] width 151 height 19
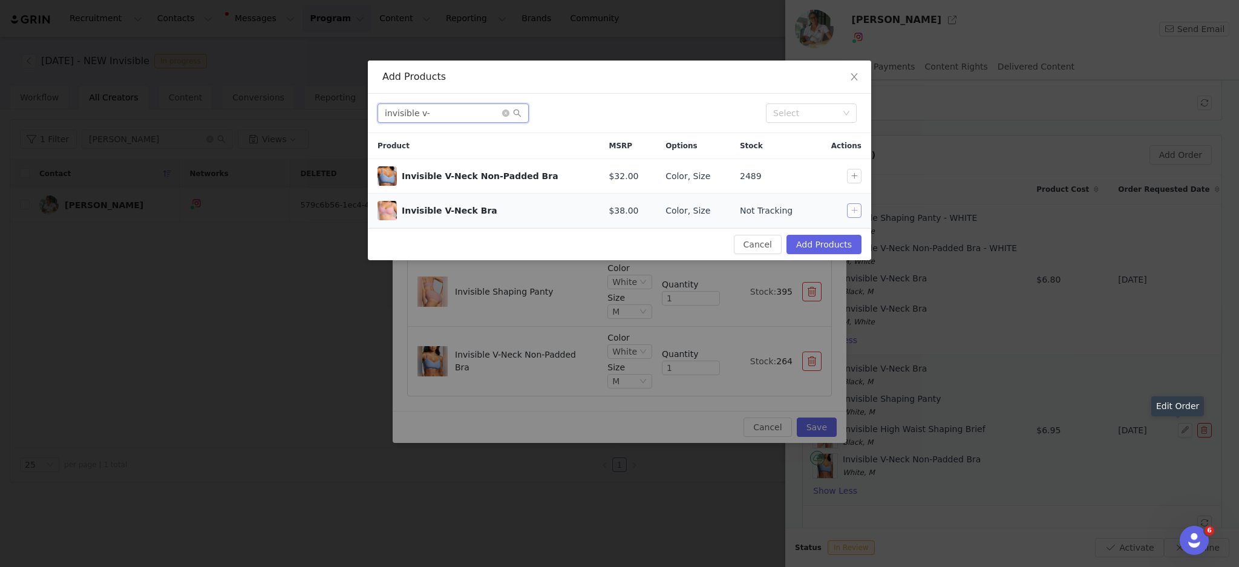
type input "invisible v-"
click at [856, 215] on button "button" at bounding box center [854, 210] width 15 height 15
click at [824, 245] on button "Add Products" at bounding box center [824, 244] width 75 height 19
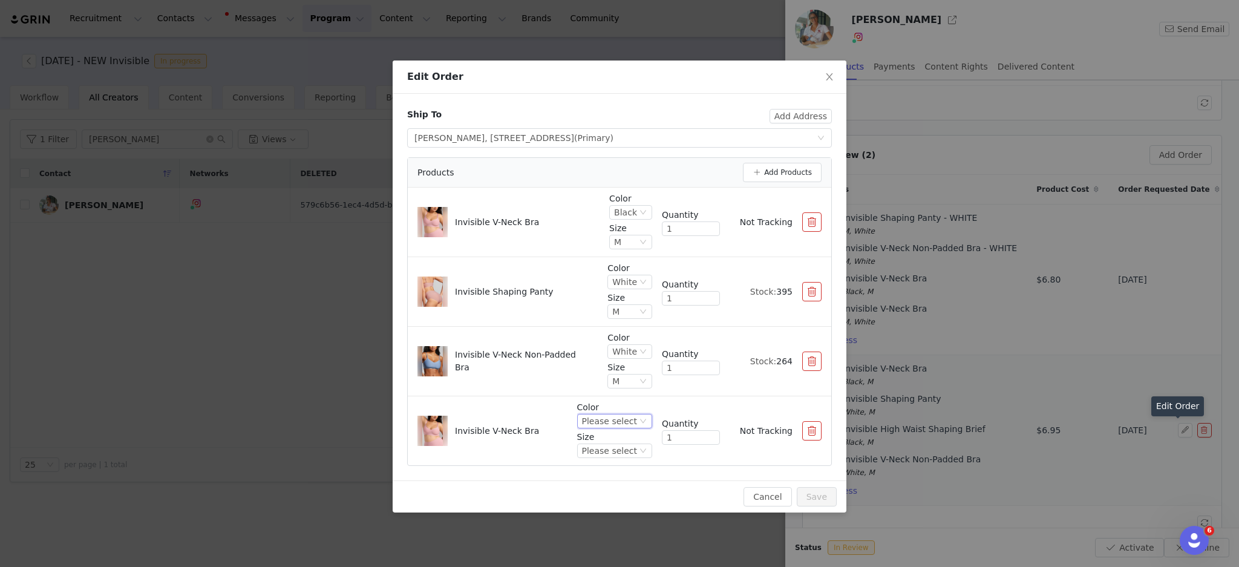
click at [628, 418] on div "Please select" at bounding box center [609, 421] width 55 height 13
click at [611, 501] on li "Black" at bounding box center [618, 500] width 67 height 19
click at [605, 449] on div "Please select" at bounding box center [609, 450] width 55 height 13
click at [599, 372] on li "M" at bounding box center [618, 370] width 67 height 19
click at [534, 382] on div "Invisible V-Neck Non-Padded Bra Color White Size M Quantity 1 Stock: 264" at bounding box center [620, 361] width 404 height 59
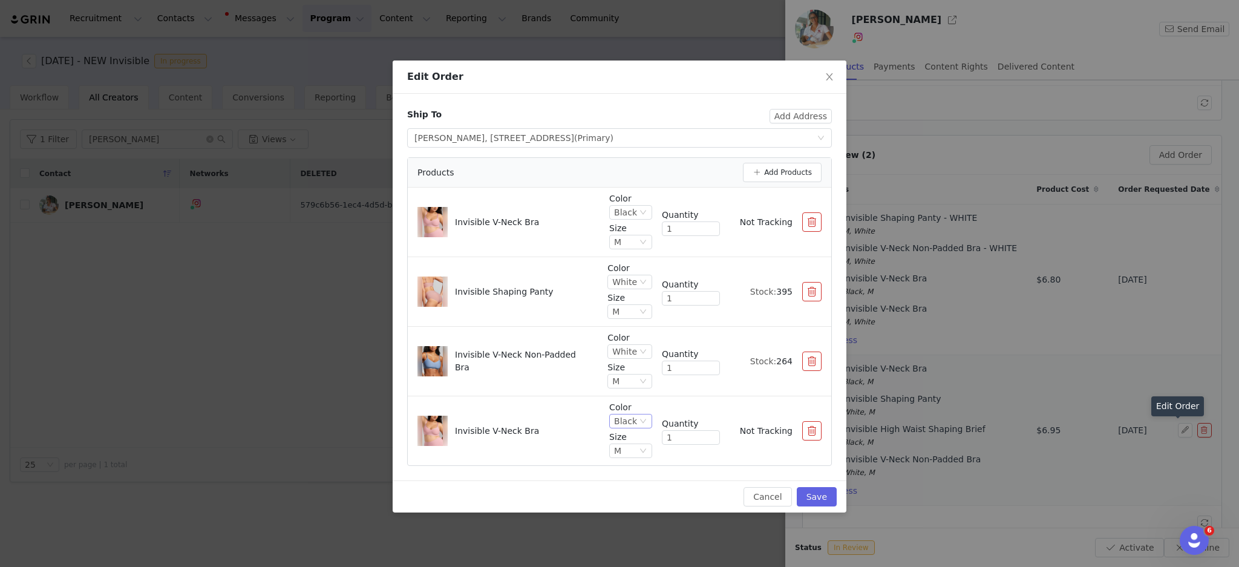
click at [625, 420] on div "Black" at bounding box center [625, 421] width 23 height 13
click at [634, 482] on li "White" at bounding box center [632, 481] width 39 height 19
click at [820, 501] on button "Save" at bounding box center [817, 496] width 40 height 19
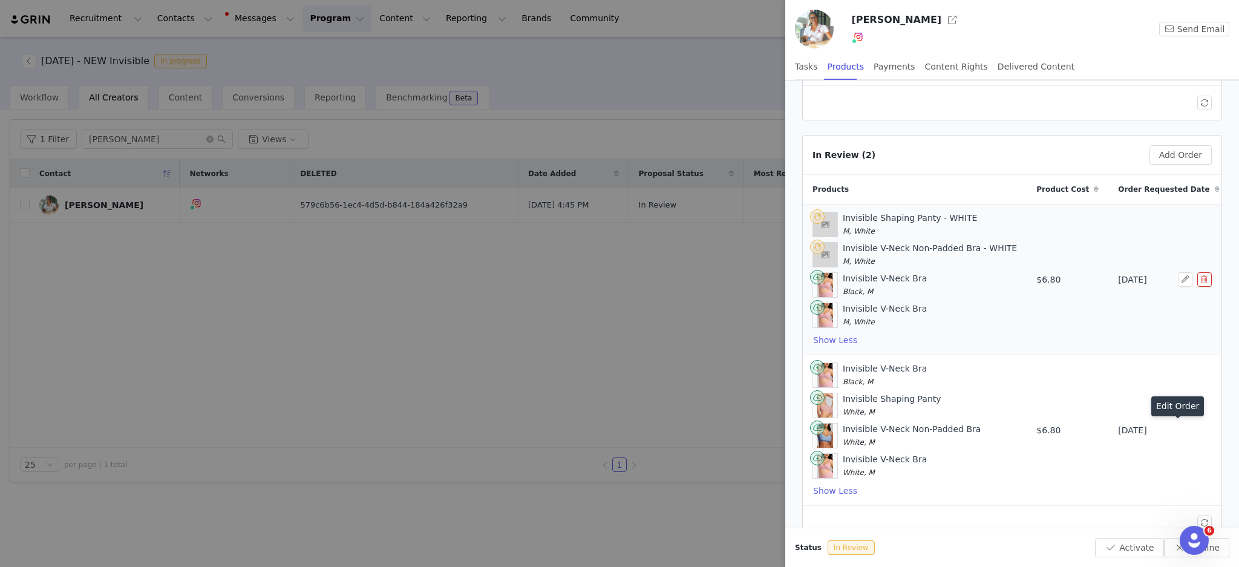
click at [1198, 281] on button "button" at bounding box center [1205, 279] width 15 height 15
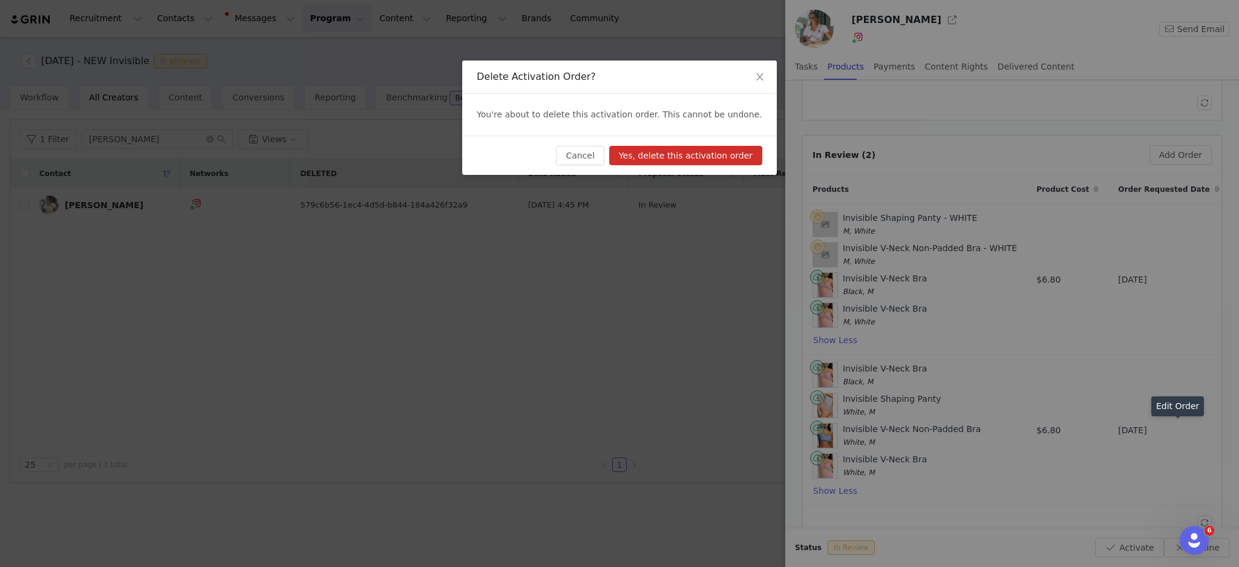
click at [700, 156] on button "Yes, delete this activation order" at bounding box center [685, 155] width 153 height 19
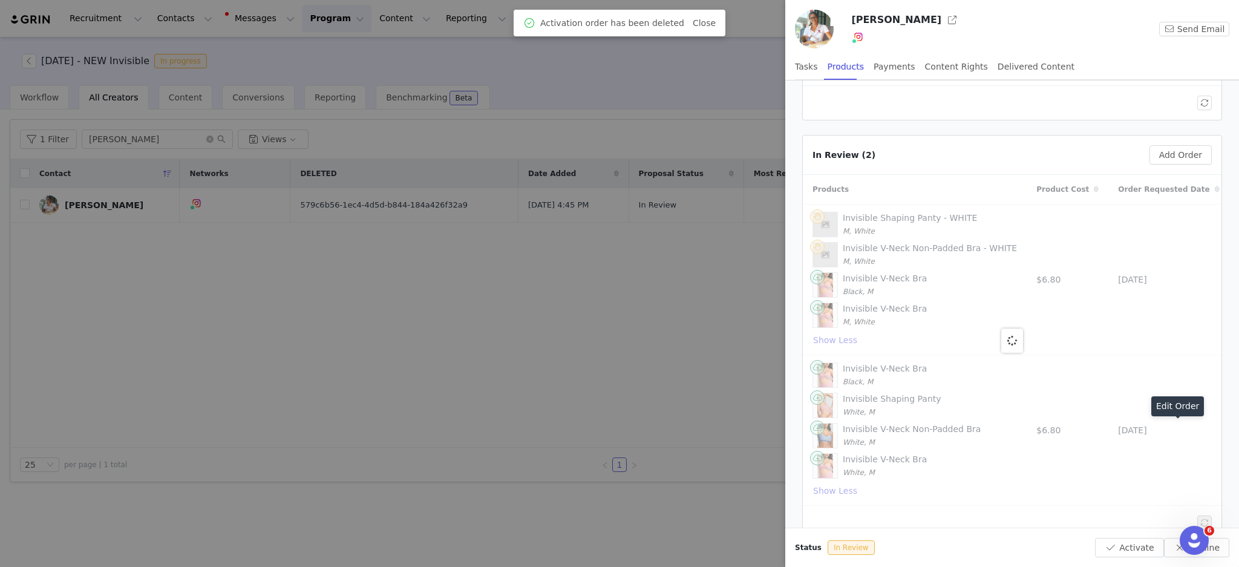
scroll to position [62, 0]
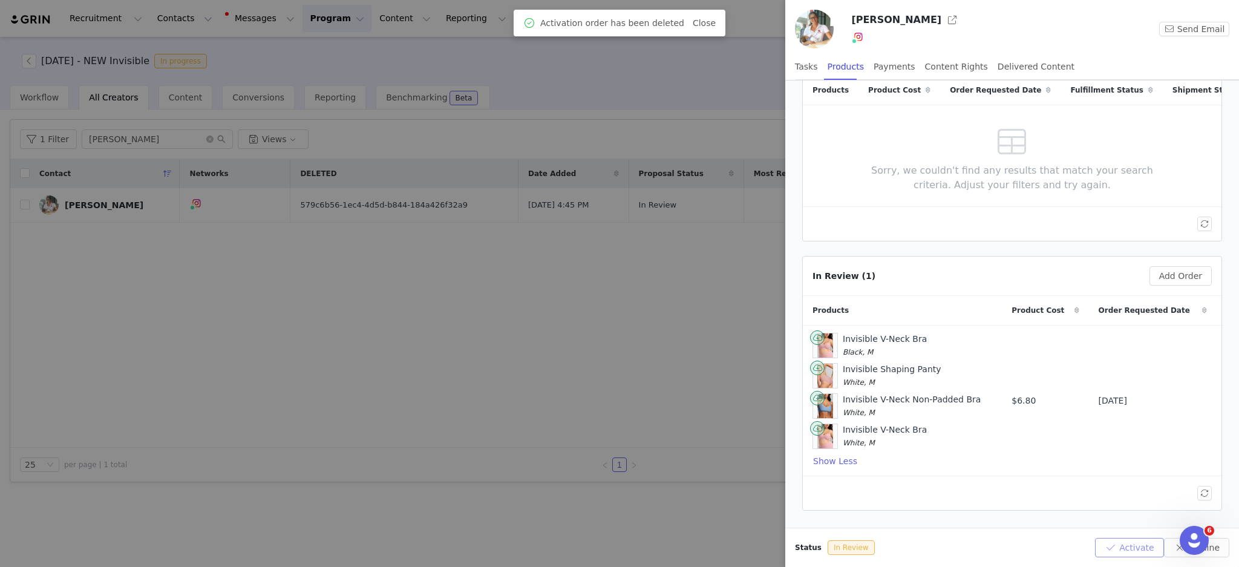
click at [1129, 549] on button "Activate" at bounding box center [1129, 547] width 68 height 19
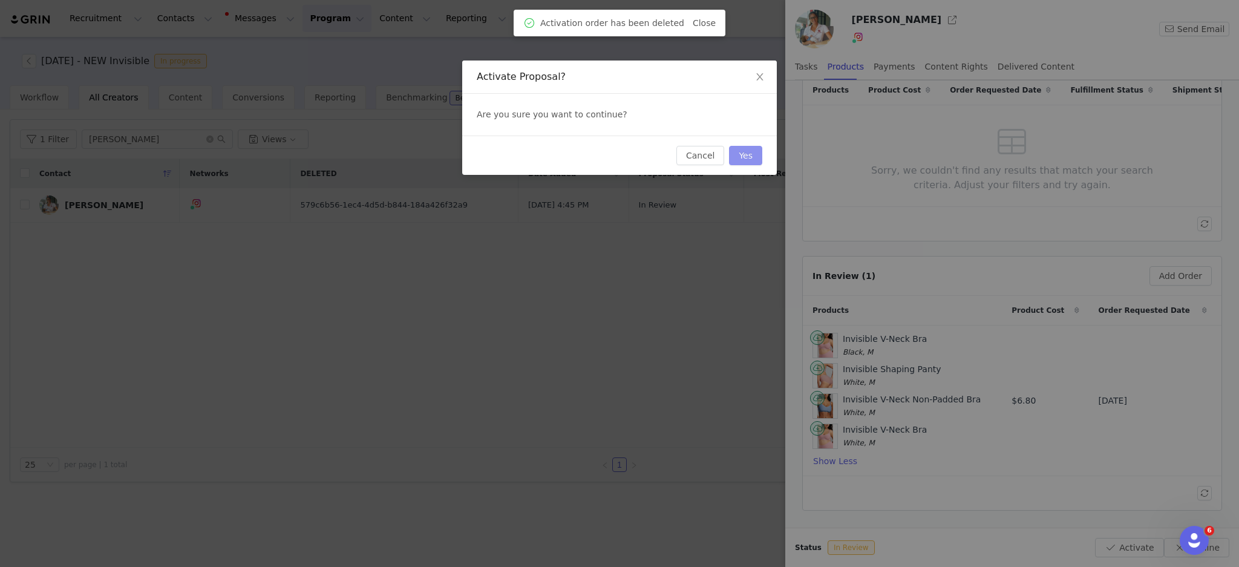
click at [751, 152] on button "Yes" at bounding box center [745, 155] width 33 height 19
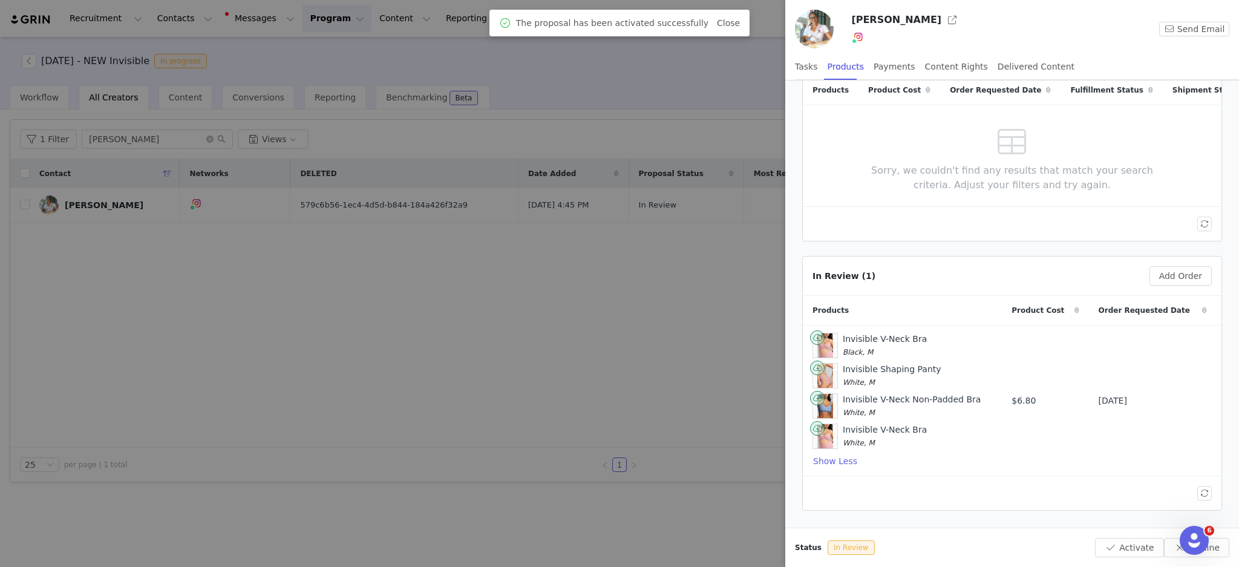
click at [260, 298] on div at bounding box center [619, 283] width 1239 height 567
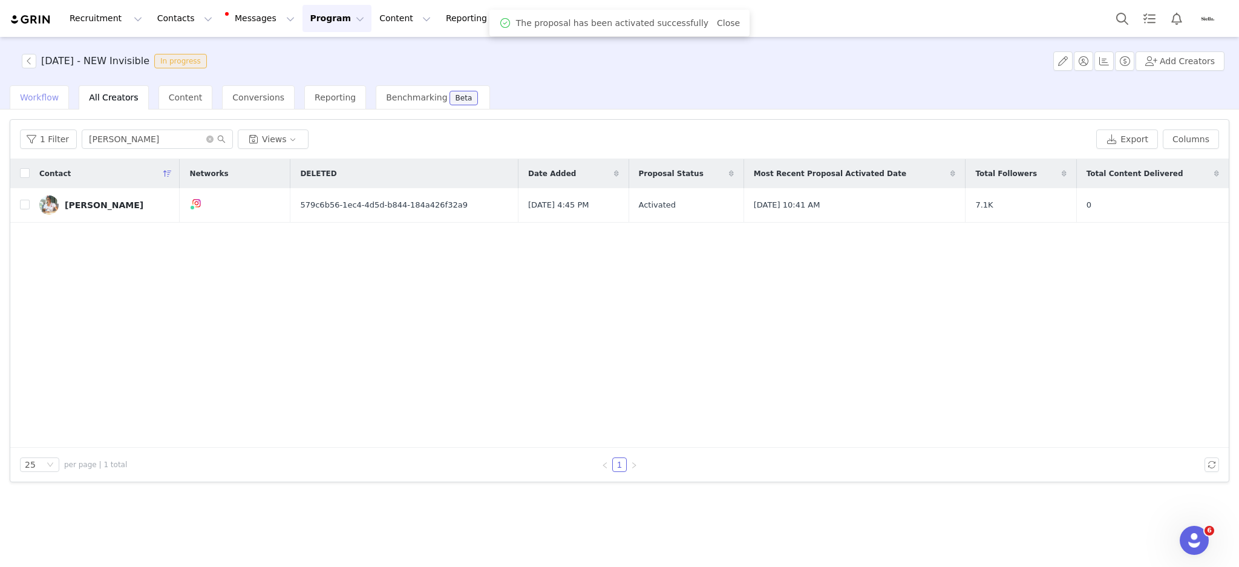
click at [39, 93] on span "Workflow" at bounding box center [39, 98] width 39 height 10
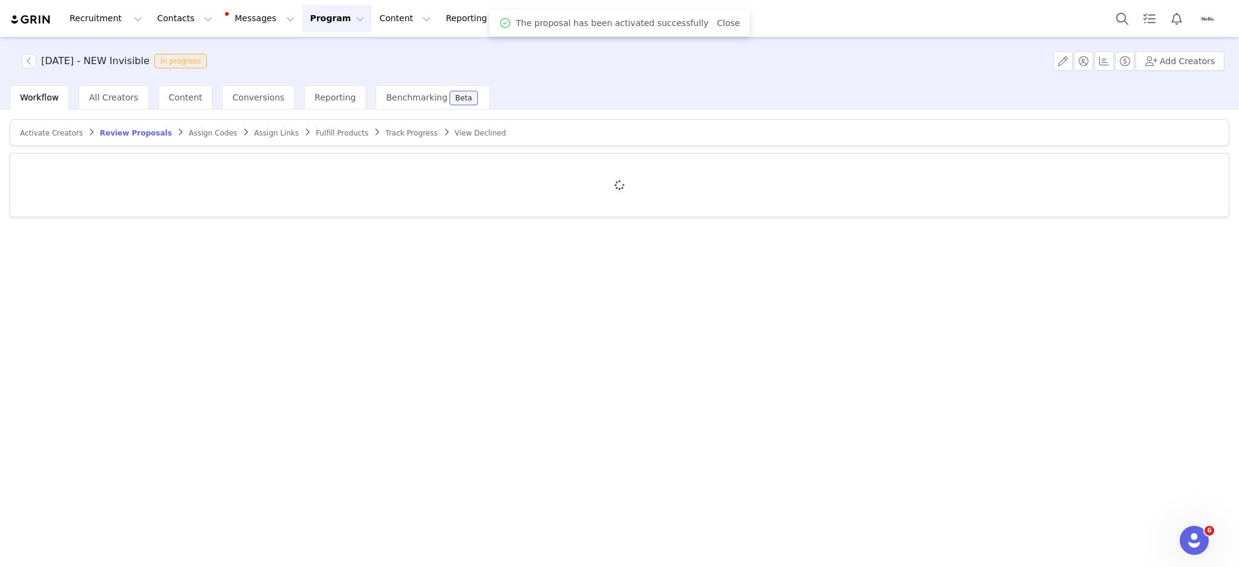
click at [254, 133] on span "Assign Links" at bounding box center [276, 133] width 45 height 8
click at [313, 133] on span "Fulfill Products" at bounding box center [339, 133] width 53 height 8
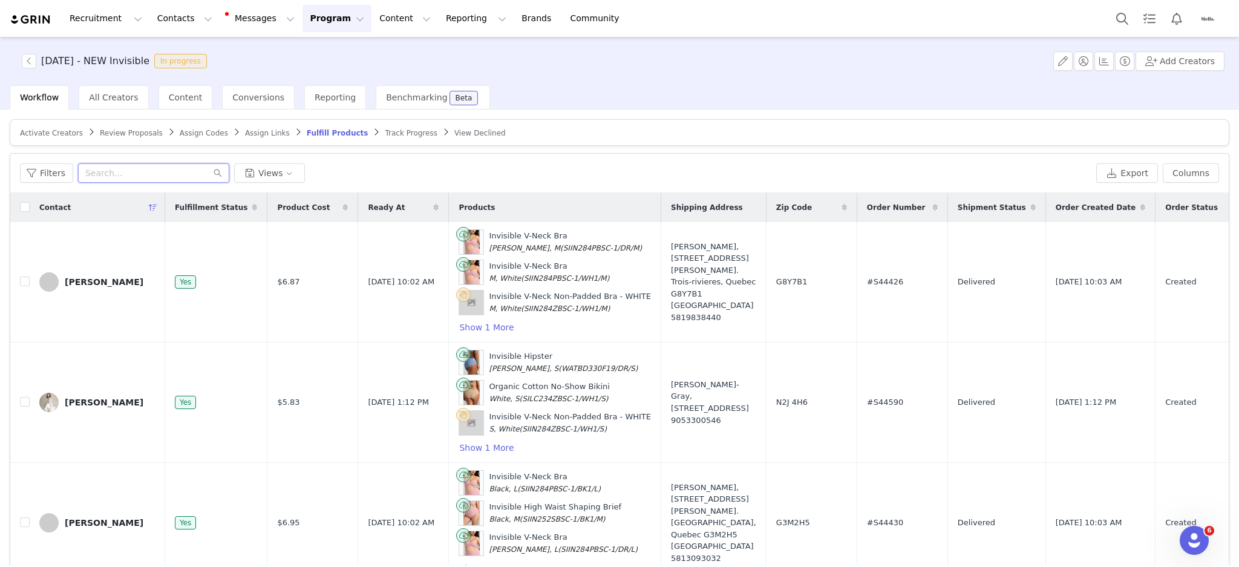
click at [134, 172] on input "text" at bounding box center [153, 172] width 151 height 19
type input "katarina"
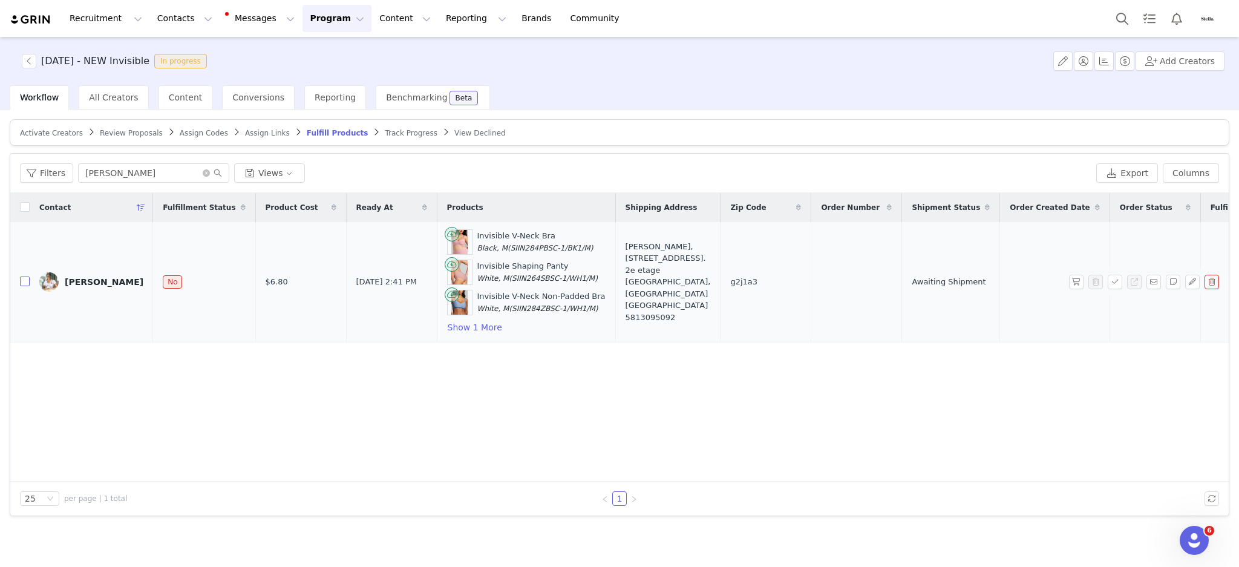
click at [24, 281] on input "checkbox" at bounding box center [25, 282] width 10 height 10
checkbox input "true"
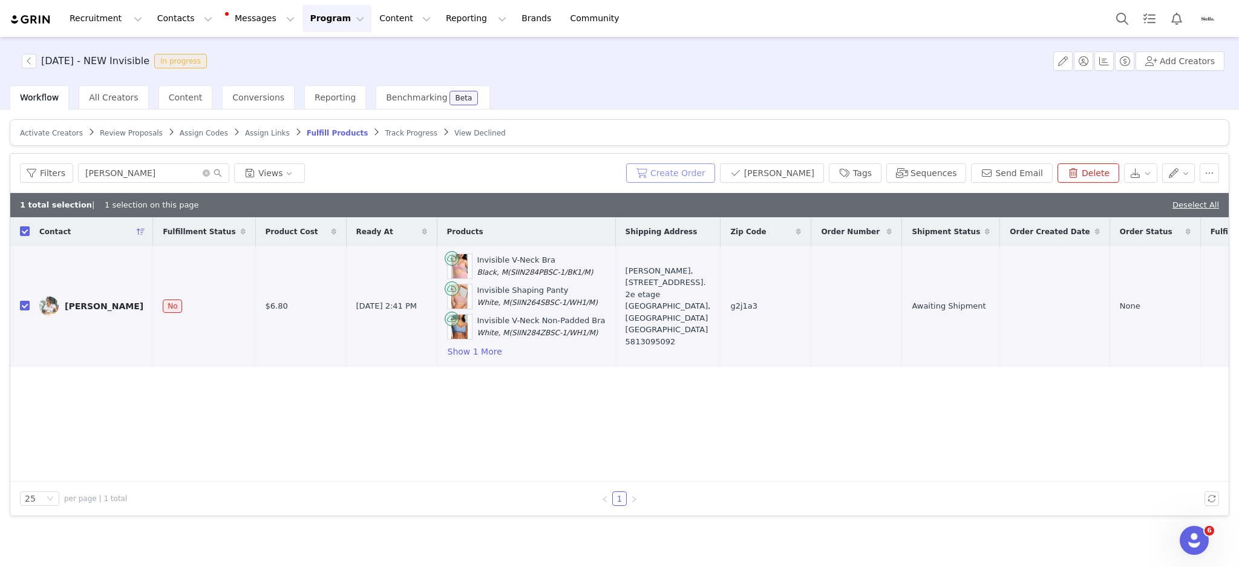
click at [695, 172] on button "Create Order" at bounding box center [670, 172] width 89 height 19
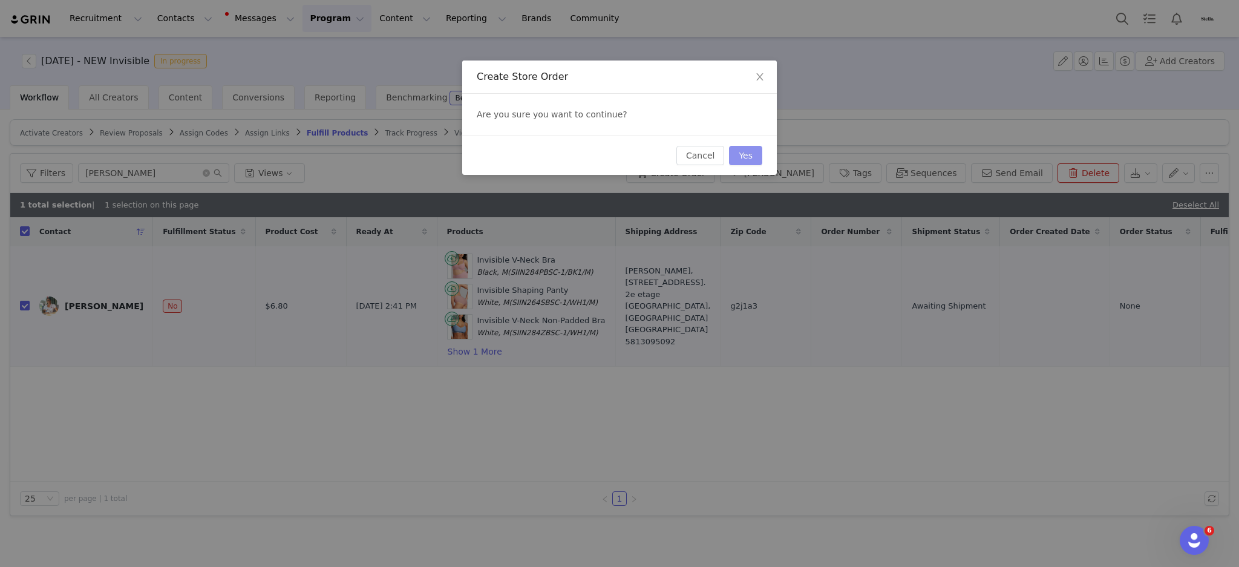
click at [751, 155] on button "Yes" at bounding box center [745, 155] width 33 height 19
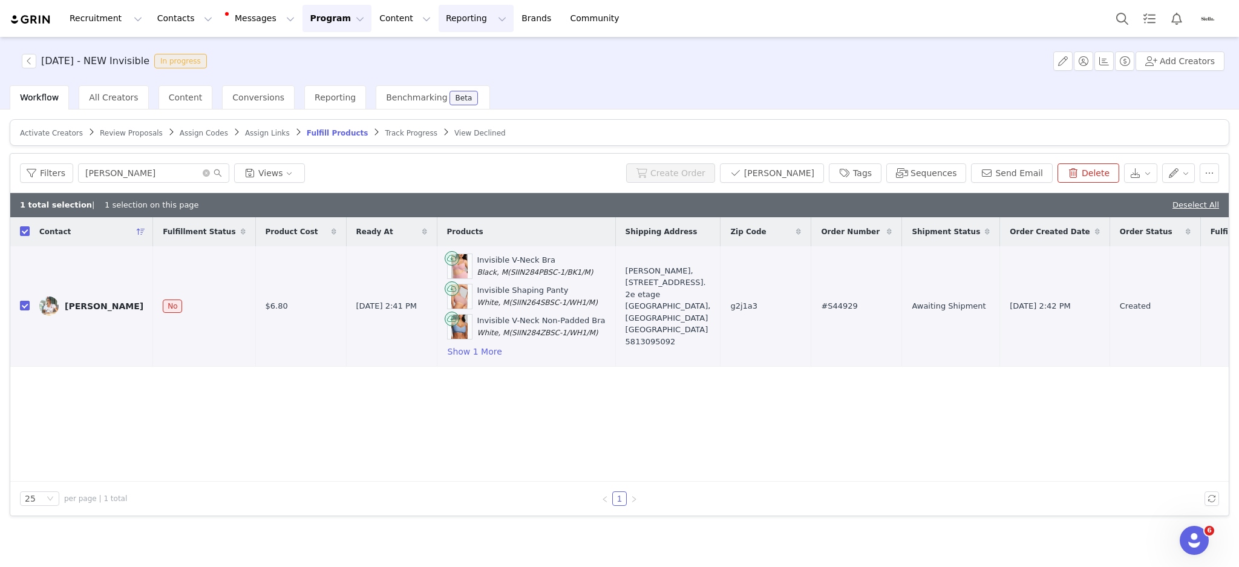
click at [439, 13] on button "Reporting Reporting" at bounding box center [476, 18] width 75 height 27
click at [436, 52] on p "Dashboard" at bounding box center [427, 53] width 46 height 13
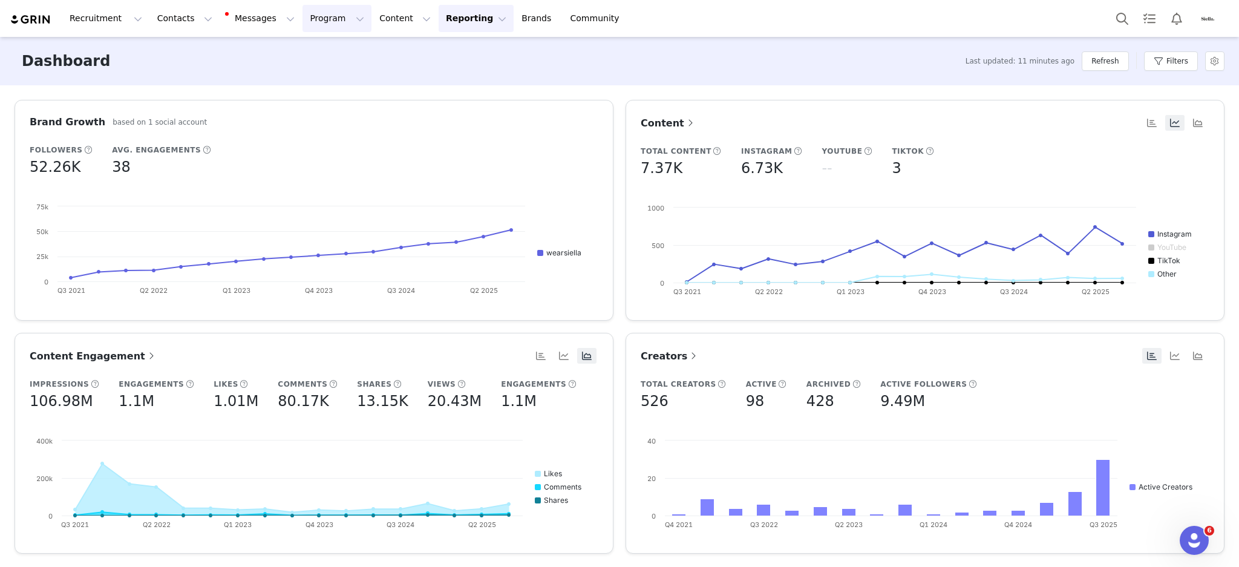
click at [306, 22] on button "Program Program" at bounding box center [337, 18] width 69 height 27
click at [313, 51] on p "Activations" at bounding box center [305, 53] width 45 height 12
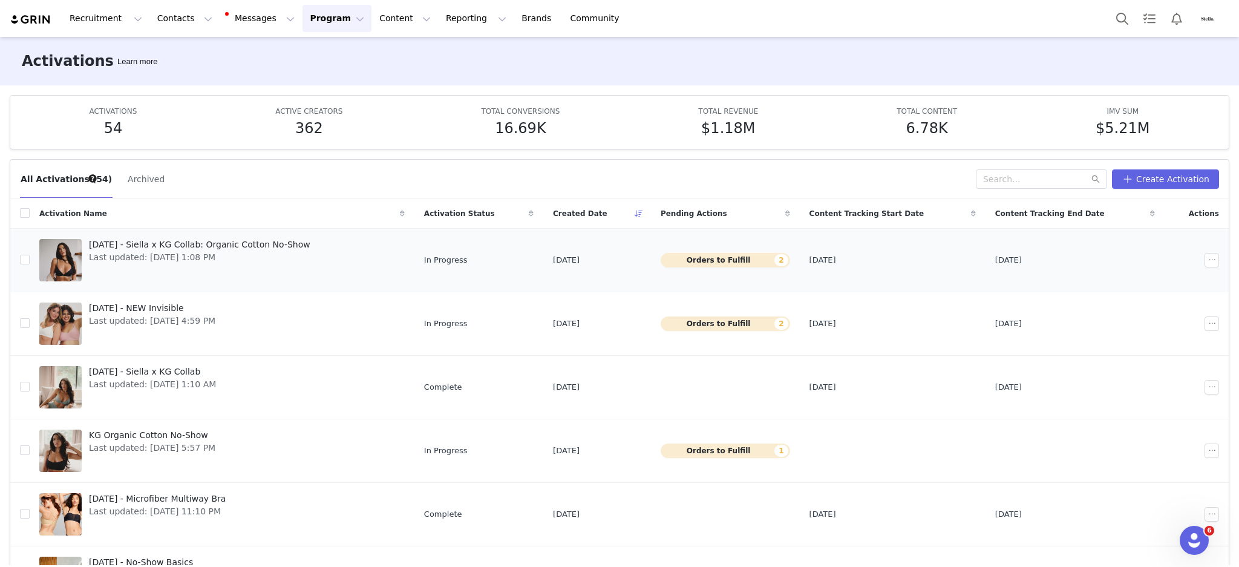
click at [122, 261] on span "Last updated: [DATE] 1:08 PM" at bounding box center [200, 257] width 222 height 13
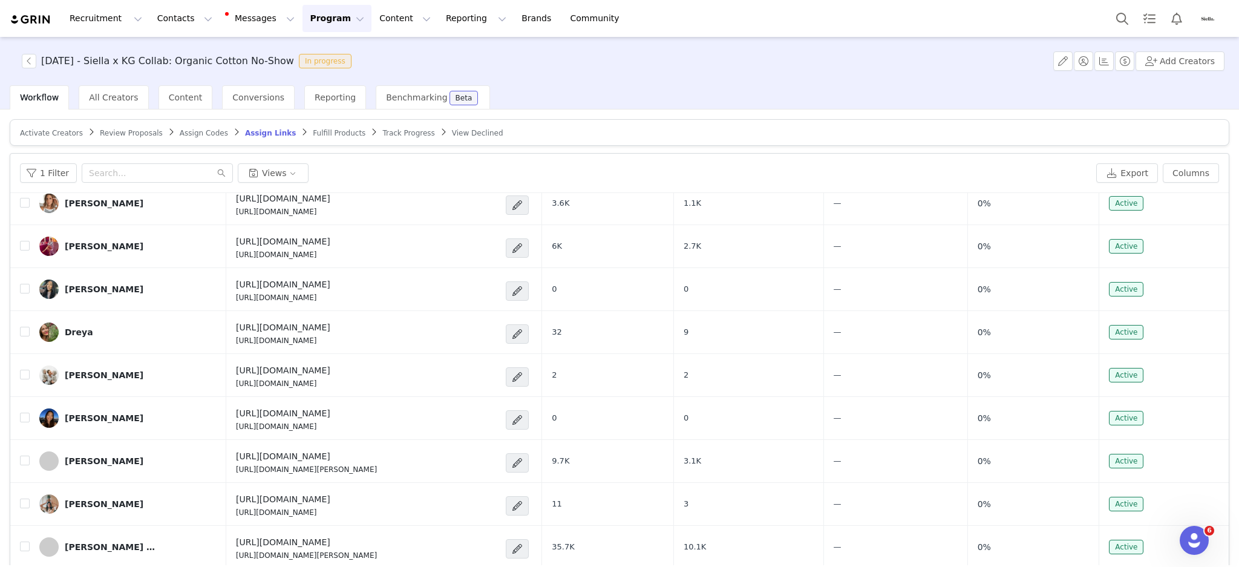
scroll to position [188, 0]
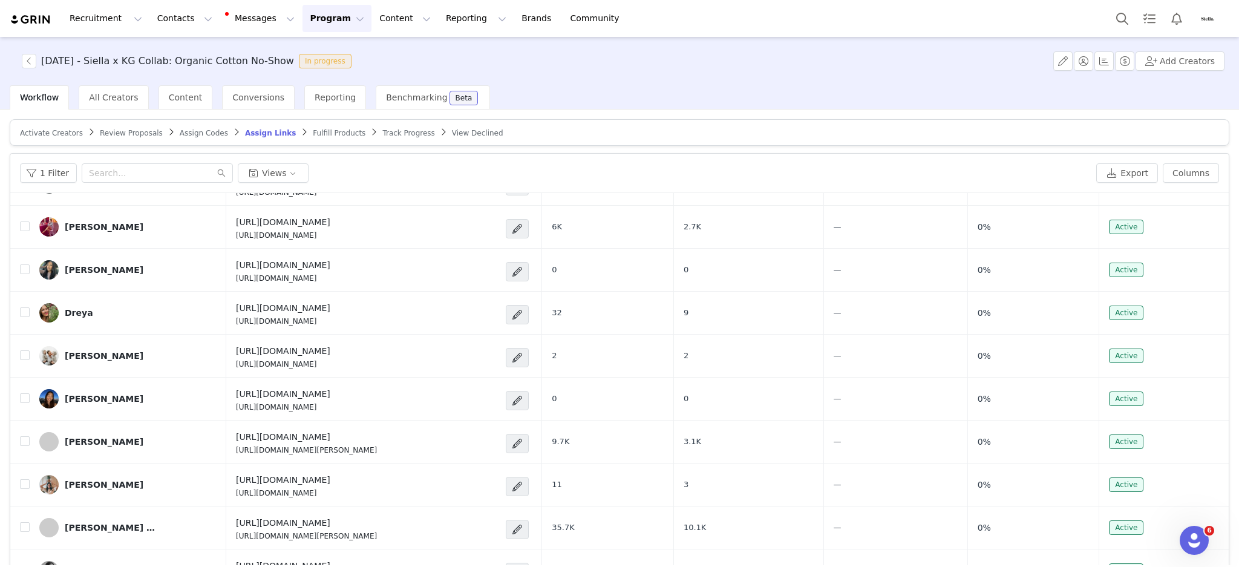
click at [16, 63] on div "October 2025 - Siella x KG Collab: Organic Cotton No-Show In progress" at bounding box center [186, 61] width 342 height 15
click at [25, 61] on button "button" at bounding box center [29, 61] width 15 height 15
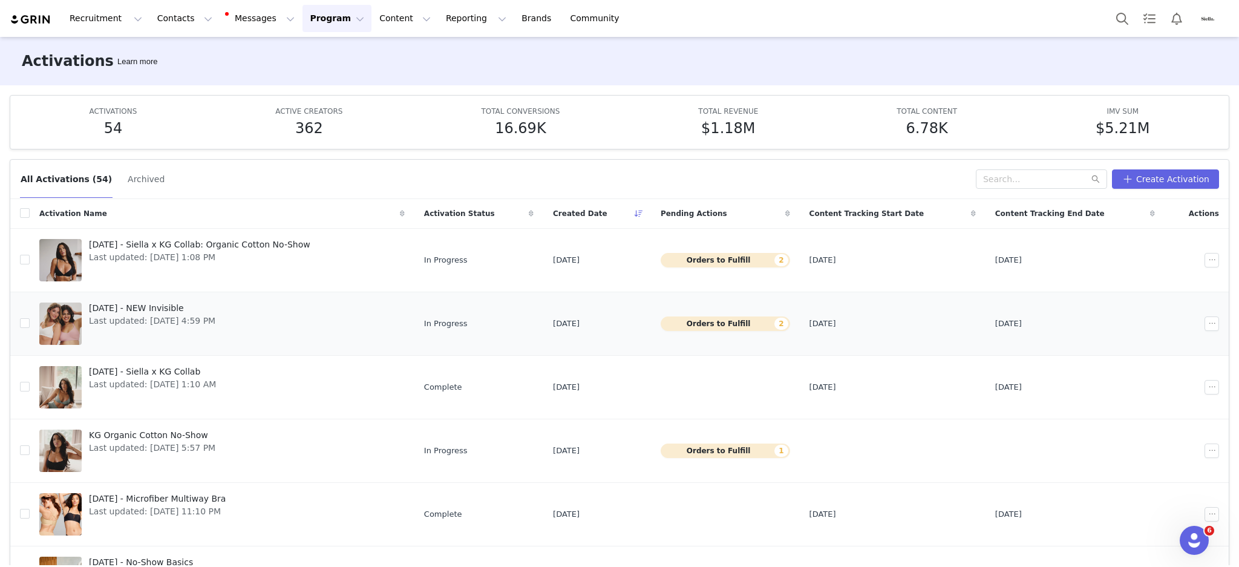
click at [178, 319] on span "Last updated: [DATE] 4:59 PM" at bounding box center [152, 321] width 126 height 13
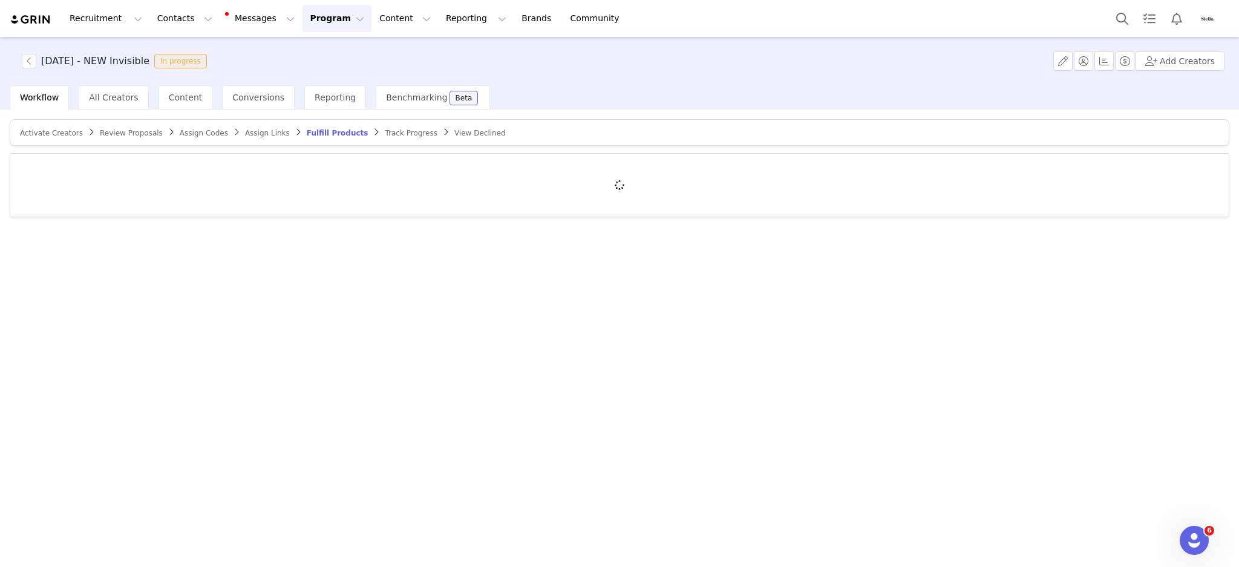
click at [245, 132] on span "Assign Links" at bounding box center [267, 133] width 45 height 8
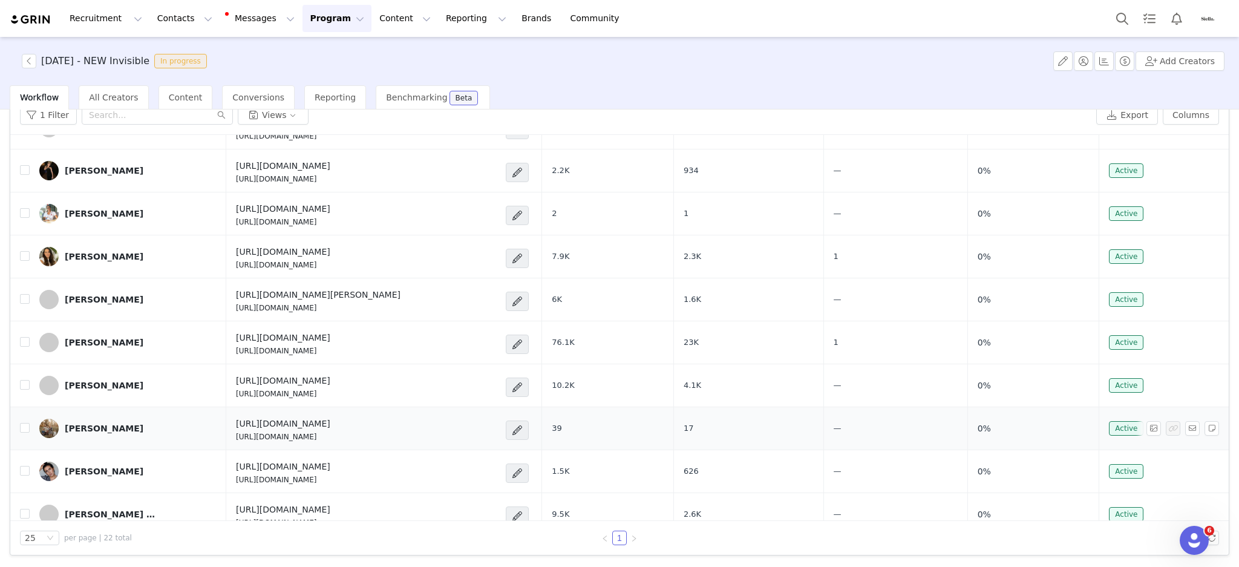
scroll to position [400, 0]
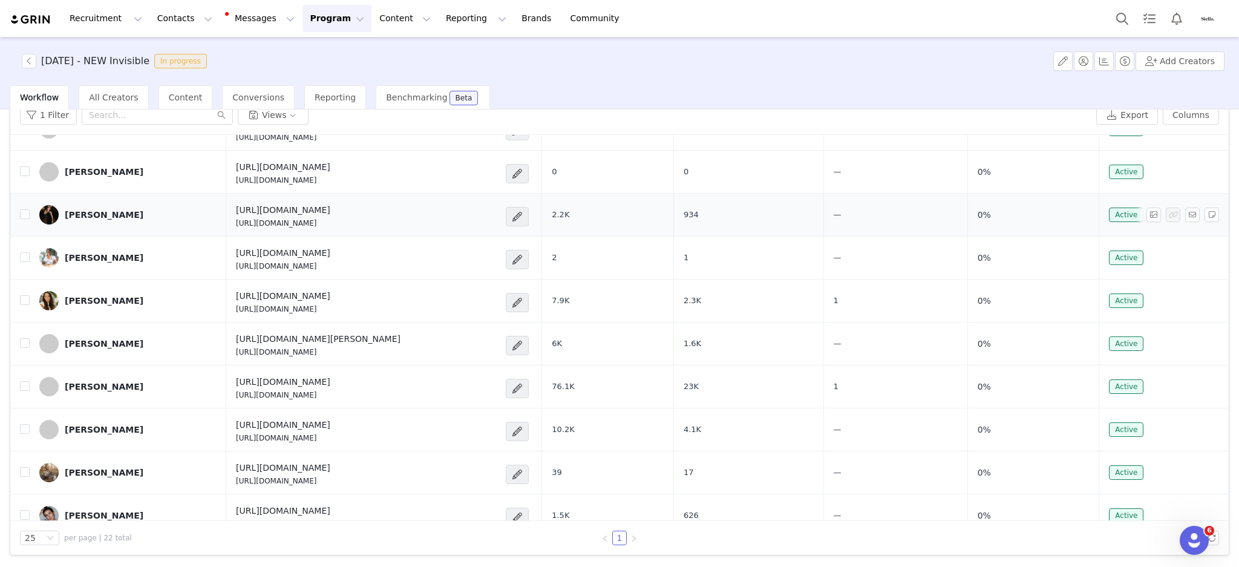
drag, startPoint x: 531, startPoint y: 209, endPoint x: 347, endPoint y: 211, distance: 184.0
click at [347, 211] on div "https://mysiella.com/discount/KAREN15?redirect=%2Fcollections%2Finvisible-colle…" at bounding box center [367, 216] width 263 height 25
copy h4 "?redirect=%2Fcollections%2Finvisible-collection"
click at [524, 253] on span at bounding box center [517, 259] width 12 height 15
click at [634, 338] on span "Edit Destination URL" at bounding box center [622, 341] width 87 height 13
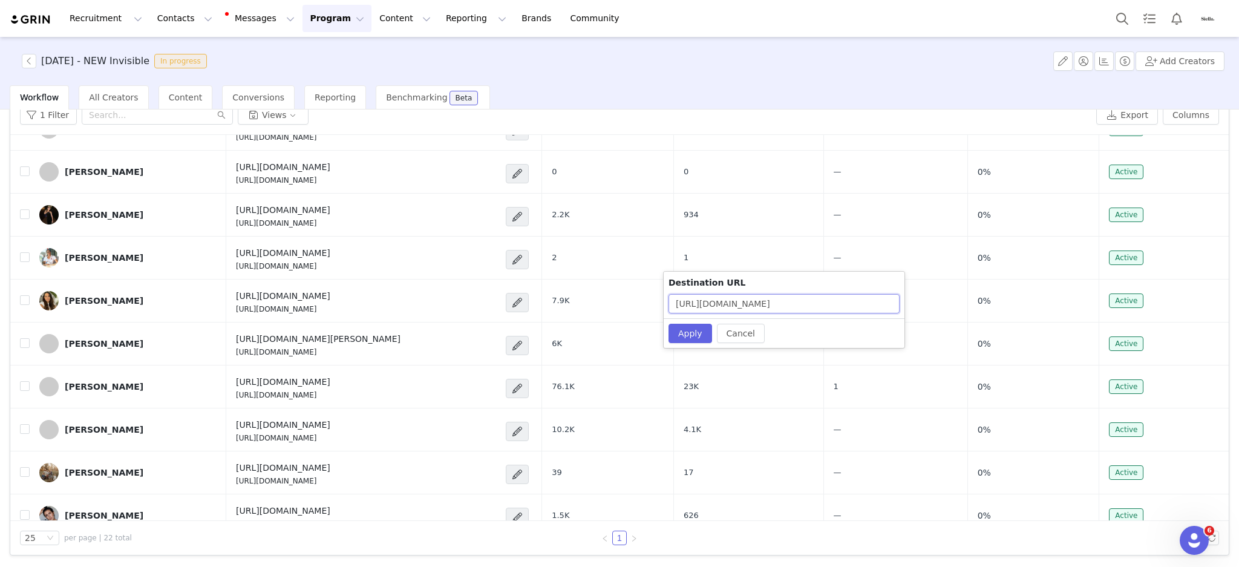
click at [877, 304] on input "https://mysiella.com/discount/KATARINA15?redirect=%2Fcollections%2Forganic_cott…" at bounding box center [784, 303] width 231 height 19
drag, startPoint x: 838, startPoint y: 306, endPoint x: 1051, endPoint y: 313, distance: 213.8
click at [1051, 313] on body "Recruitment Recruitment Creator Search Curated Lists Landing Pages Web Extensio…" at bounding box center [619, 283] width 1239 height 567
paste input "invisible-"
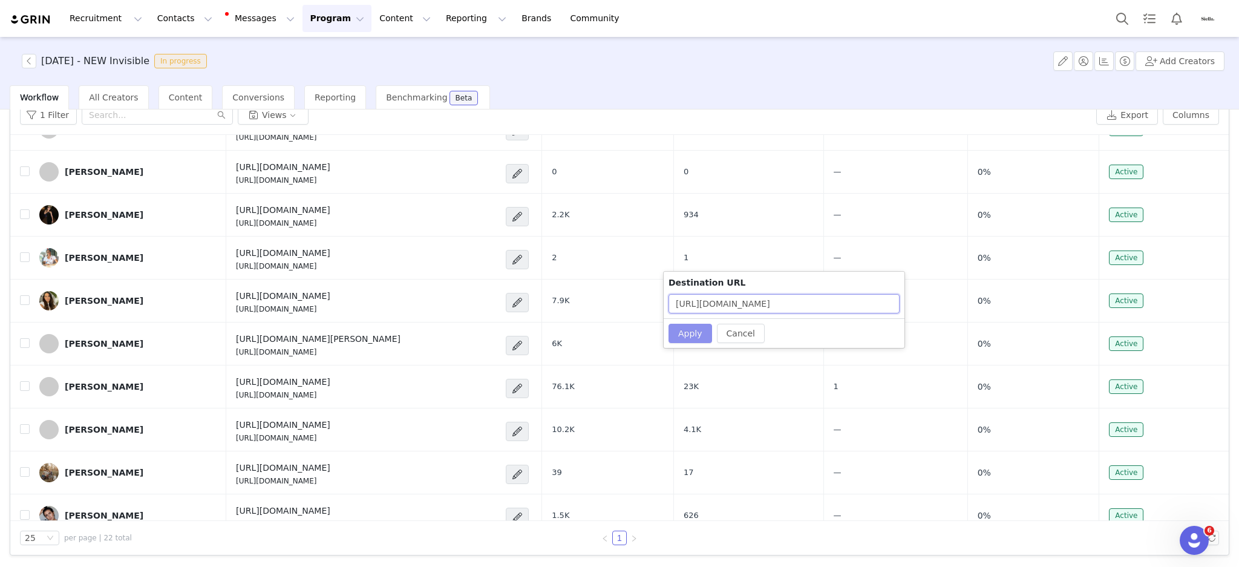
type input "https://mysiella.com/discount/KATARINA15?redirect=%2Fcollections%2Finvisible-co…"
click at [705, 330] on button "Apply" at bounding box center [691, 333] width 44 height 19
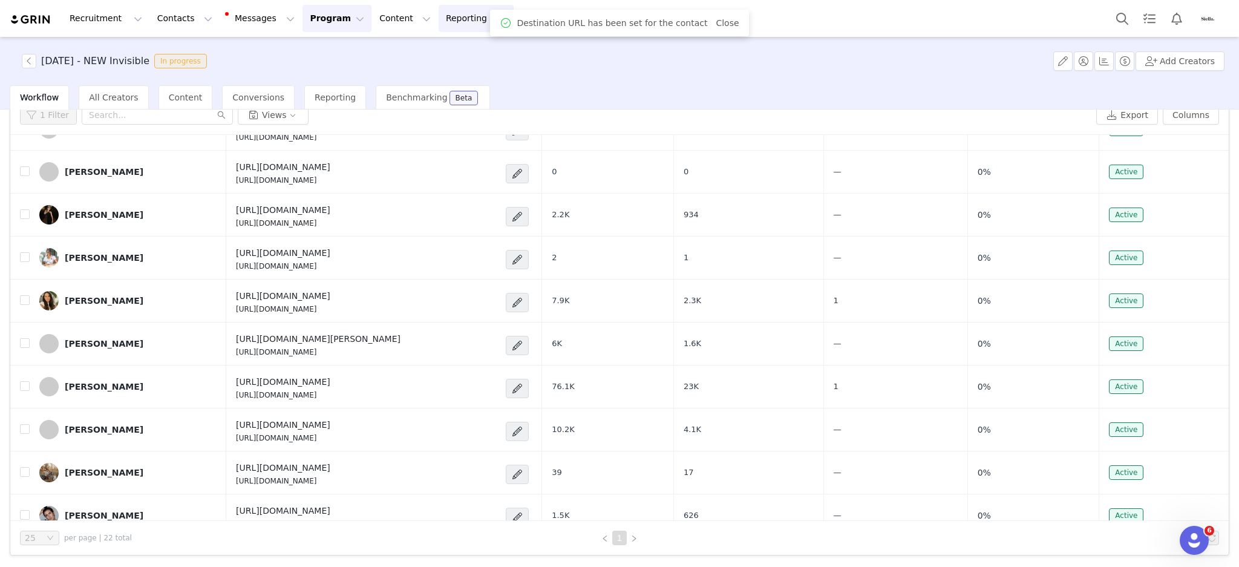
scroll to position [0, 0]
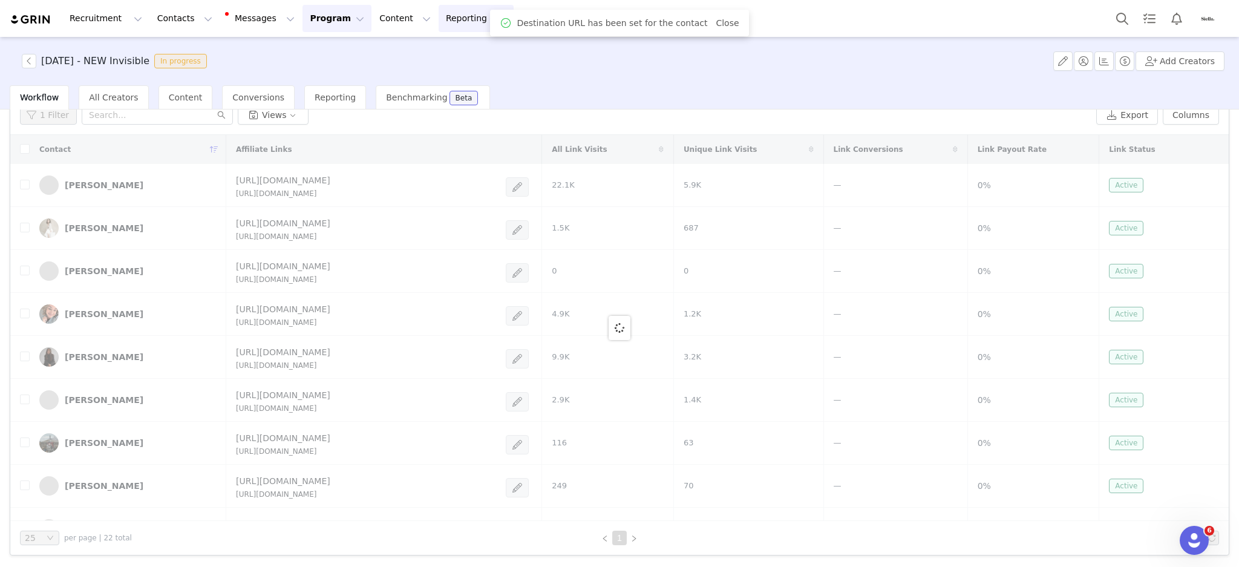
click at [439, 17] on button "Reporting Reporting" at bounding box center [476, 18] width 75 height 27
click at [426, 51] on p "Dashboard" at bounding box center [427, 53] width 46 height 13
